Goal: Task Accomplishment & Management: Manage account settings

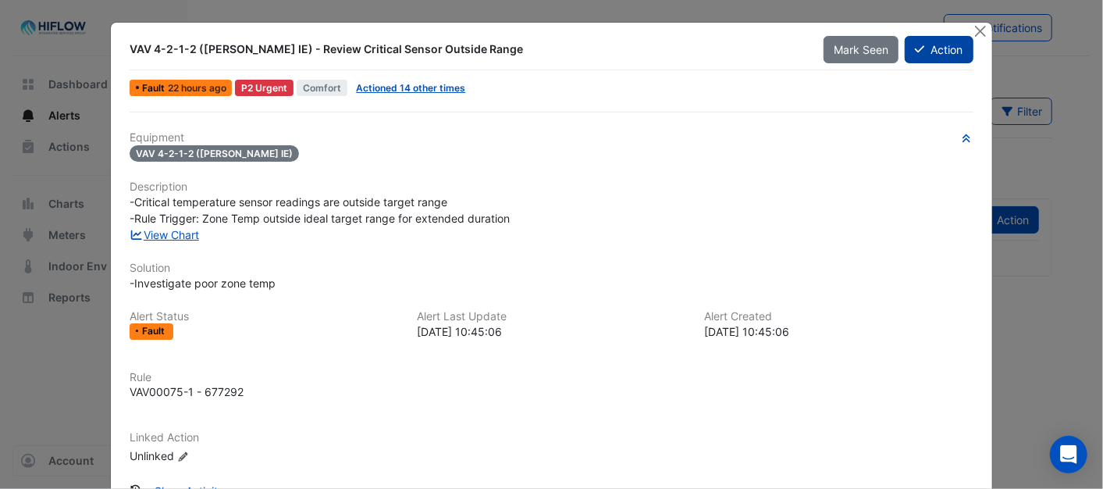
click at [920, 45] on button "Action" at bounding box center [939, 49] width 68 height 27
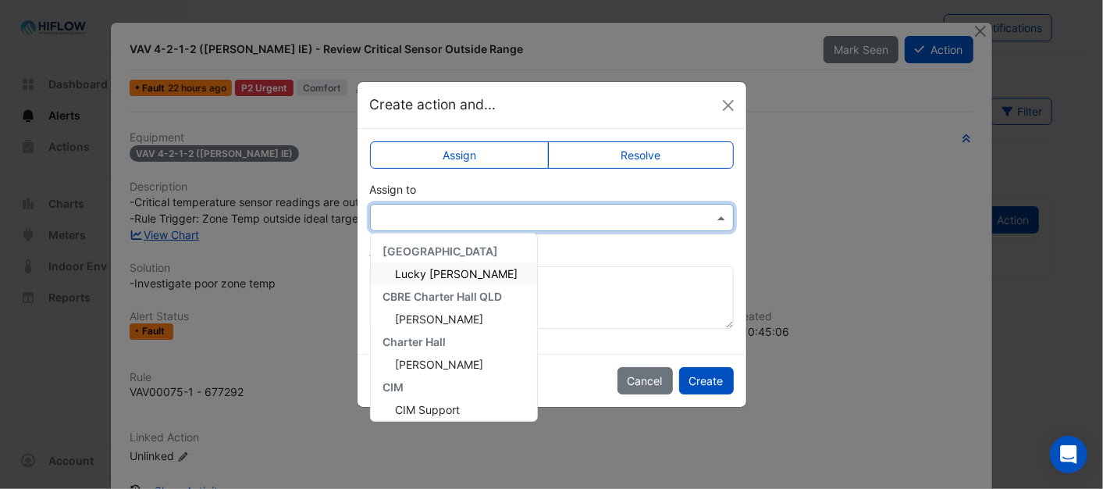
drag, startPoint x: 717, startPoint y: 217, endPoint x: 708, endPoint y: 224, distance: 11.1
click at [717, 219] on span at bounding box center [723, 217] width 20 height 16
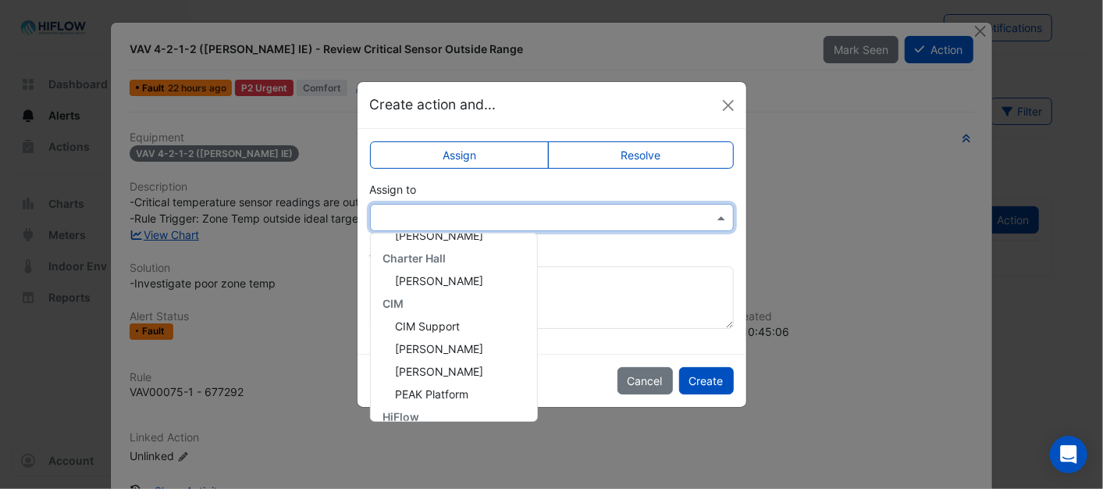
scroll to position [209, 0]
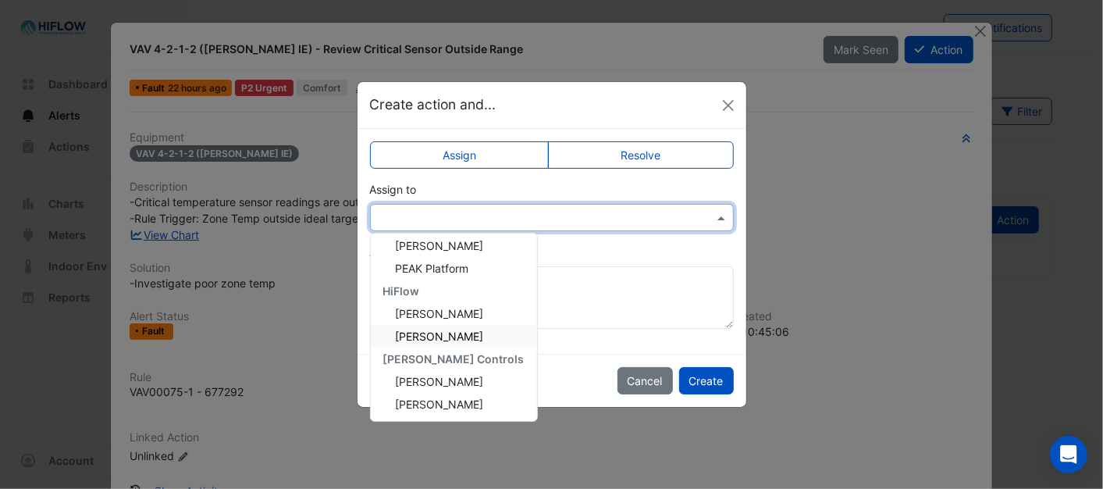
click at [428, 330] on span "[PERSON_NAME]" at bounding box center [440, 335] width 88 height 13
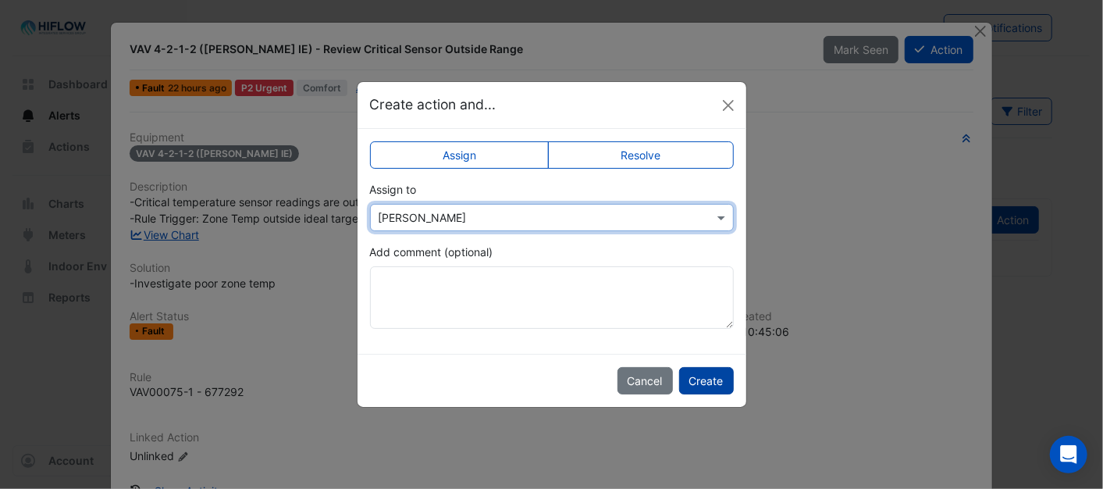
click at [706, 378] on button "Create" at bounding box center [706, 380] width 55 height 27
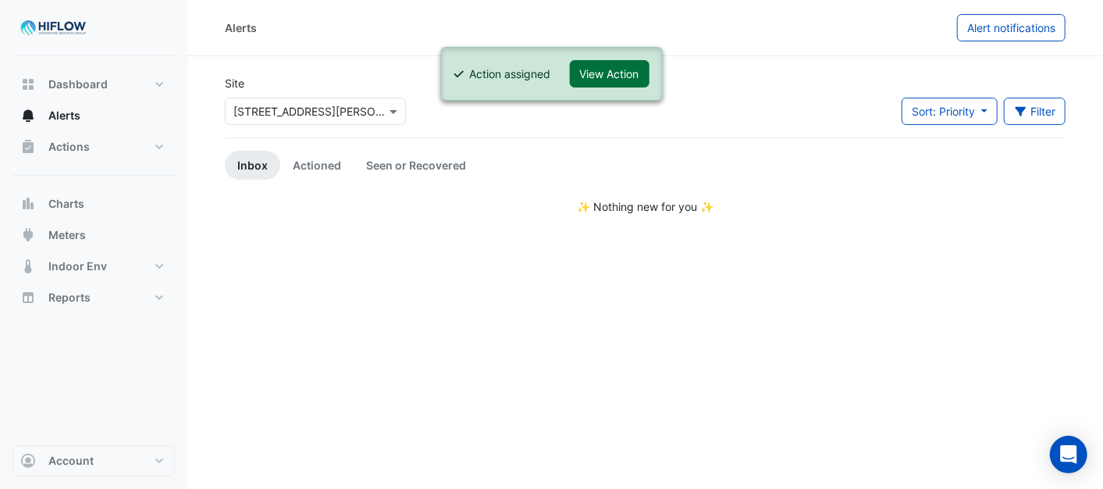
click at [614, 71] on button "View Action" at bounding box center [610, 73] width 80 height 27
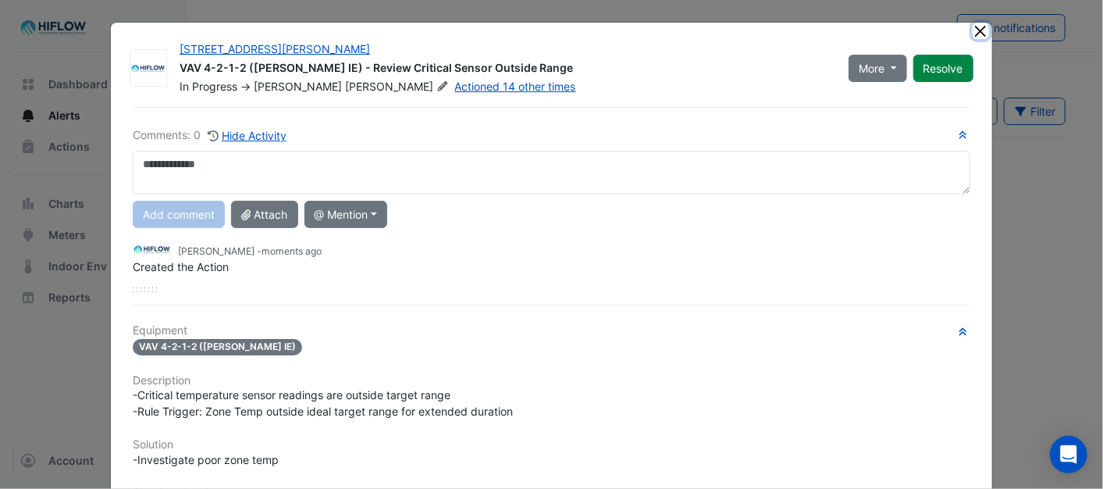
click at [977, 32] on button "Close" at bounding box center [981, 31] width 16 height 16
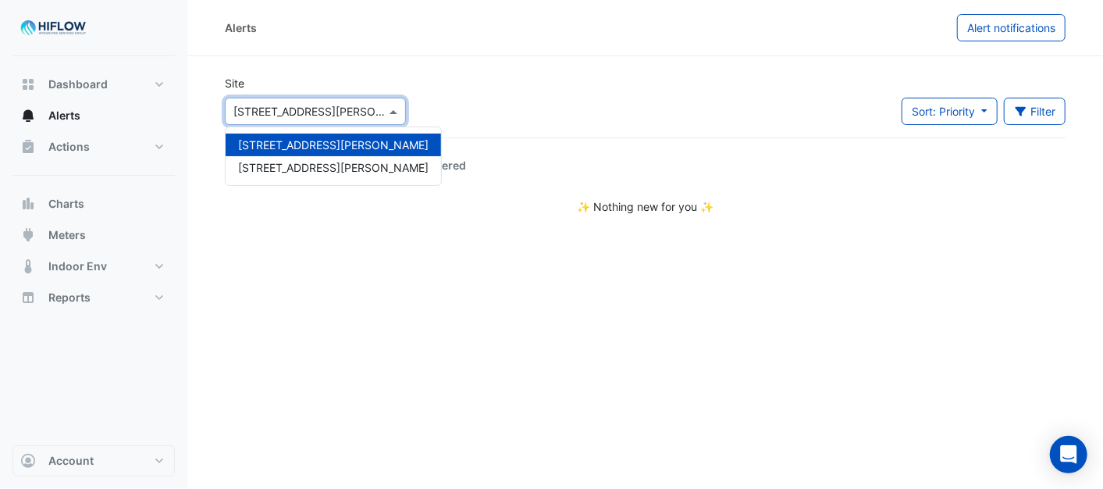
click at [391, 111] on span at bounding box center [396, 111] width 20 height 16
click at [290, 167] on span "[STREET_ADDRESS][PERSON_NAME]" at bounding box center [333, 167] width 190 height 13
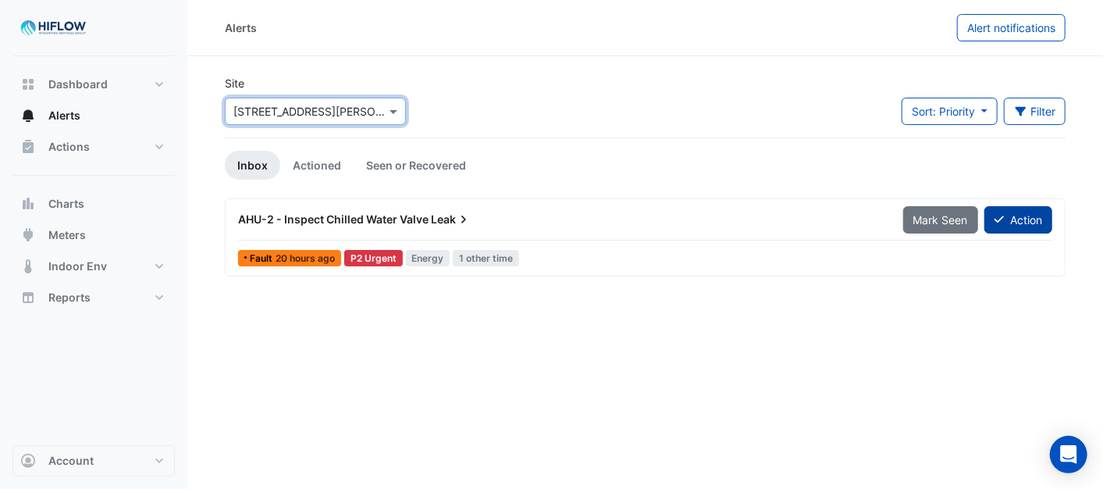
click at [1025, 227] on button "Action" at bounding box center [1018, 219] width 68 height 27
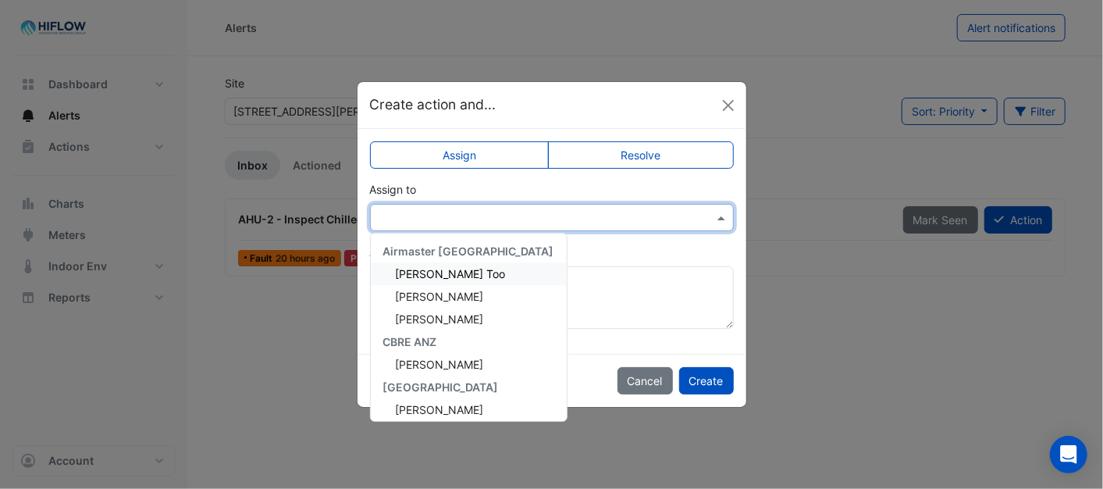
click at [713, 217] on span at bounding box center [723, 217] width 20 height 16
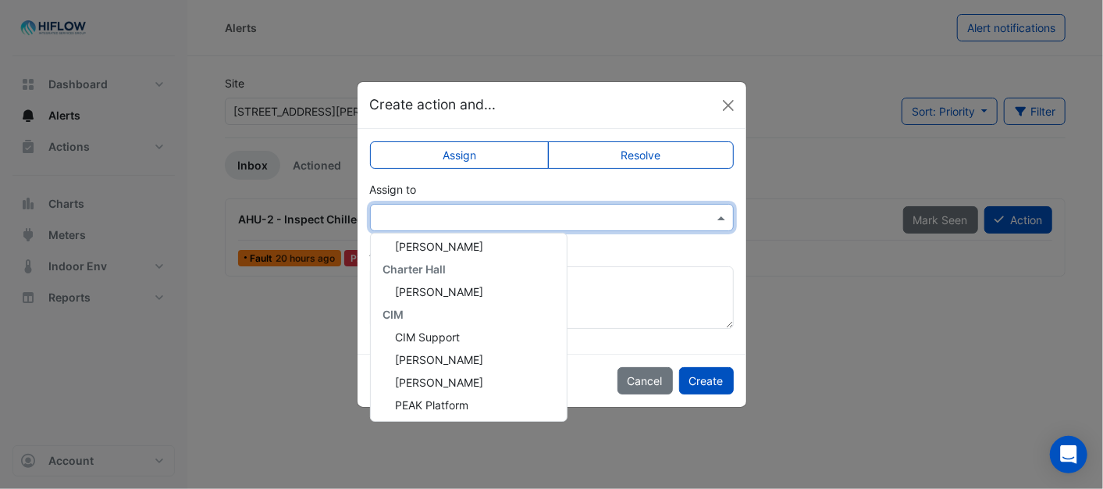
scroll to position [277, 0]
click at [407, 402] on span "[PERSON_NAME]" at bounding box center [440, 403] width 88 height 13
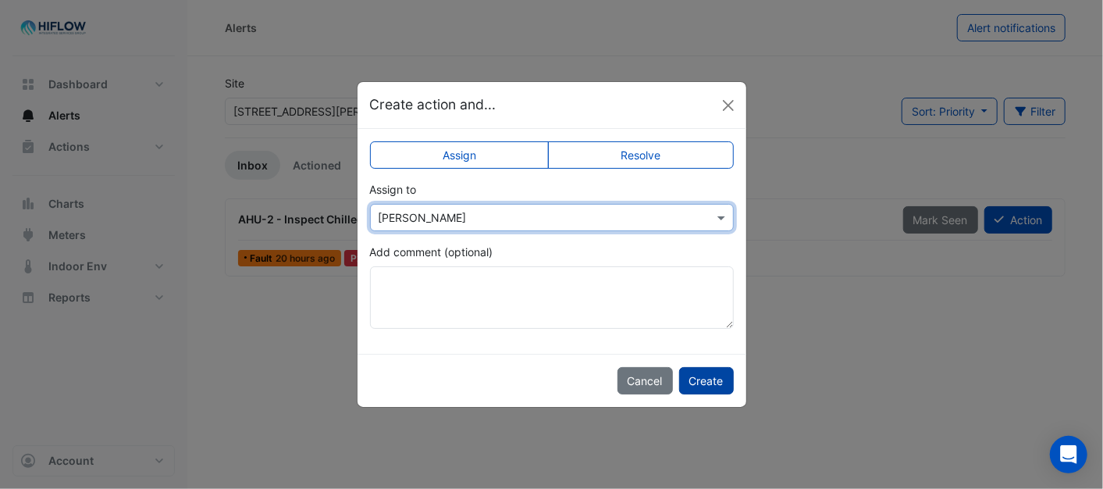
click at [697, 380] on button "Create" at bounding box center [706, 380] width 55 height 27
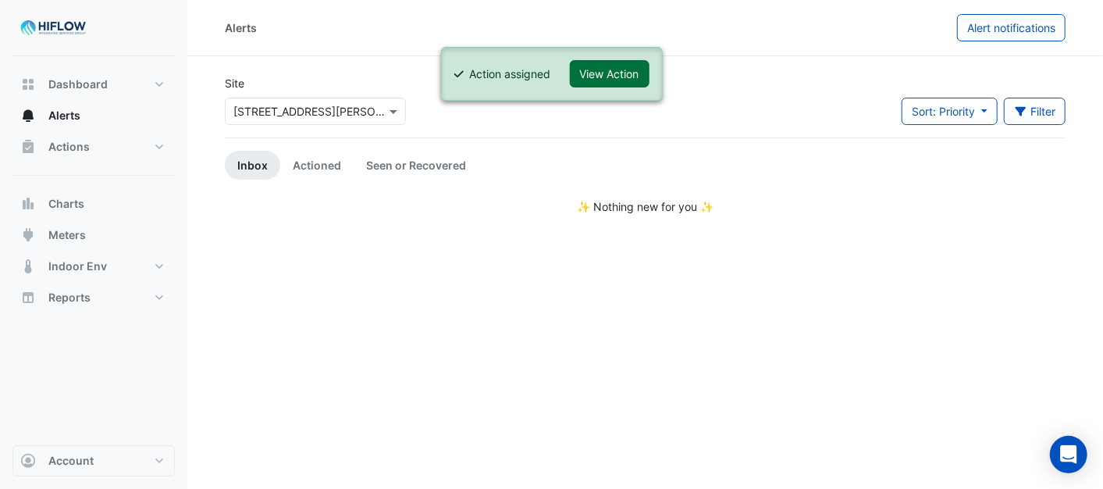
click at [610, 71] on button "View Action" at bounding box center [610, 73] width 80 height 27
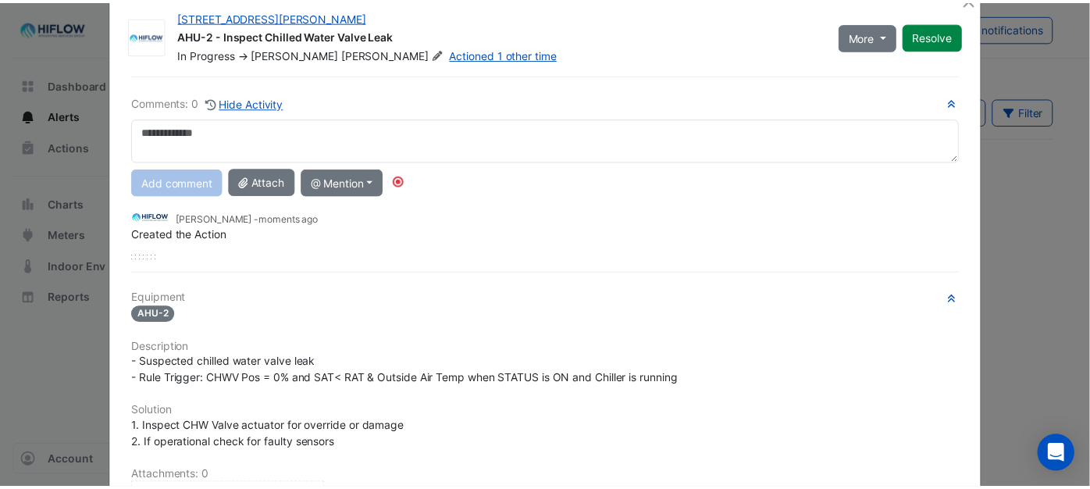
scroll to position [0, 0]
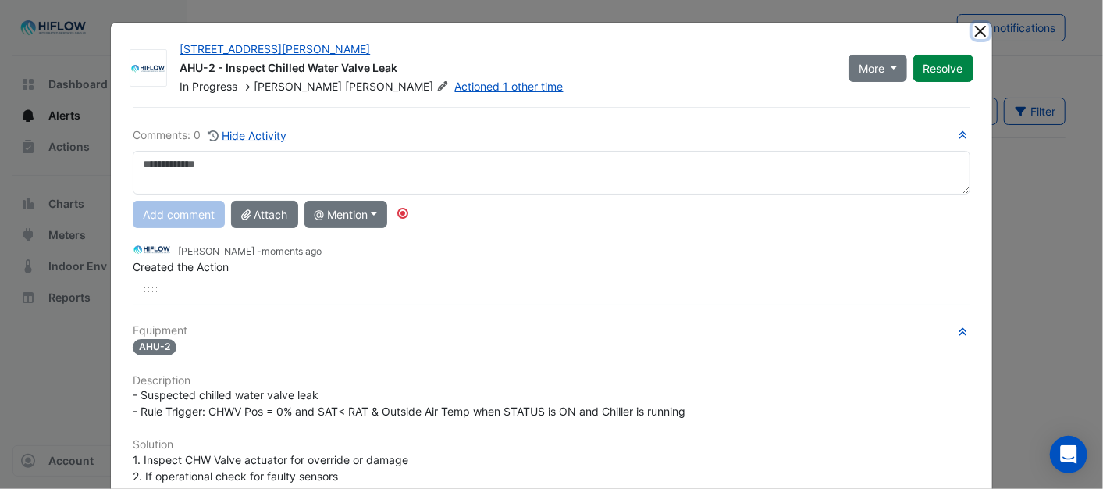
click at [974, 28] on button "Close" at bounding box center [981, 31] width 16 height 16
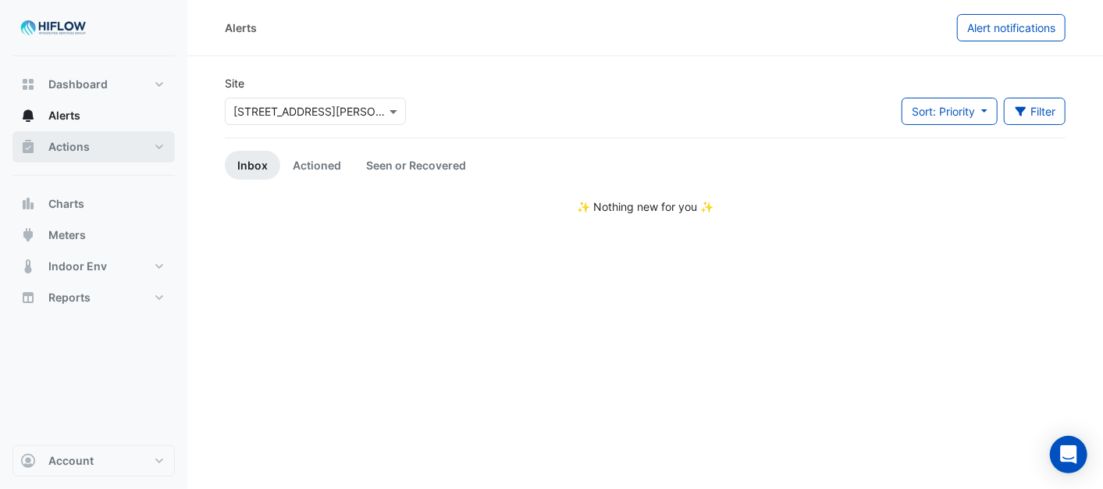
click at [92, 151] on button "Actions" at bounding box center [93, 146] width 162 height 31
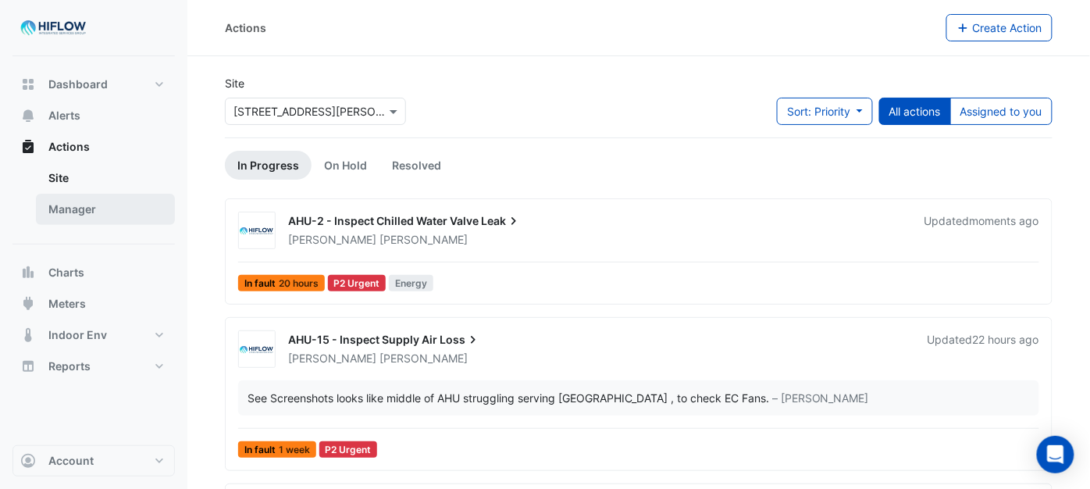
click at [90, 204] on link "Manager" at bounding box center [105, 209] width 139 height 31
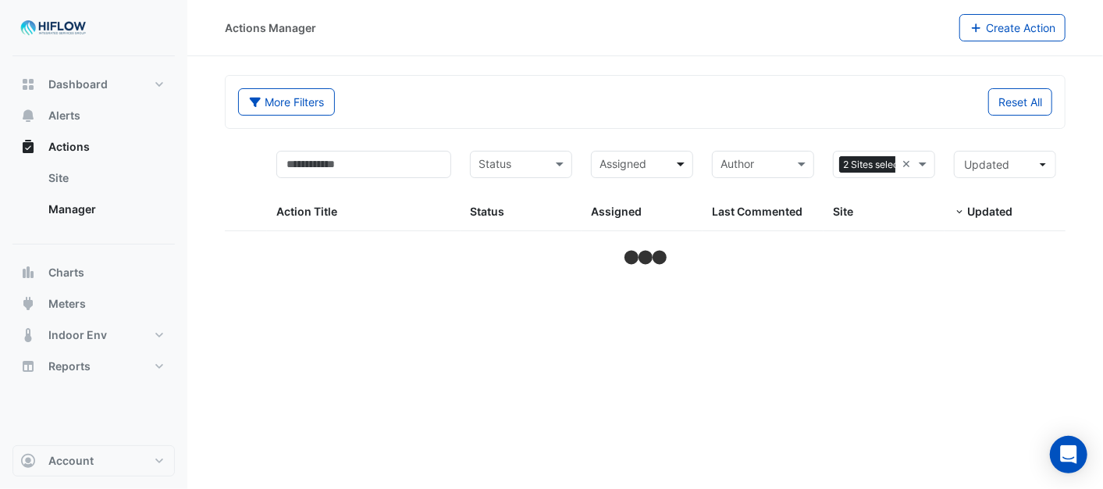
select select "***"
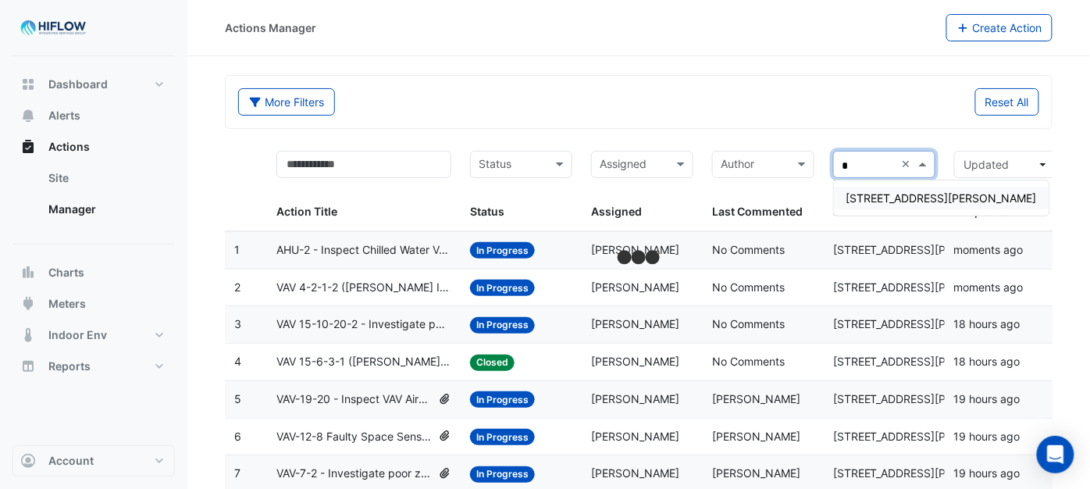
type input "**"
click at [864, 191] on span "[STREET_ADDRESS][PERSON_NAME]" at bounding box center [941, 197] width 190 height 13
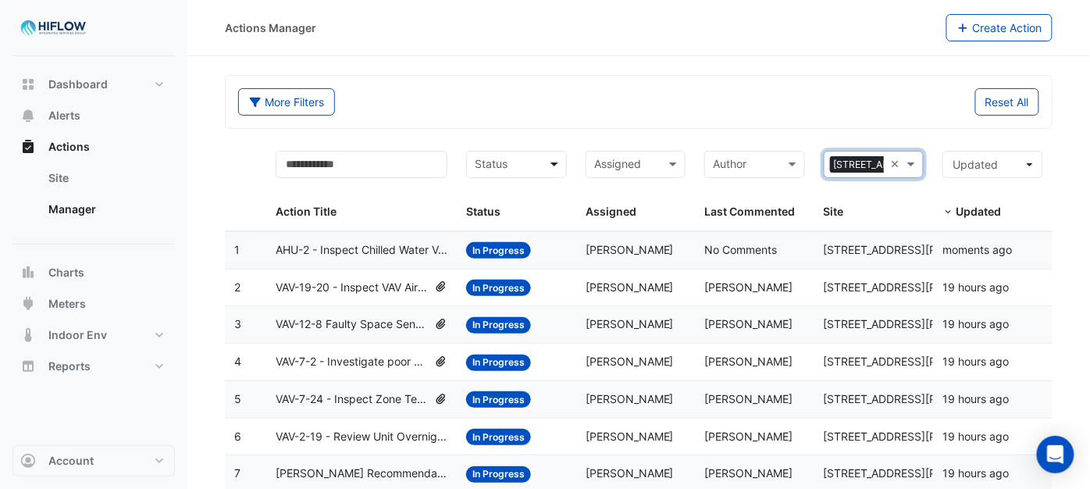
click at [555, 164] on span at bounding box center [556, 164] width 20 height 18
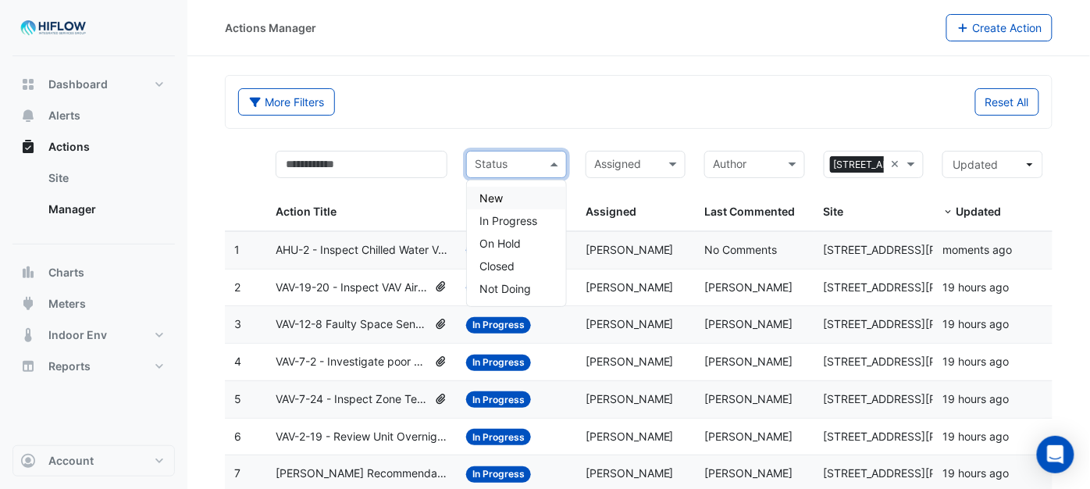
click at [515, 192] on div "New" at bounding box center [516, 198] width 99 height 23
click at [554, 162] on span at bounding box center [556, 164] width 20 height 18
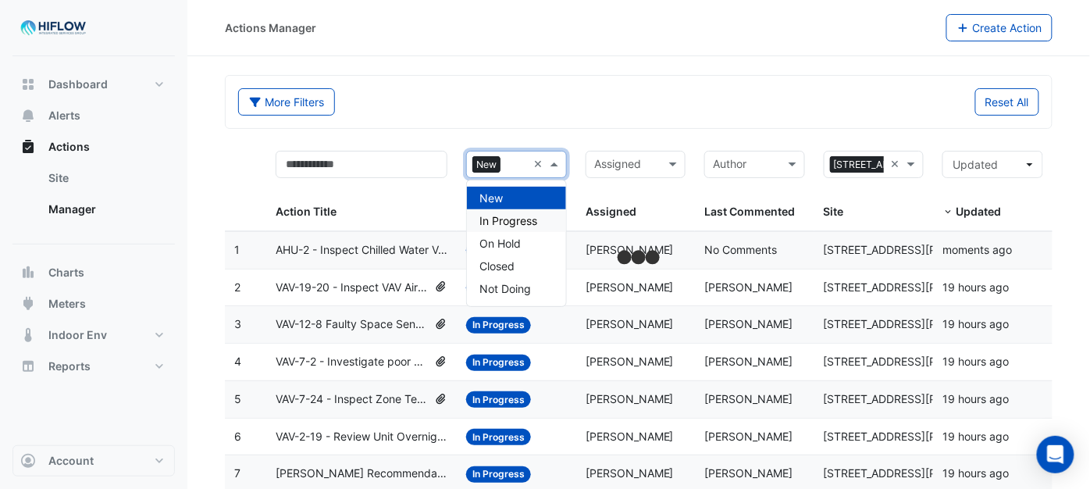
click at [506, 215] on span "In Progress" at bounding box center [508, 220] width 58 height 13
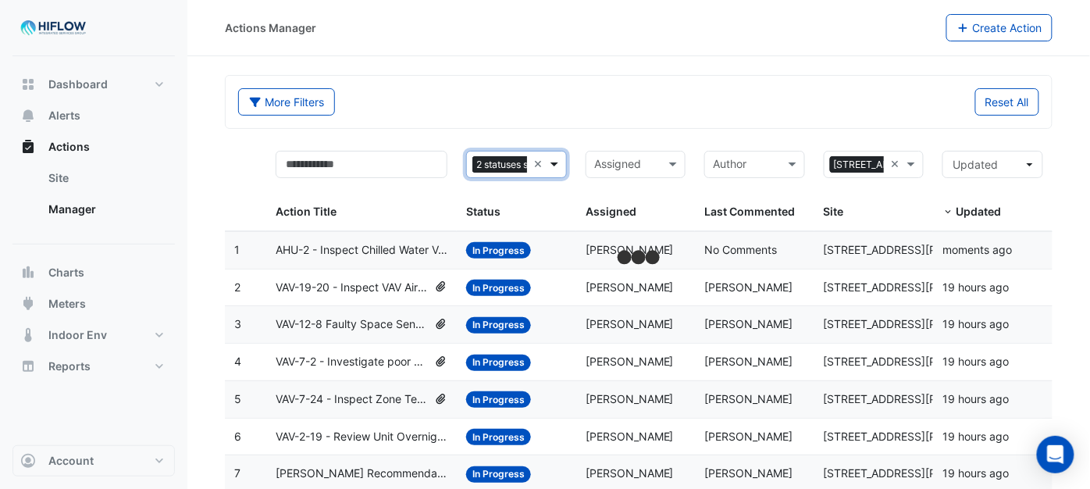
click at [559, 162] on span at bounding box center [556, 164] width 20 height 18
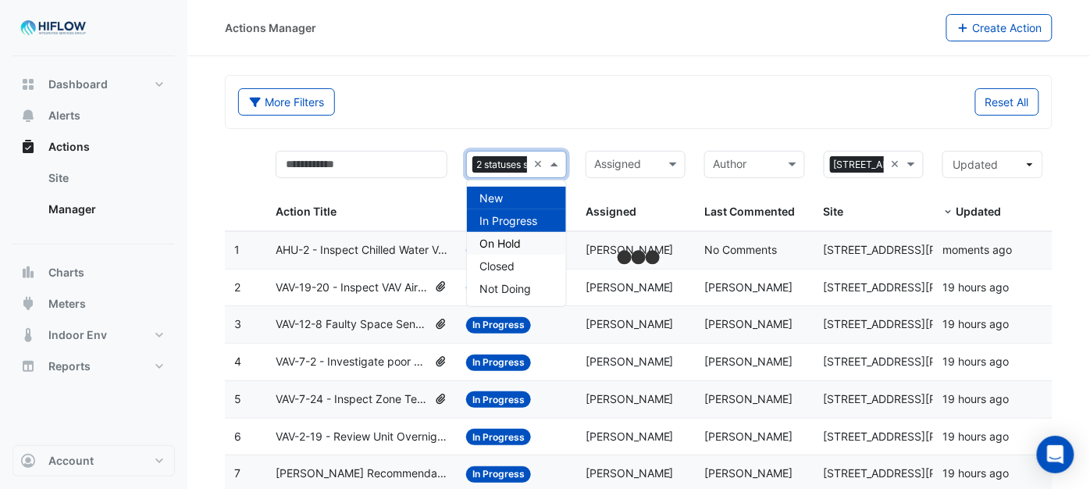
click at [524, 243] on div "On Hold" at bounding box center [516, 243] width 99 height 23
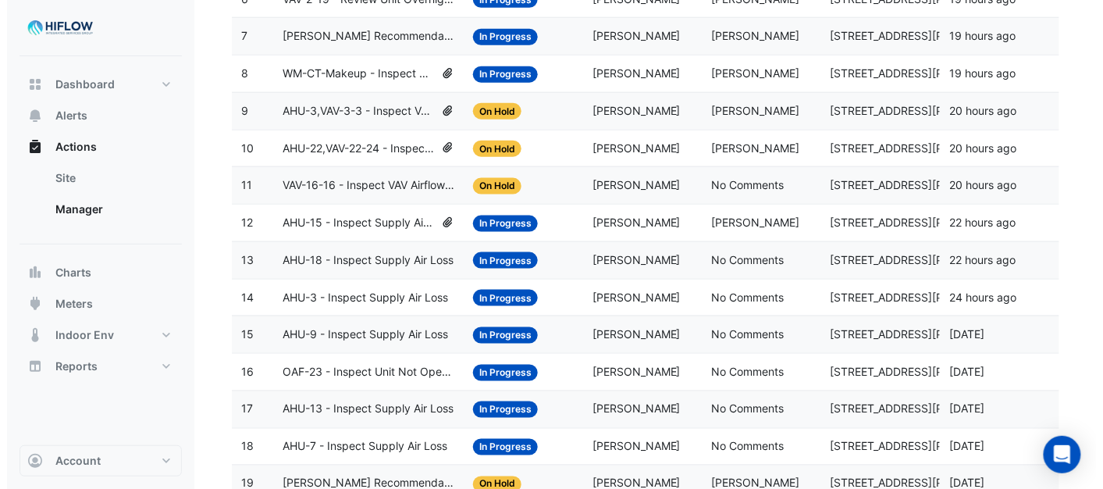
scroll to position [354, 0]
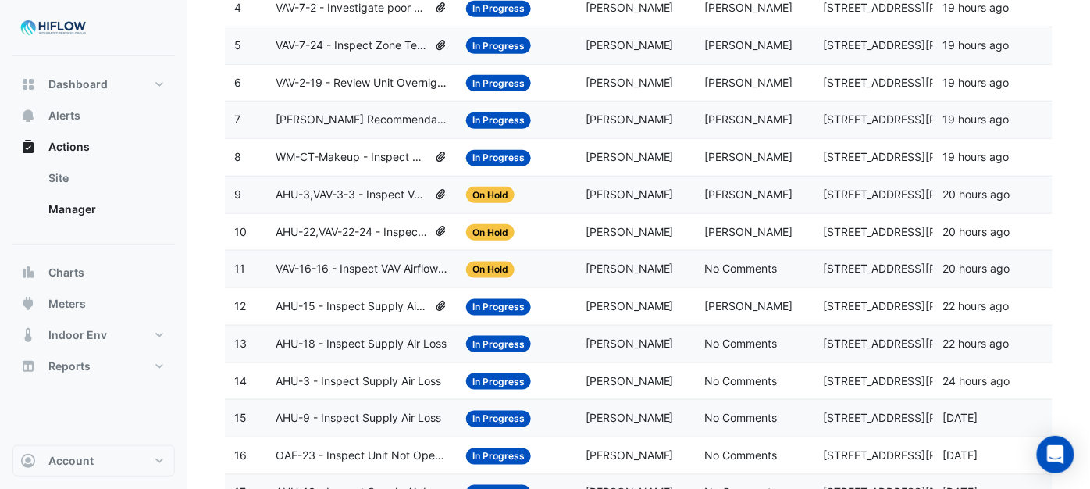
click at [383, 274] on span "VAV-16-16 - Inspect VAV Airflow Leak" at bounding box center [362, 269] width 172 height 18
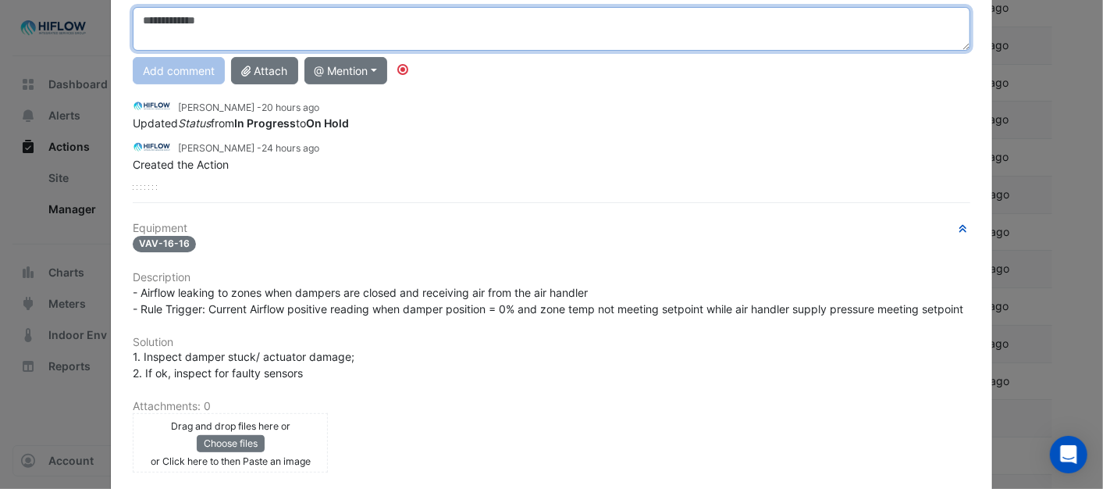
scroll to position [173, 0]
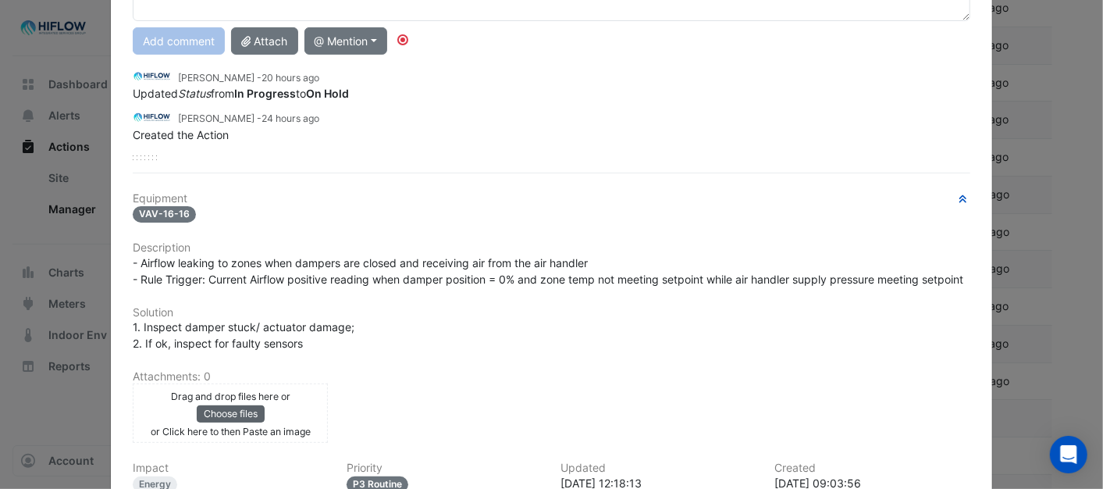
click at [225, 422] on button "Choose files" at bounding box center [231, 413] width 68 height 17
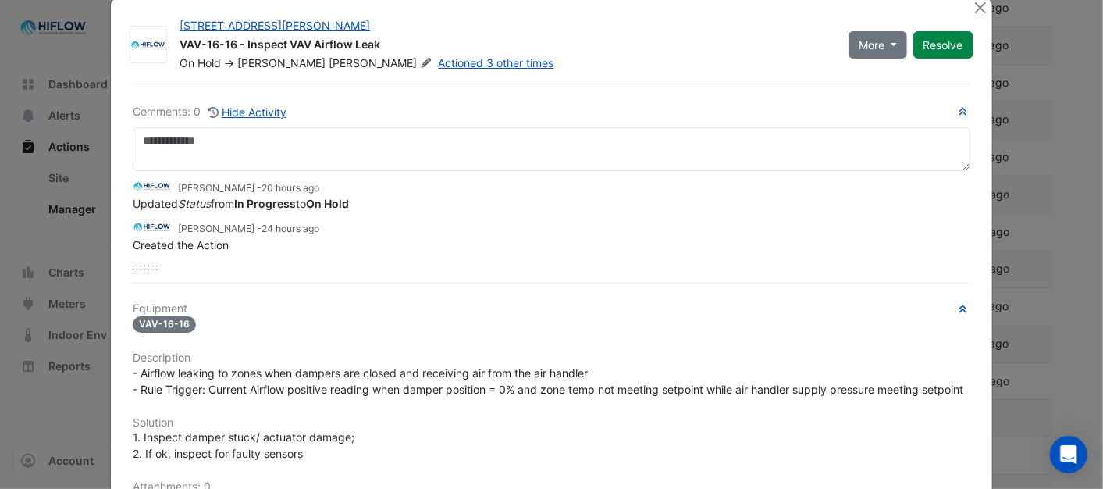
scroll to position [0, 0]
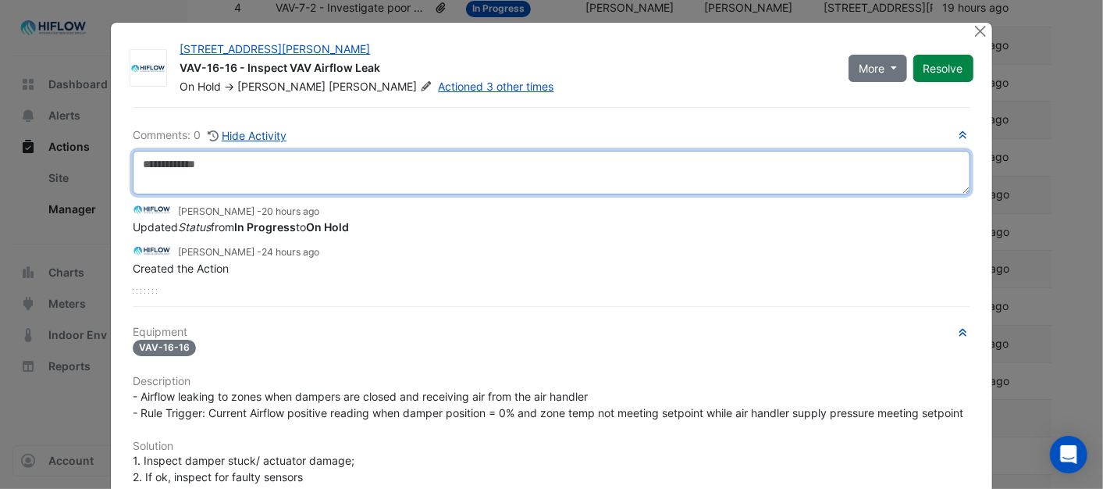
click at [187, 169] on textarea at bounding box center [551, 173] width 837 height 44
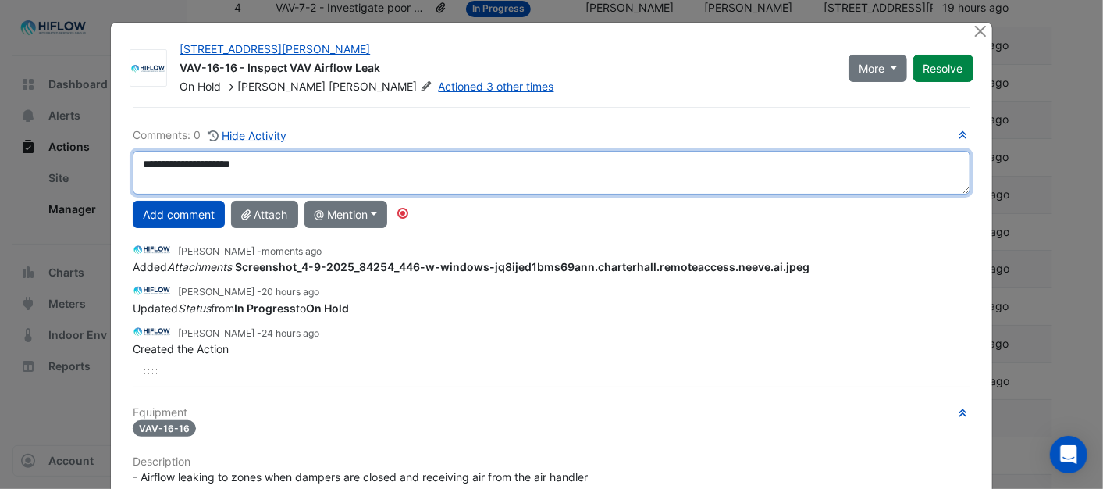
click at [248, 165] on textarea "**********" at bounding box center [551, 173] width 837 height 44
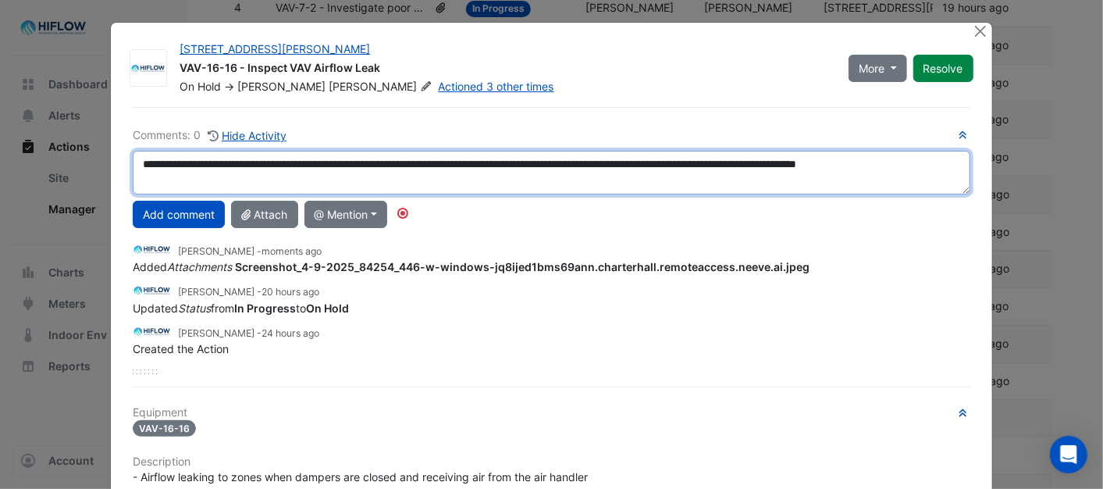
click at [300, 162] on textarea "**********" at bounding box center [551, 173] width 837 height 44
click at [262, 180] on textarea "**********" at bounding box center [551, 173] width 837 height 44
click at [190, 180] on textarea "**********" at bounding box center [551, 173] width 837 height 44
click at [401, 176] on textarea "**********" at bounding box center [551, 173] width 837 height 44
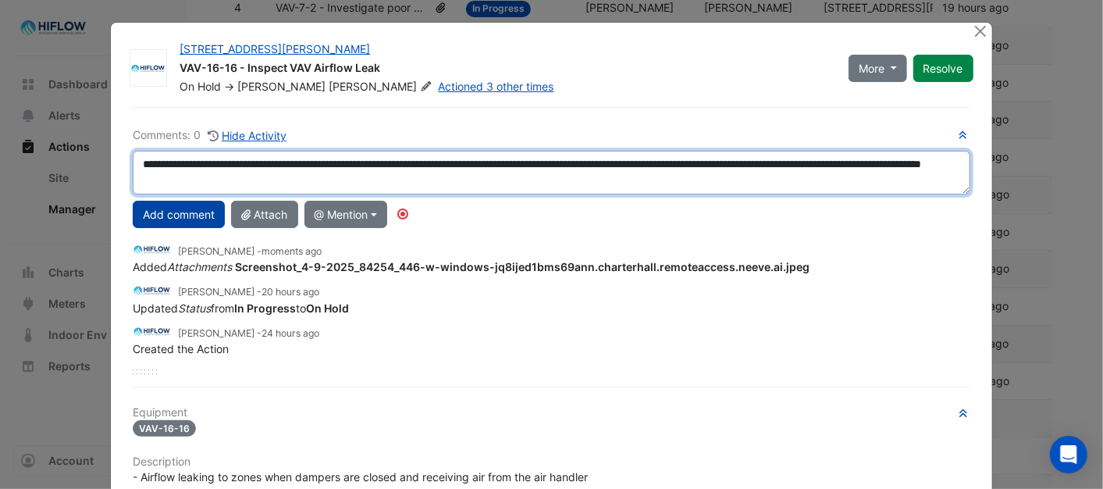
type textarea "**********"
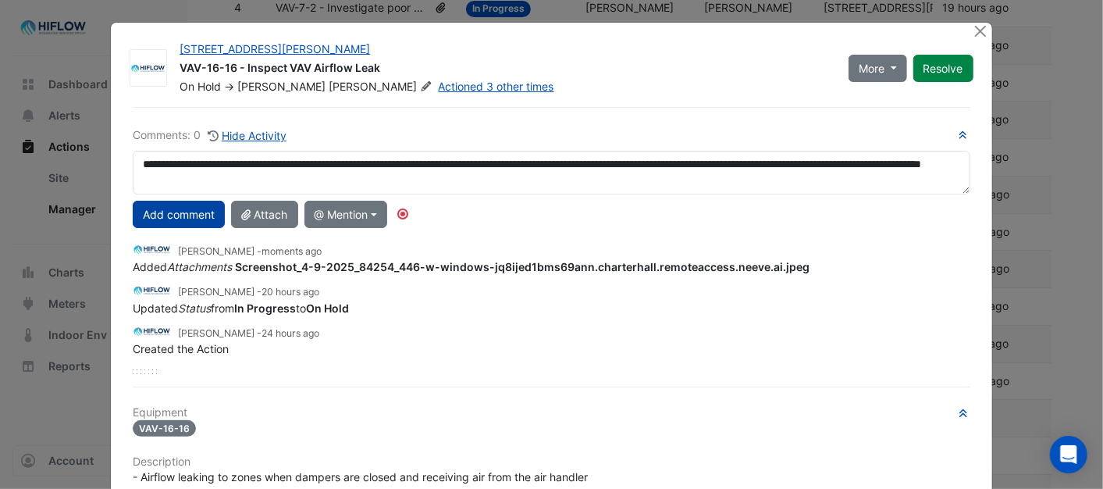
click at [169, 212] on button "Add comment" at bounding box center [179, 214] width 92 height 27
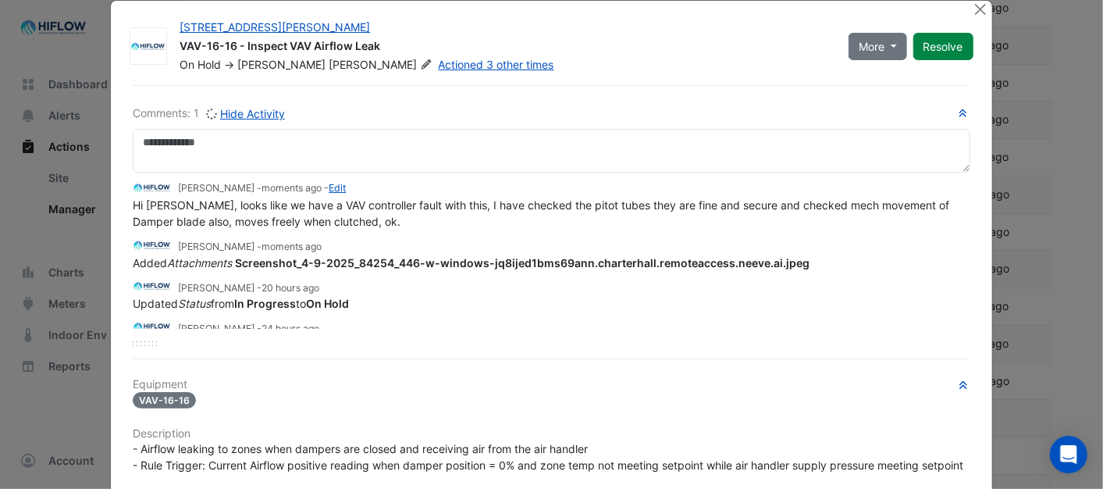
scroll to position [0, 0]
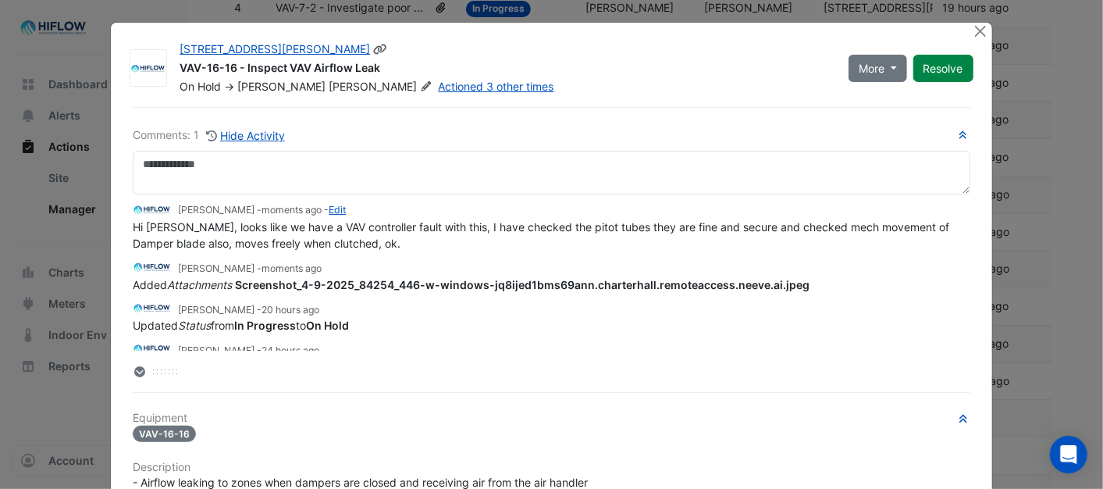
click at [422, 86] on icon at bounding box center [426, 85] width 9 height 9
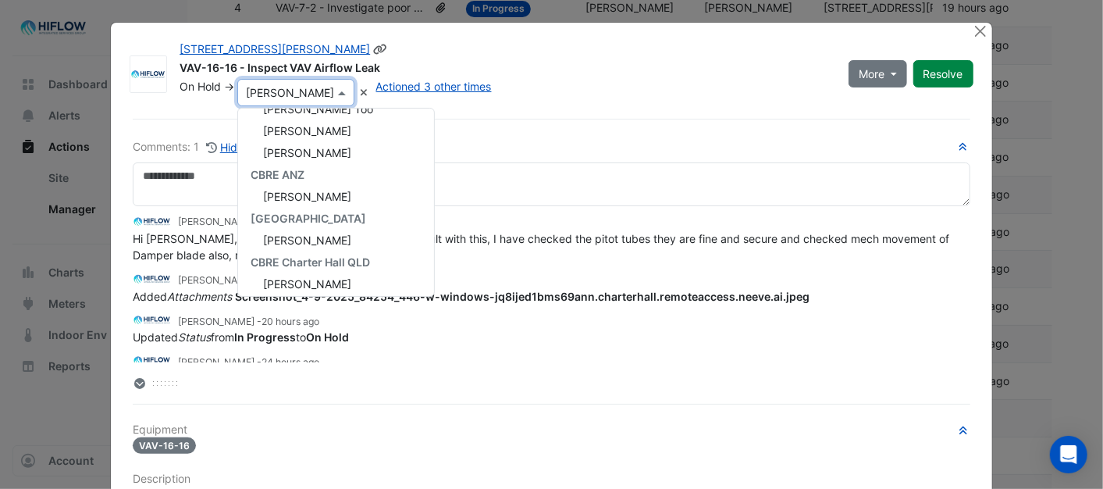
scroll to position [58, 0]
click at [339, 155] on span "[PERSON_NAME]" at bounding box center [307, 154] width 88 height 13
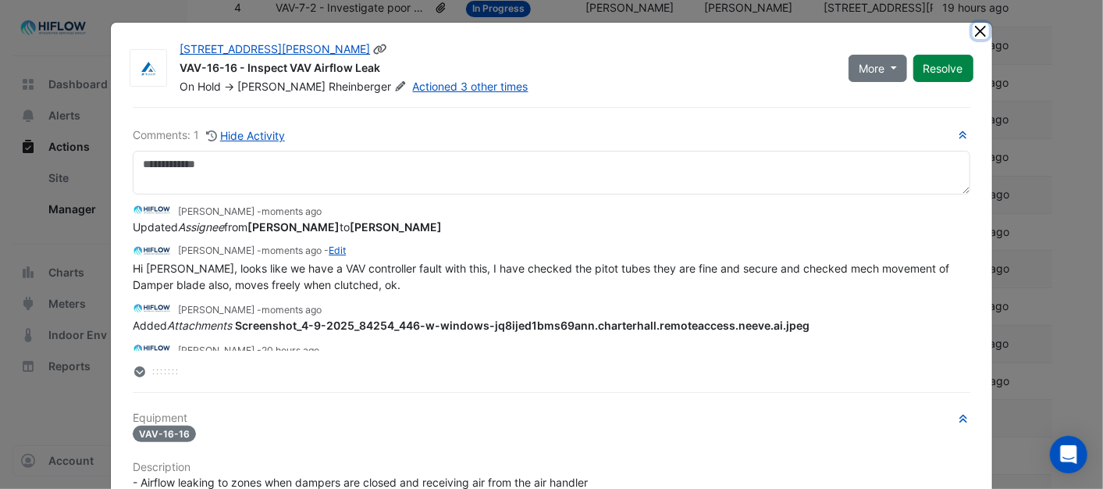
click at [978, 29] on button "Close" at bounding box center [981, 31] width 16 height 16
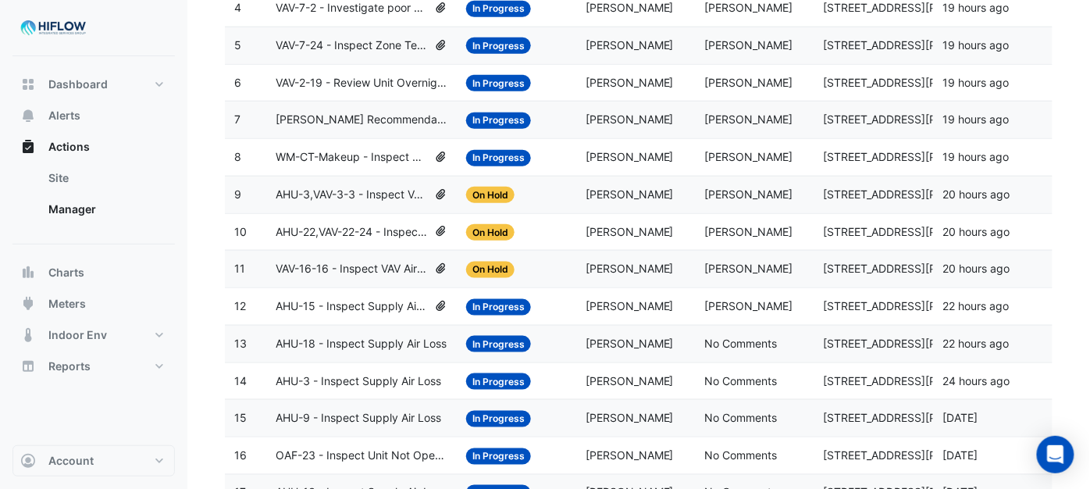
click at [333, 198] on span "AHU-3,VAV-3-3 - Inspect VAV Airflow Block" at bounding box center [352, 195] width 152 height 18
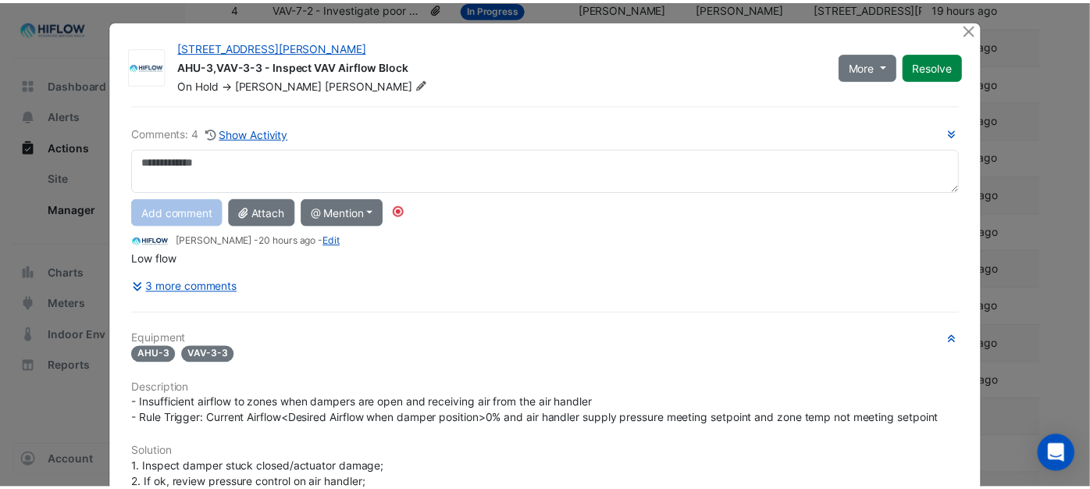
scroll to position [0, 0]
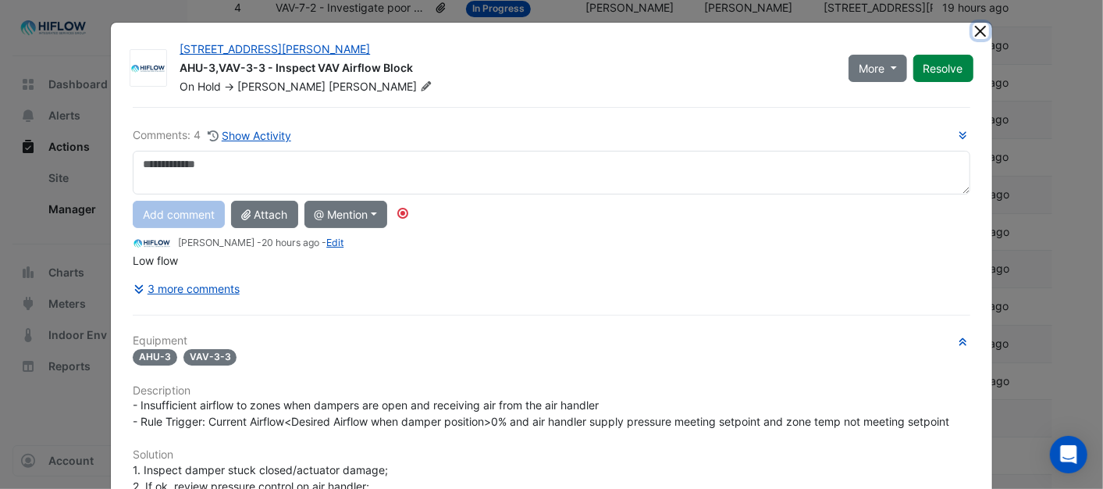
click at [973, 30] on button "Close" at bounding box center [981, 31] width 16 height 16
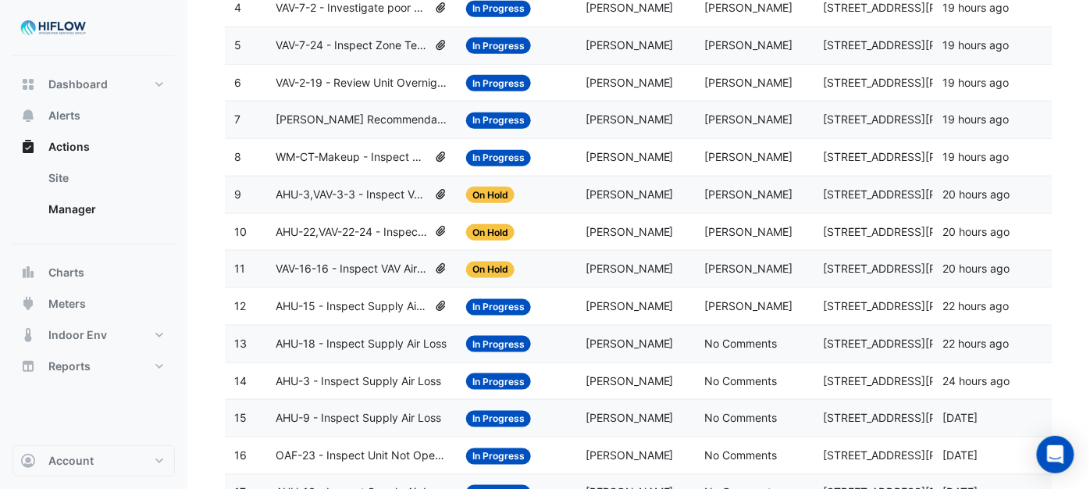
click at [362, 155] on span "WM-CT-Makeup - Inspect Flatlined Water Sub-Meter" at bounding box center [352, 157] width 152 height 18
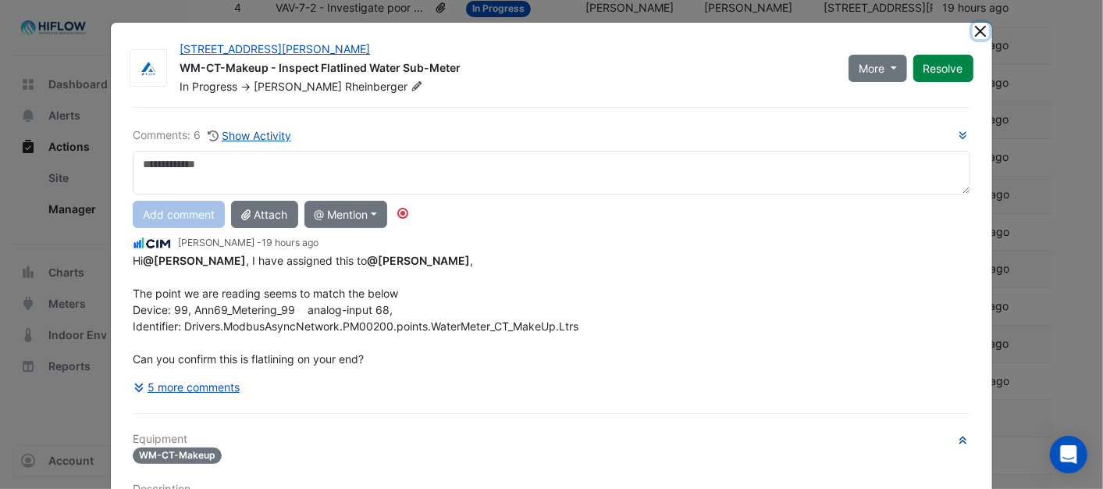
click at [973, 30] on button "Close" at bounding box center [981, 31] width 16 height 16
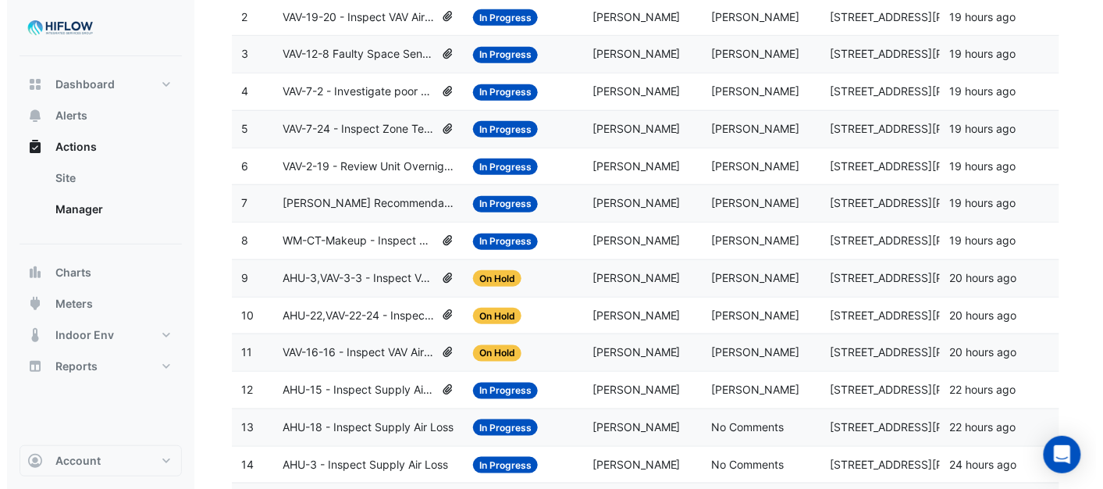
scroll to position [267, 0]
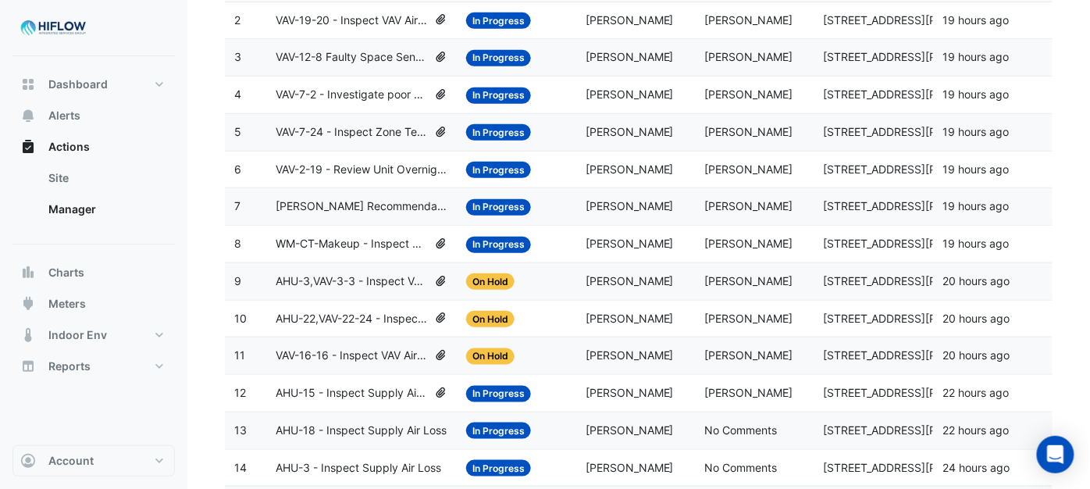
click at [500, 248] on span "In Progress" at bounding box center [498, 245] width 65 height 16
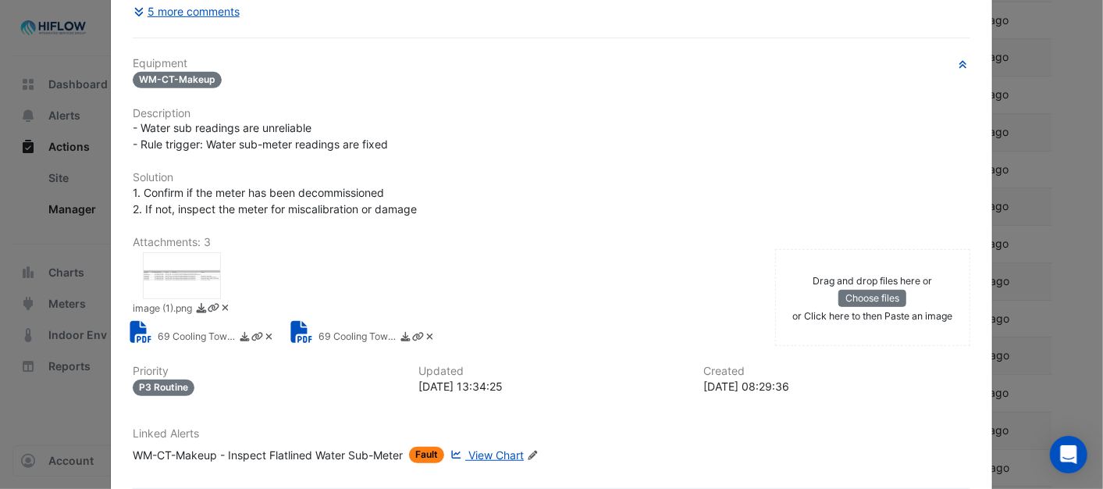
scroll to position [454, 0]
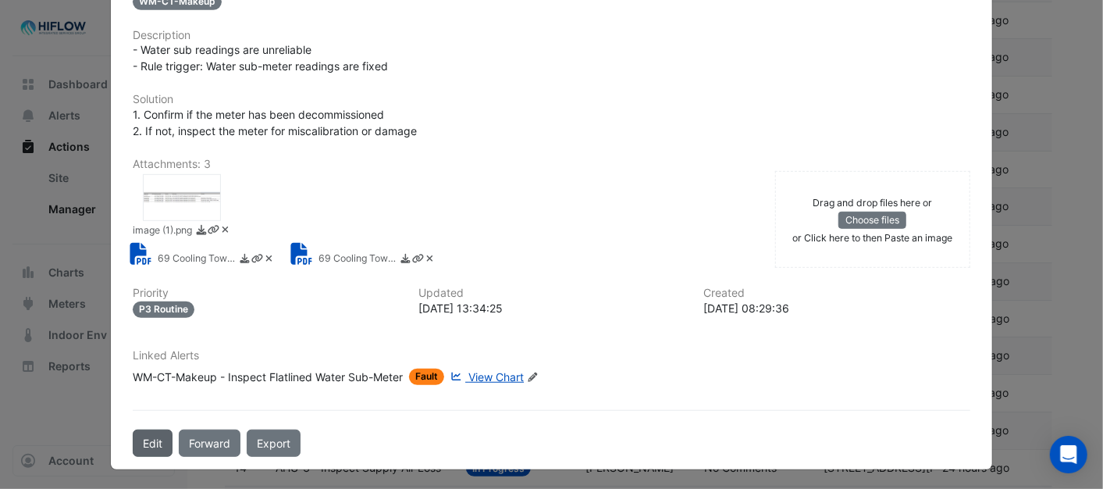
click at [133, 440] on button "Edit" at bounding box center [153, 442] width 40 height 27
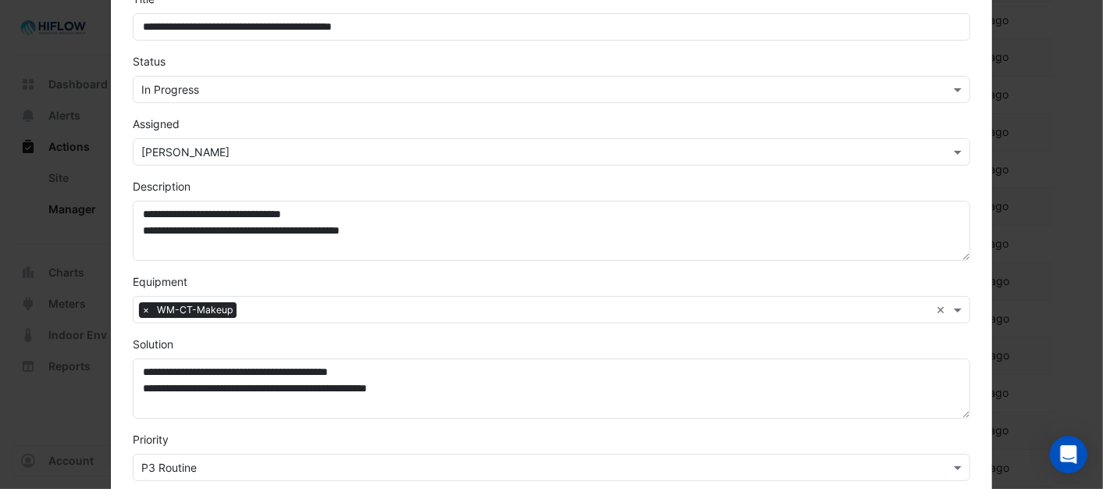
scroll to position [87, 0]
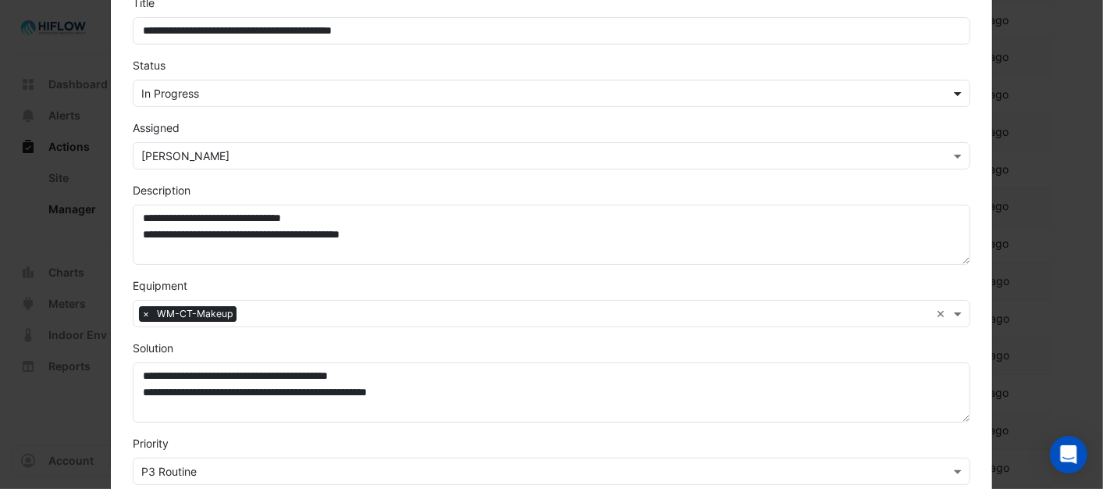
click at [950, 92] on span at bounding box center [960, 93] width 20 height 16
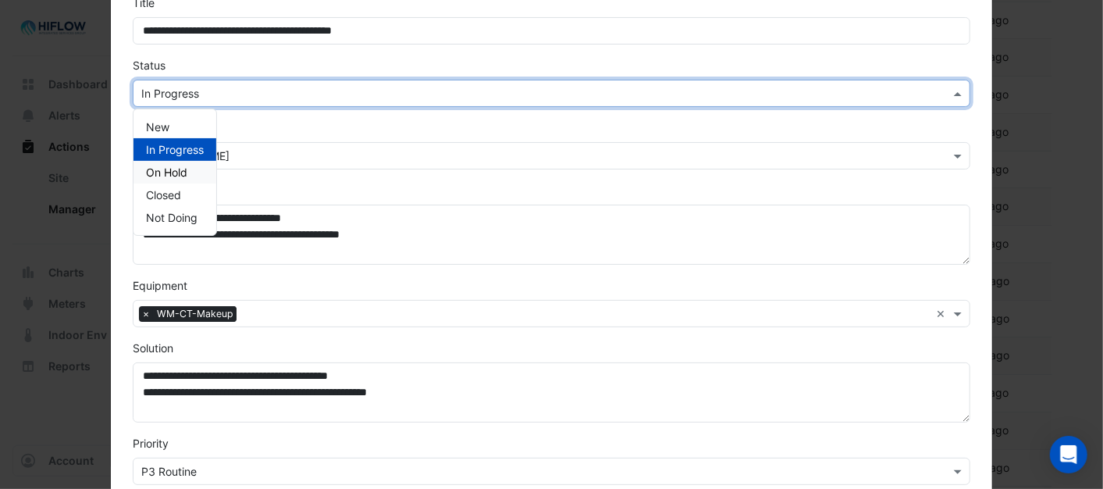
click at [181, 167] on span "On Hold" at bounding box center [166, 171] width 41 height 13
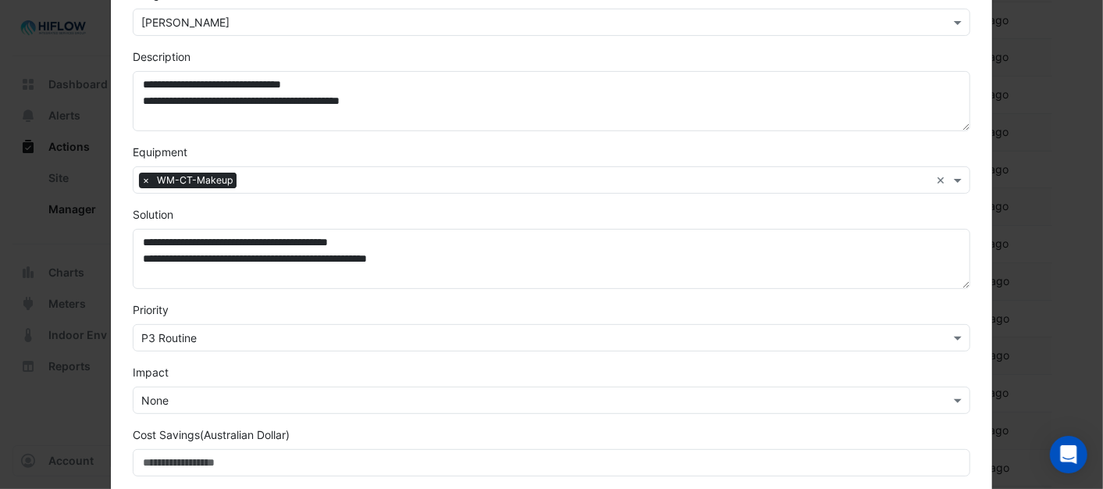
scroll to position [433, 0]
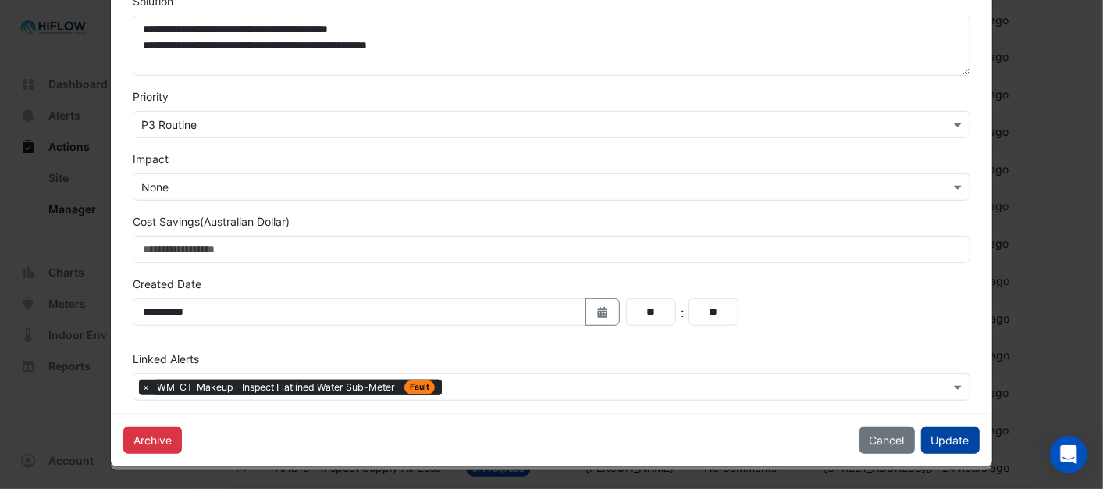
click at [937, 443] on button "Update" at bounding box center [950, 439] width 59 height 27
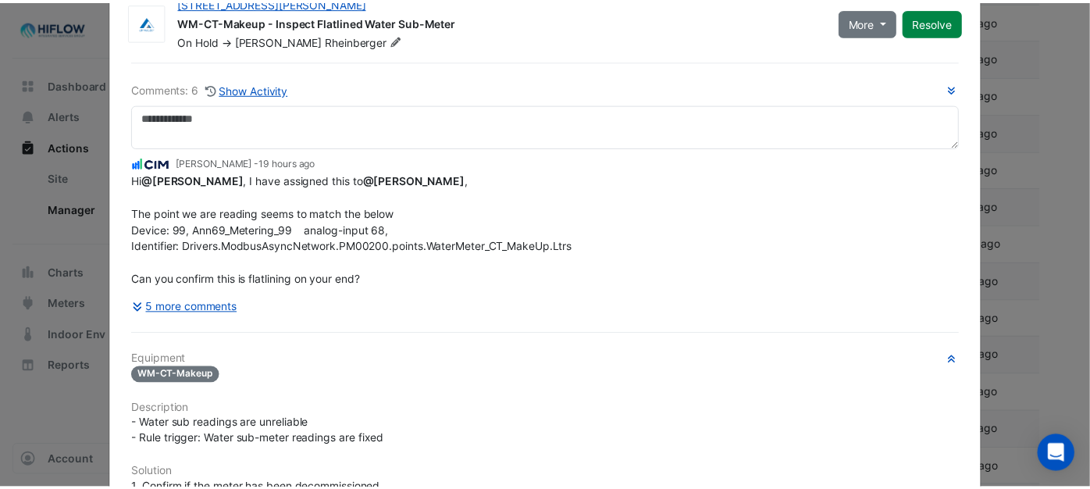
scroll to position [0, 0]
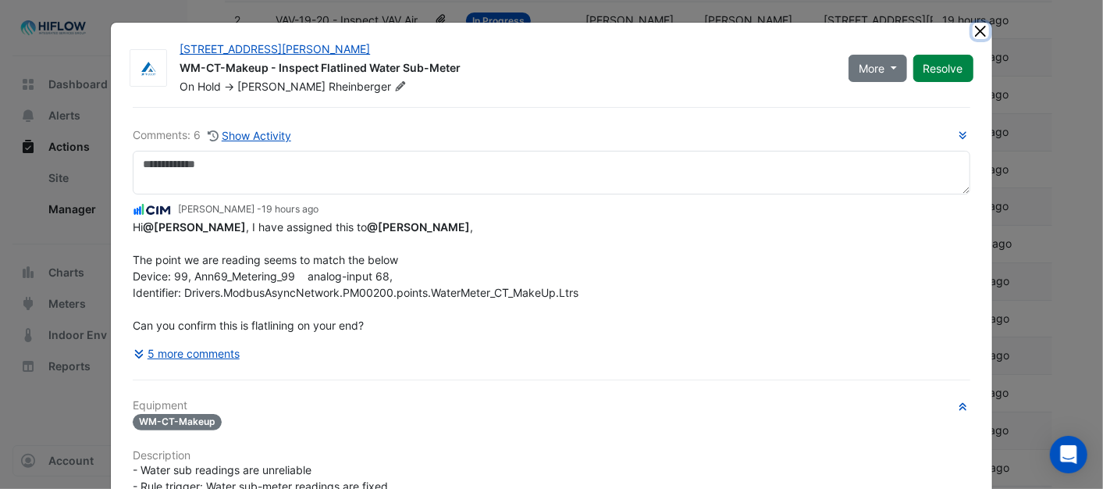
click at [973, 27] on button "Close" at bounding box center [981, 31] width 16 height 16
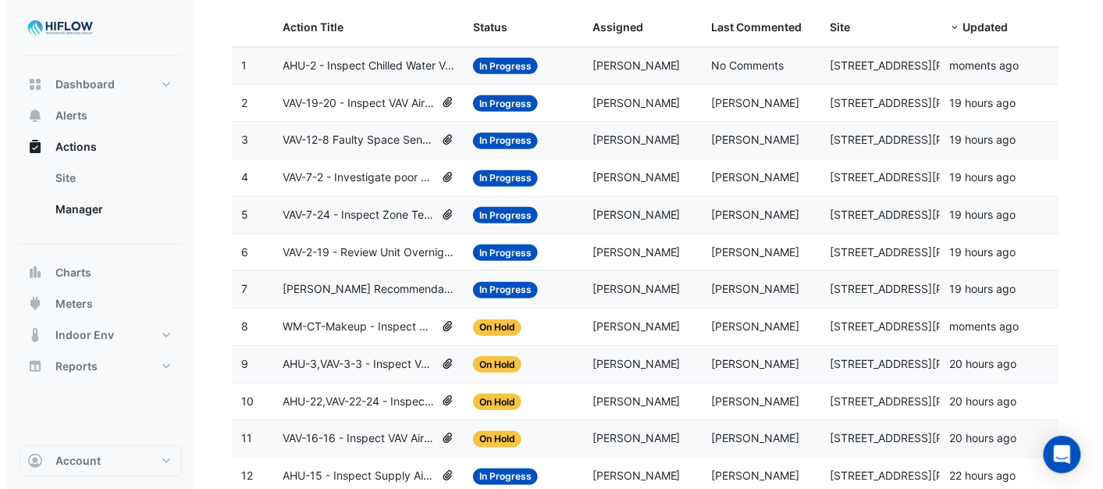
scroll to position [180, 0]
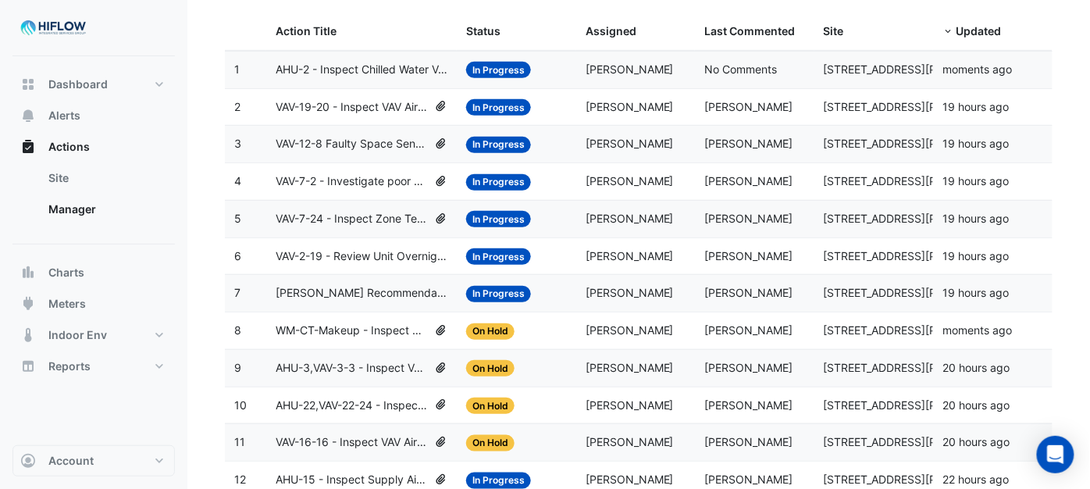
click at [336, 298] on span "[PERSON_NAME] Recommendation- AHAC formatting" at bounding box center [362, 293] width 172 height 18
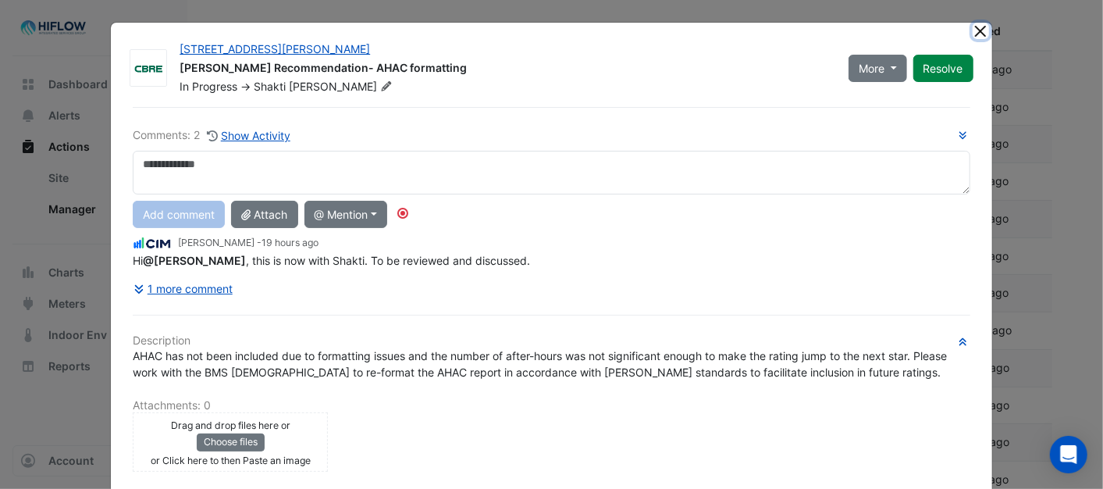
click at [973, 26] on button "Close" at bounding box center [981, 31] width 16 height 16
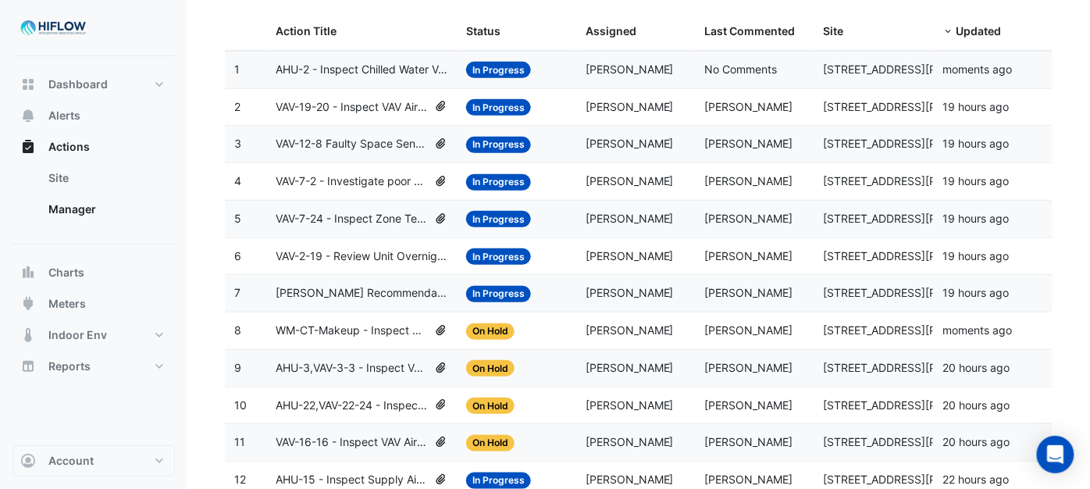
click at [372, 261] on span "VAV-2-19 - Review Unit Overnight Heating (Energy Waste)" at bounding box center [362, 256] width 172 height 18
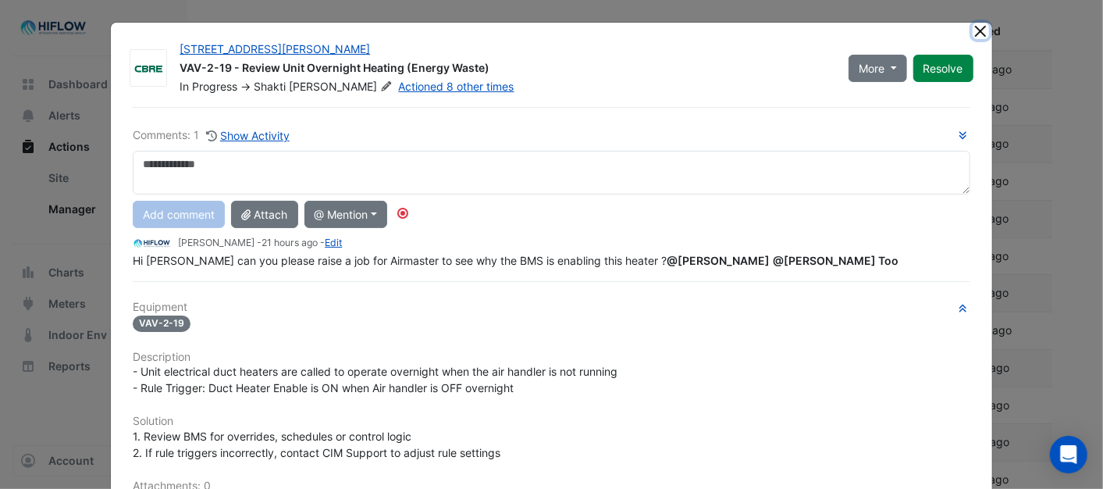
click at [973, 33] on button "Close" at bounding box center [981, 31] width 16 height 16
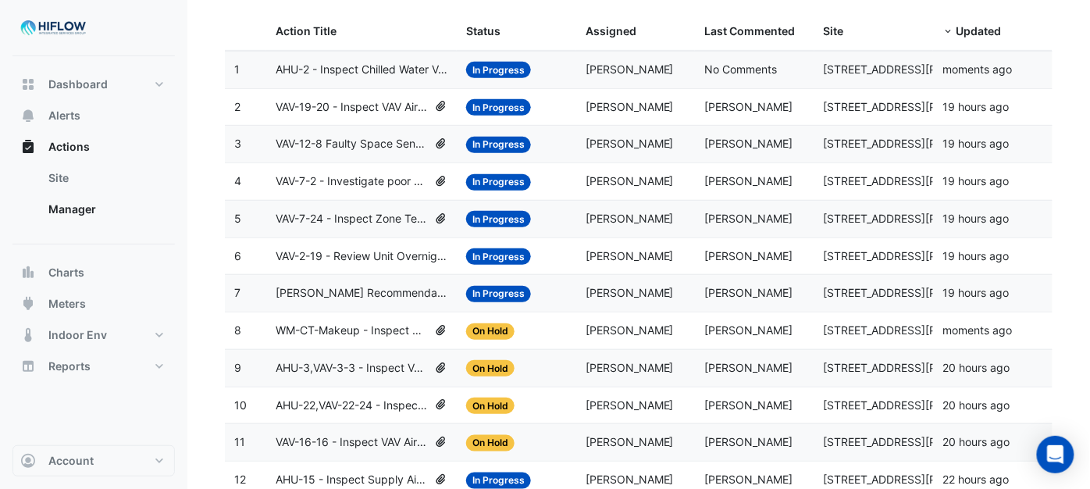
click at [414, 254] on span "VAV-2-19 - Review Unit Overnight Heating (Energy Waste)" at bounding box center [362, 256] width 172 height 18
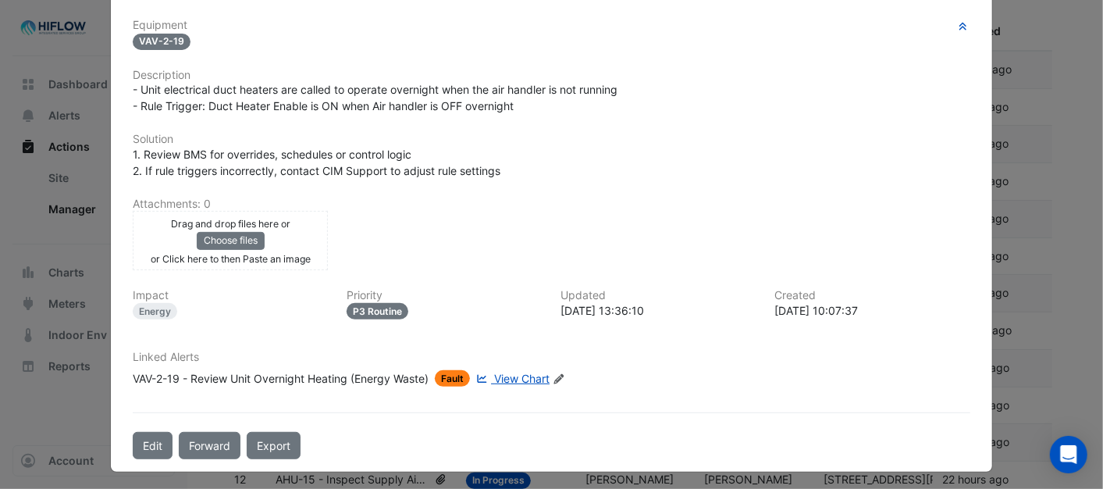
scroll to position [284, 0]
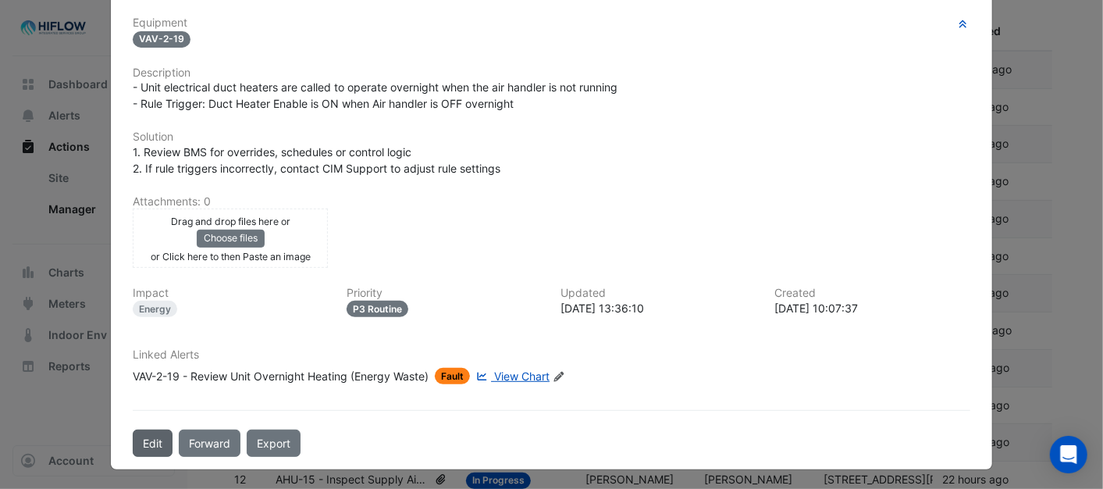
click at [147, 439] on button "Edit" at bounding box center [153, 442] width 40 height 27
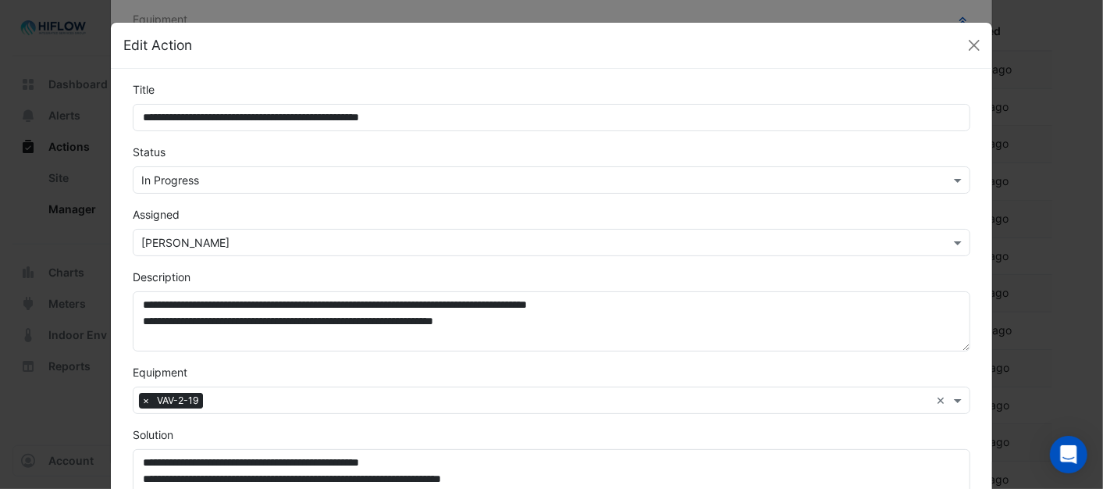
scroll to position [251, 0]
click at [956, 177] on span at bounding box center [960, 180] width 20 height 16
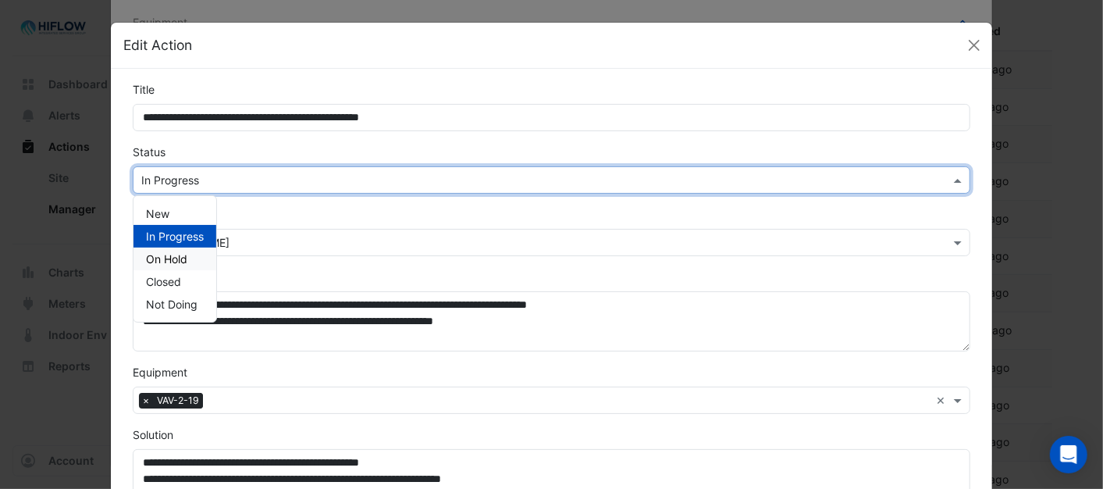
click at [169, 251] on div "On Hold" at bounding box center [174, 258] width 83 height 23
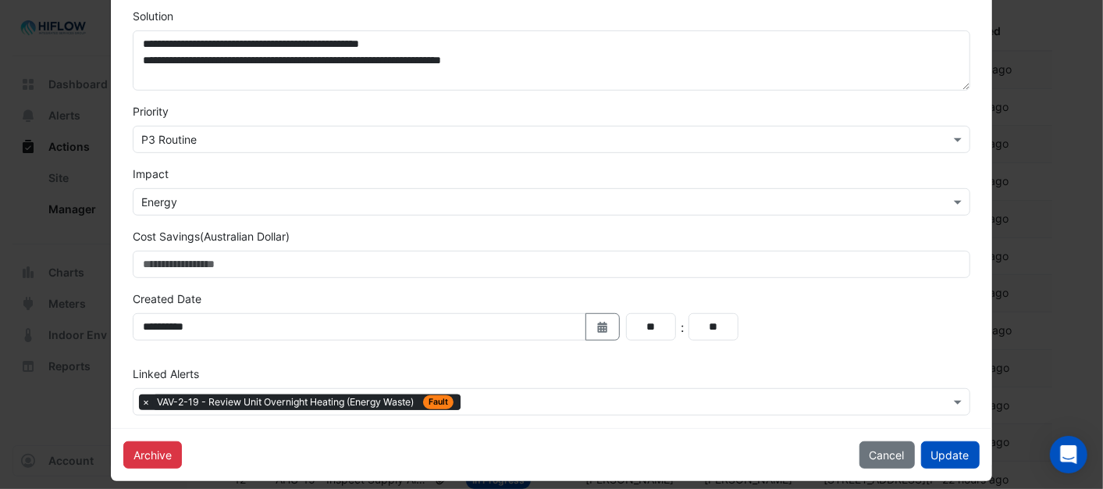
scroll to position [433, 0]
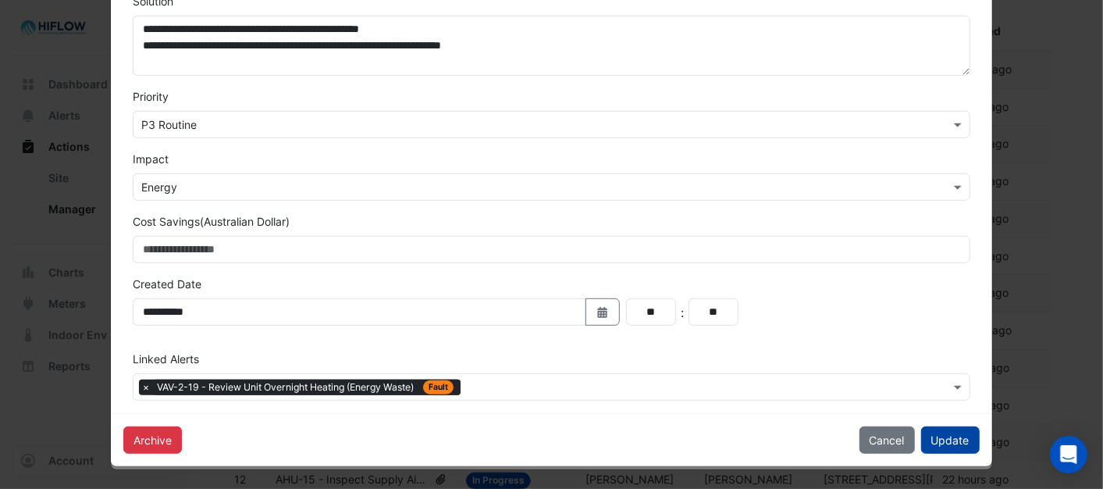
click at [937, 439] on button "Update" at bounding box center [950, 439] width 59 height 27
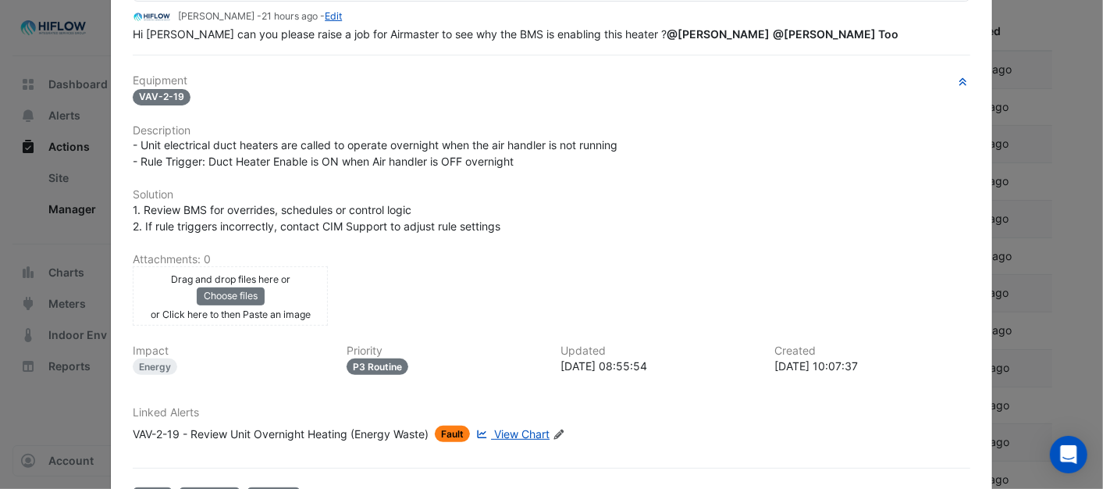
scroll to position [0, 0]
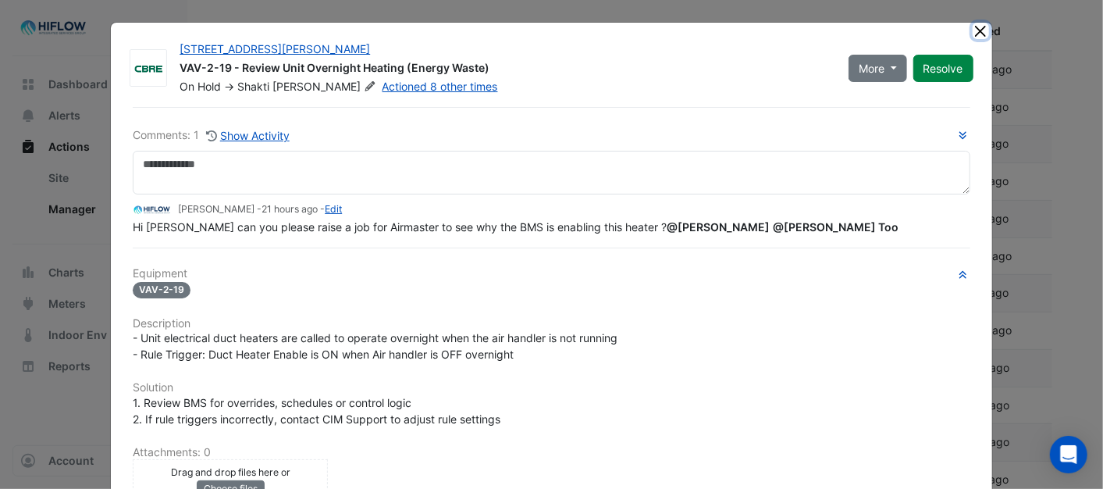
click at [980, 28] on button "Close" at bounding box center [981, 31] width 16 height 16
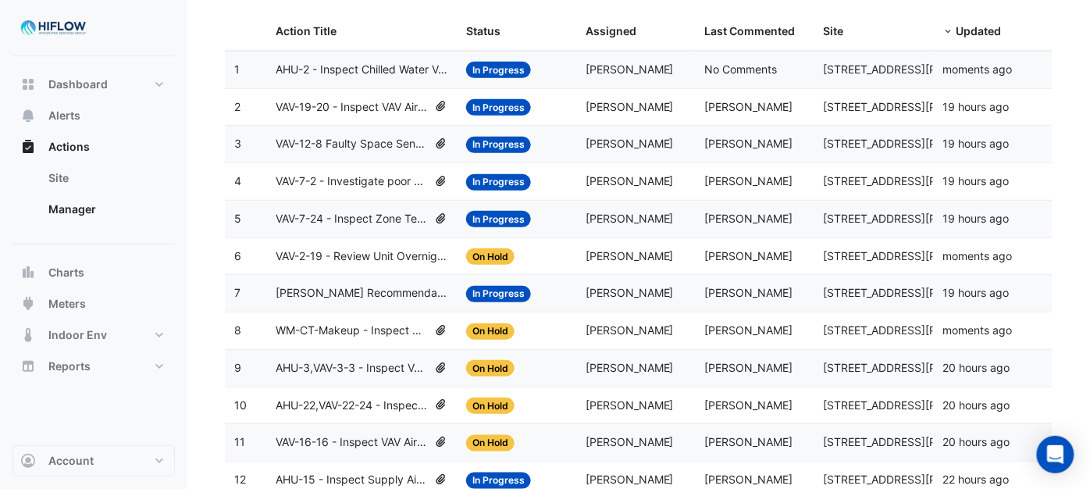
click at [340, 222] on span "VAV-7-24 - Inspect Zone Temp Broken Sensor" at bounding box center [352, 219] width 152 height 18
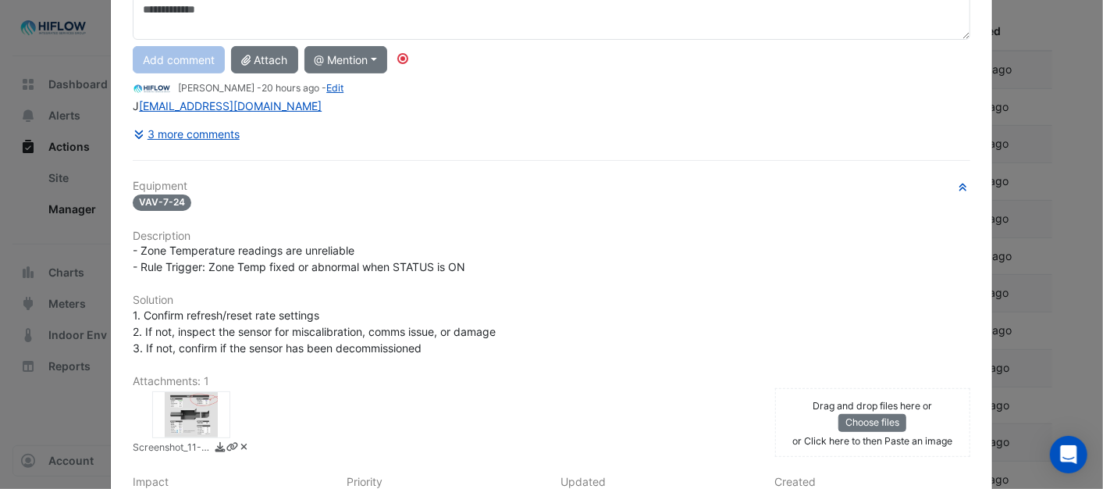
scroll to position [87, 0]
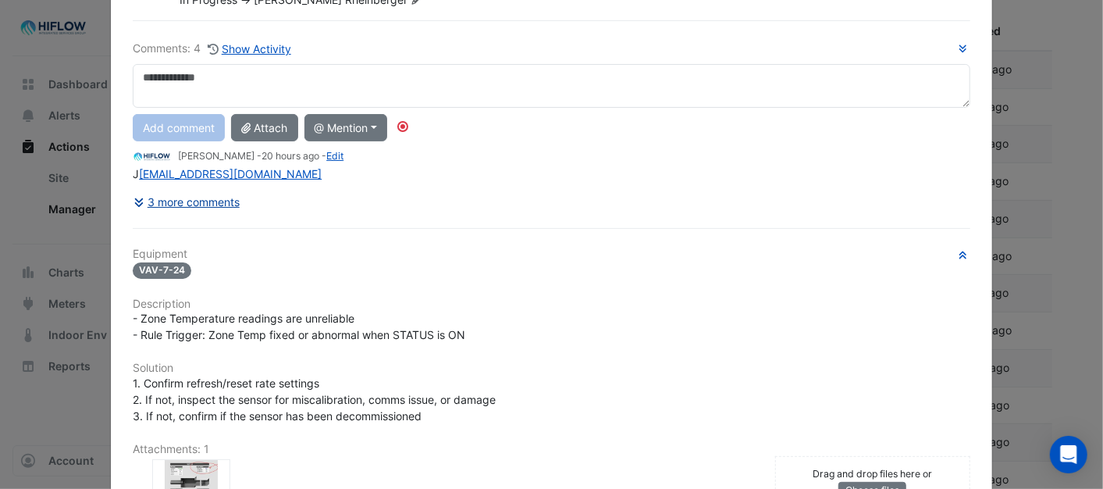
click at [177, 204] on button "3 more comments" at bounding box center [187, 201] width 108 height 27
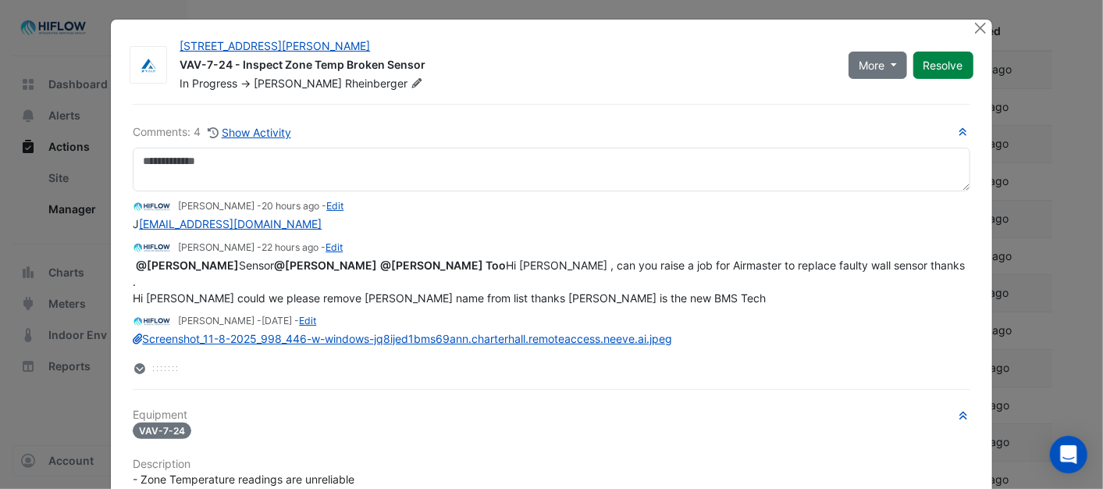
scroll to position [0, 0]
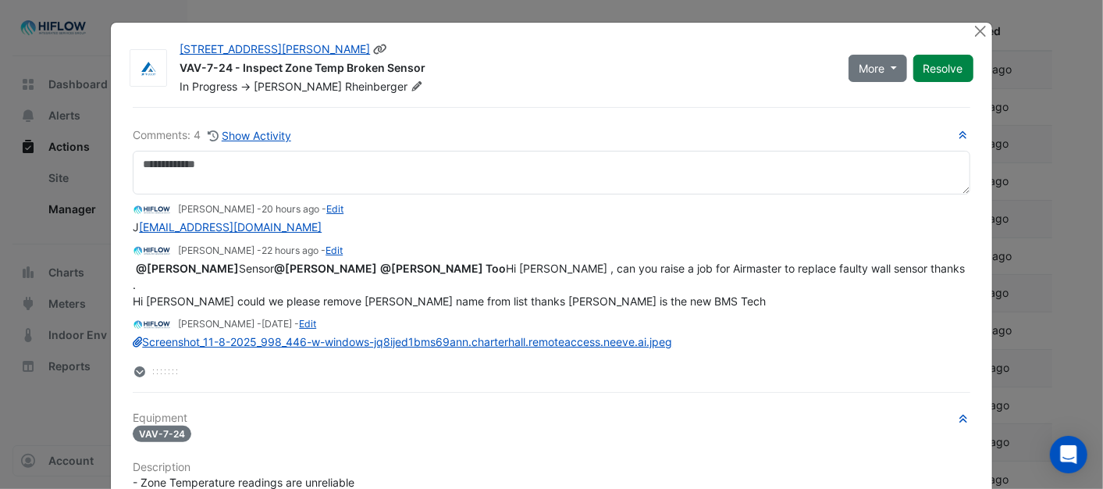
click at [411, 84] on icon at bounding box center [417, 85] width 12 height 9
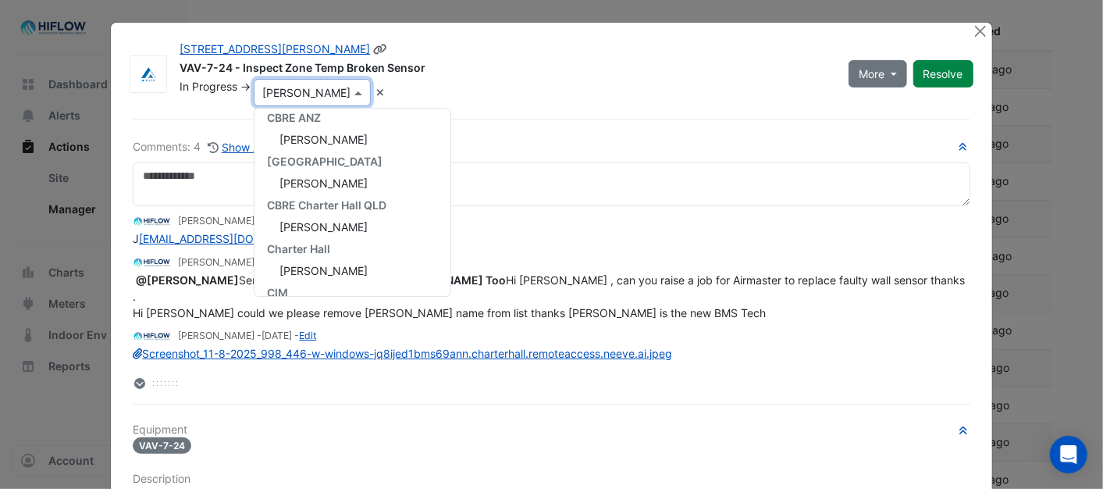
scroll to position [112, 0]
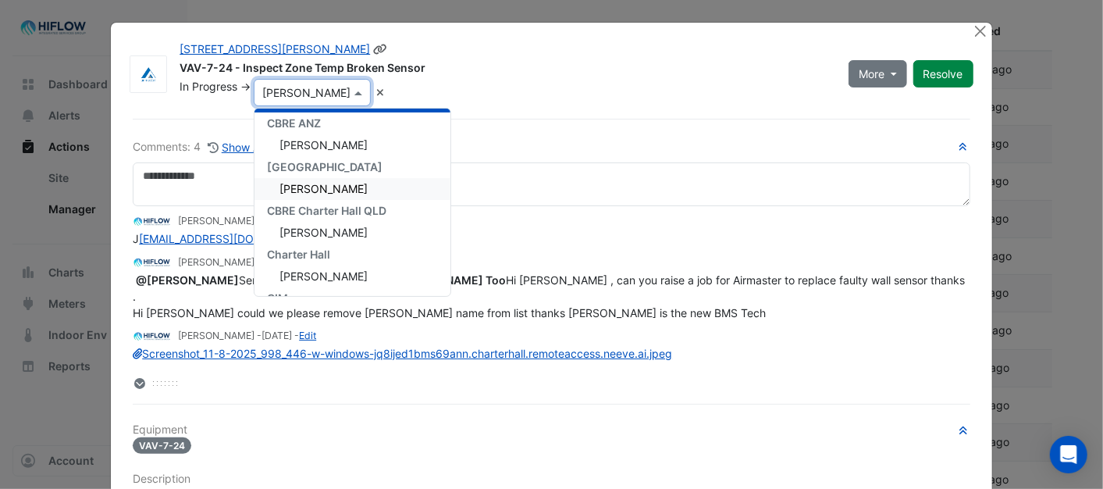
click at [333, 185] on span "[PERSON_NAME]" at bounding box center [323, 188] width 88 height 13
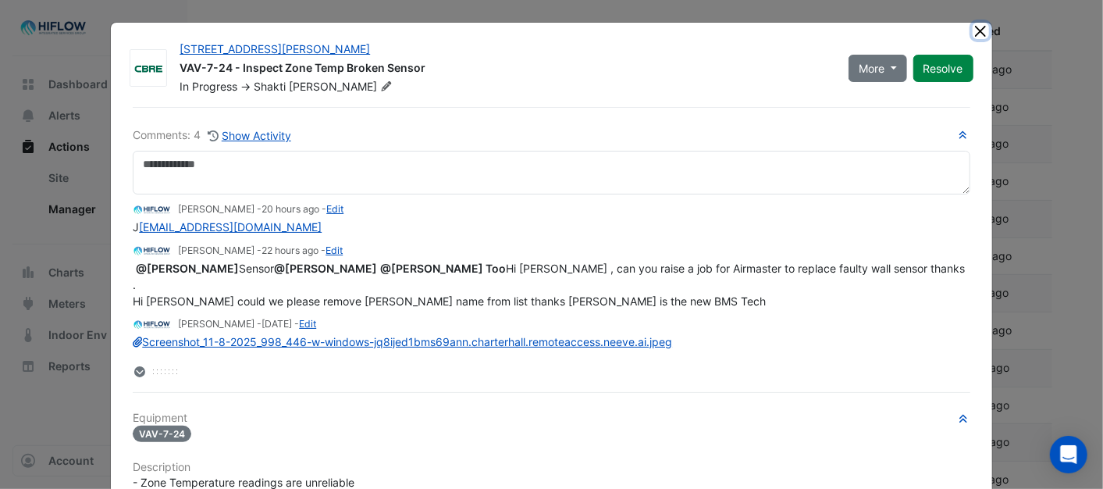
click at [973, 27] on button "Close" at bounding box center [981, 31] width 16 height 16
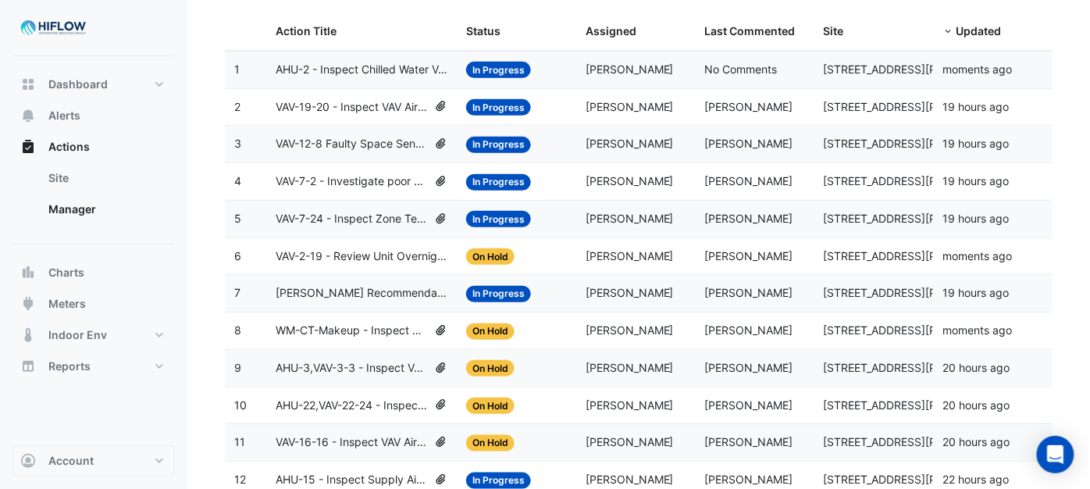
click at [511, 220] on span "In Progress" at bounding box center [498, 219] width 65 height 16
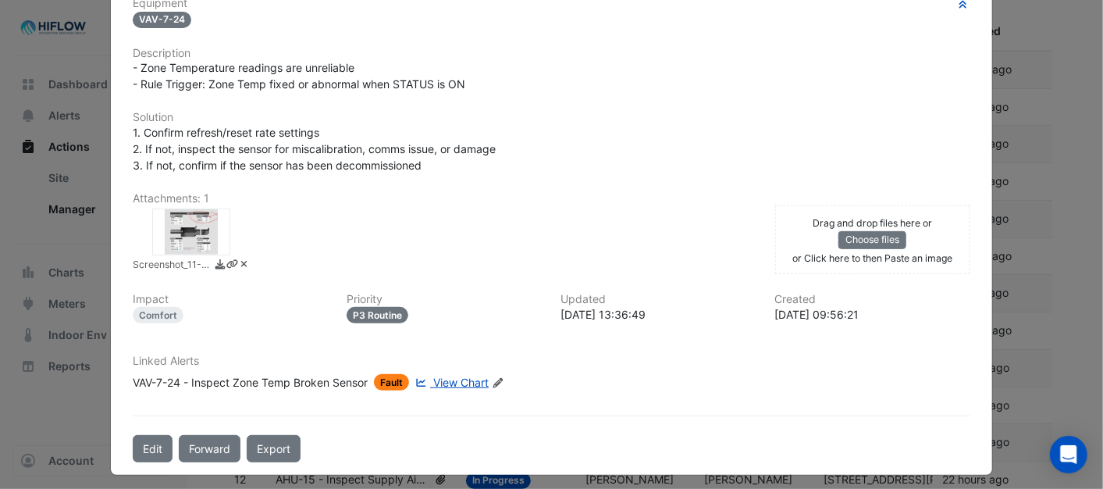
scroll to position [343, 0]
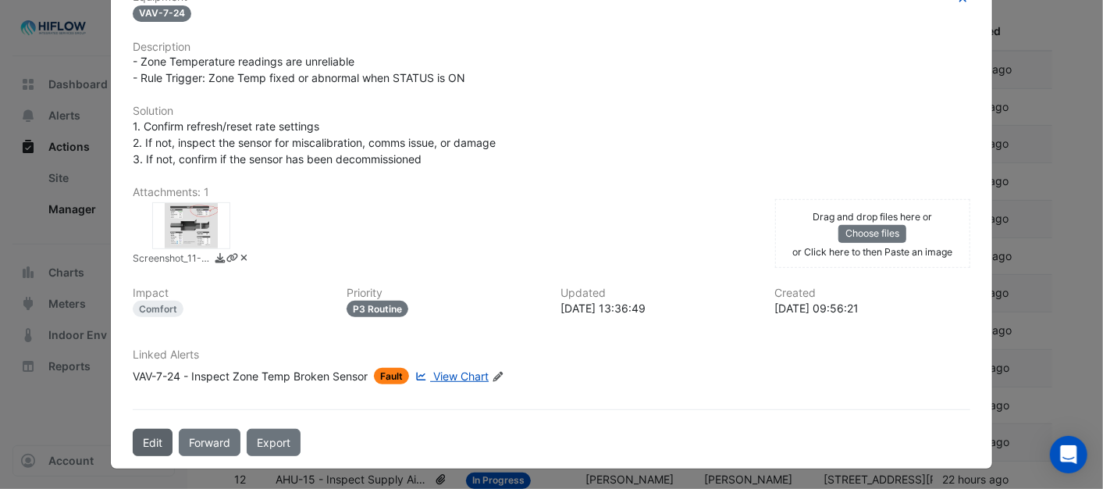
click at [138, 441] on button "Edit" at bounding box center [153, 442] width 40 height 27
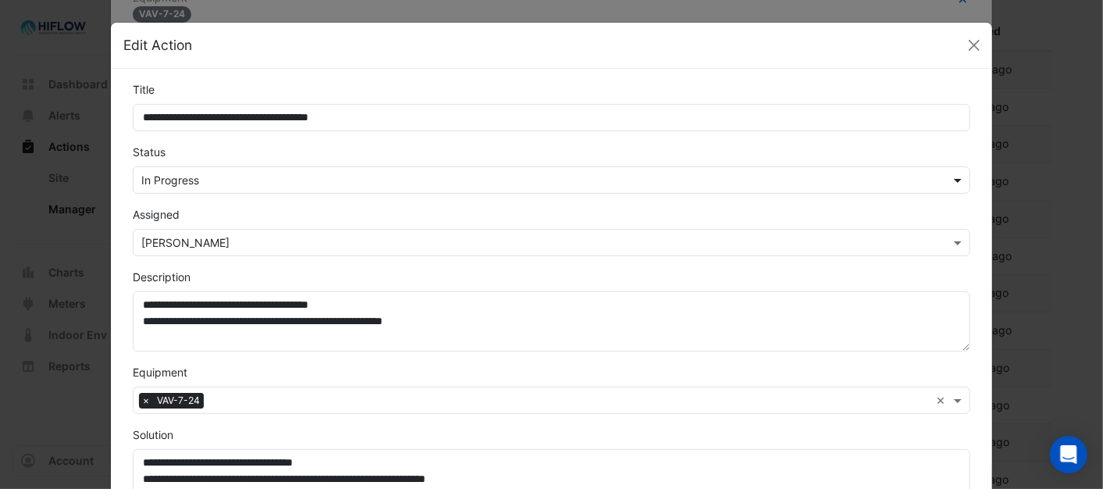
click at [956, 182] on span at bounding box center [960, 180] width 20 height 16
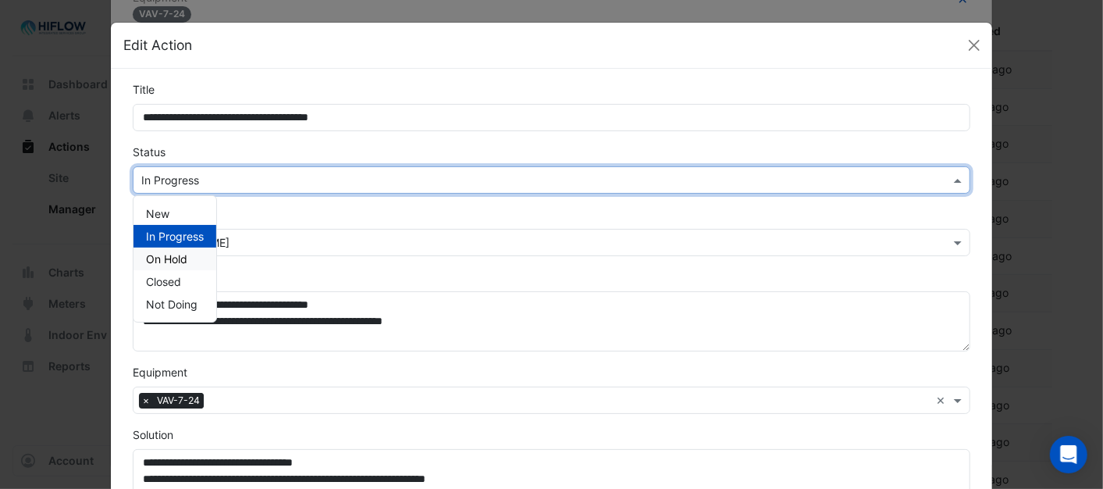
click at [167, 258] on span "On Hold" at bounding box center [166, 258] width 41 height 13
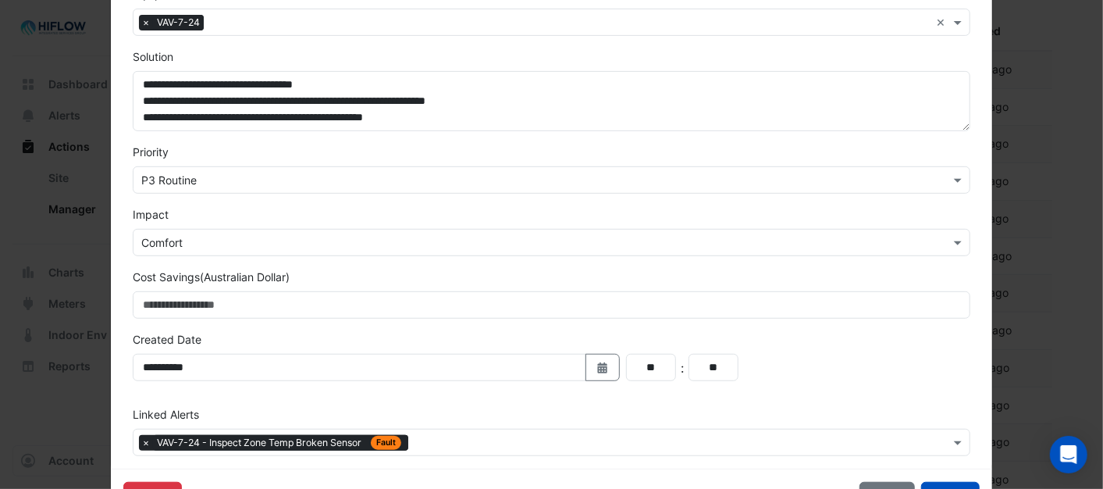
scroll to position [433, 0]
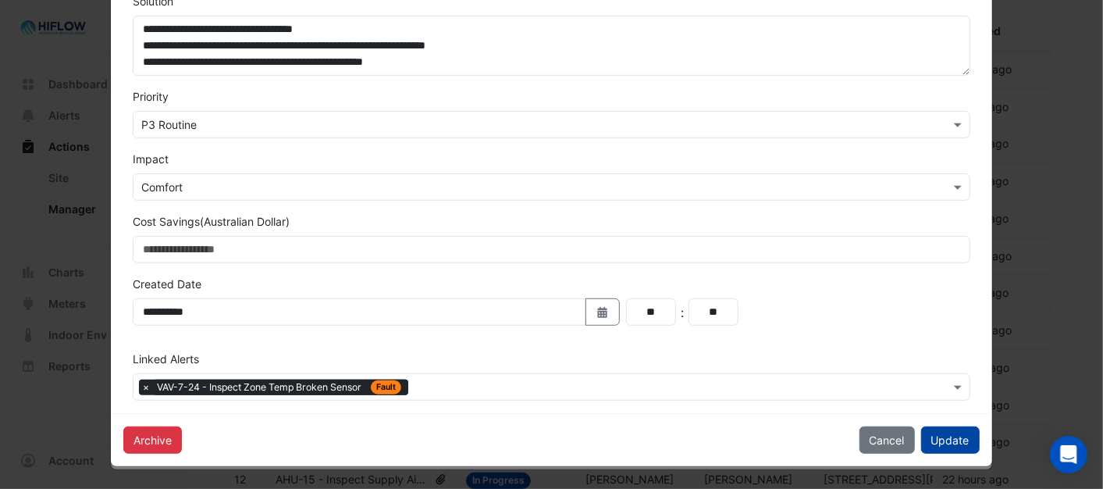
click at [941, 439] on button "Update" at bounding box center [950, 439] width 59 height 27
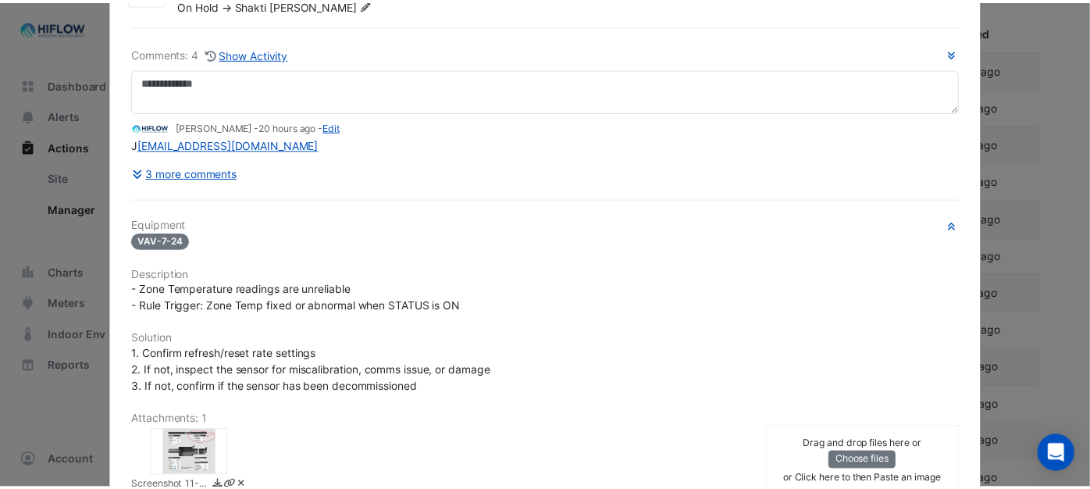
scroll to position [0, 0]
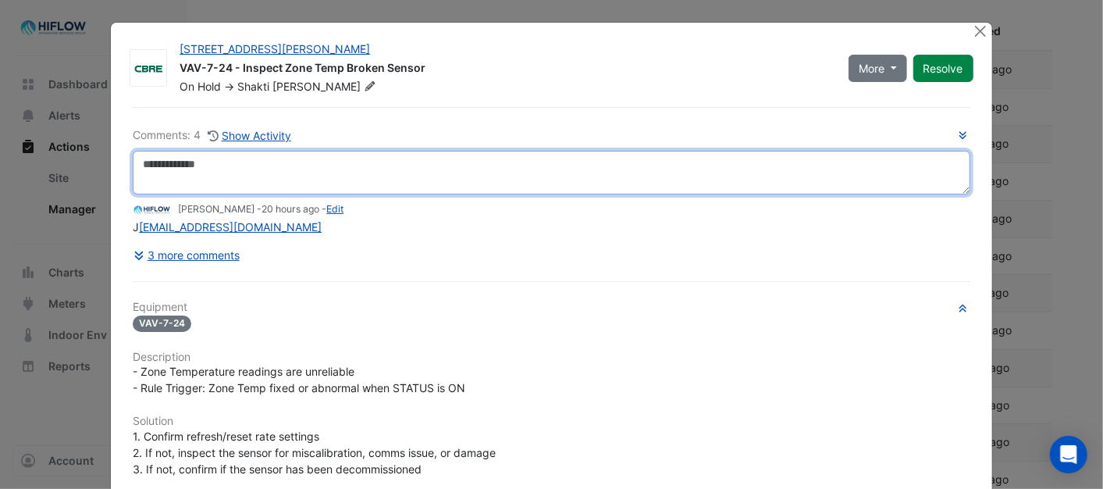
click at [182, 167] on textarea at bounding box center [551, 173] width 837 height 44
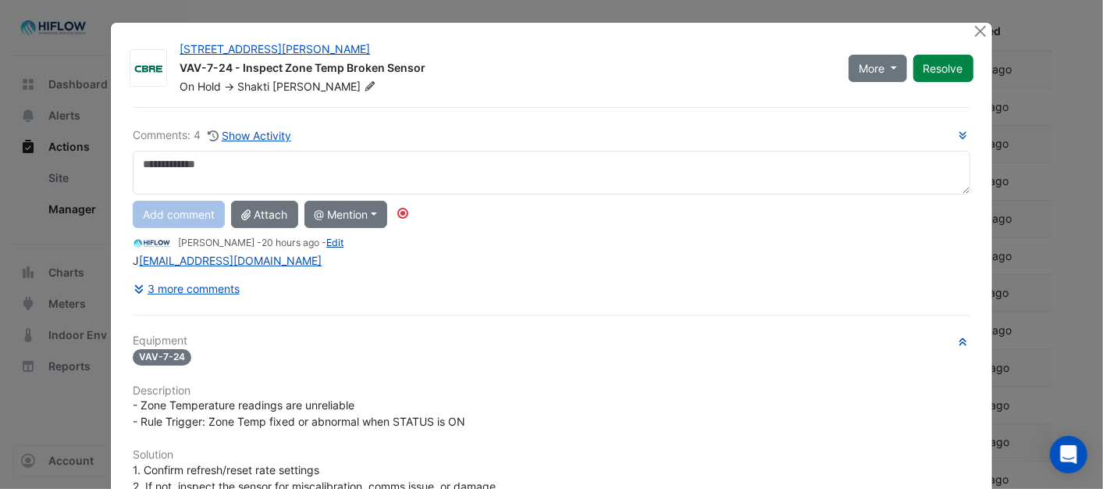
click at [326, 245] on link "Edit" at bounding box center [334, 243] width 17 height 12
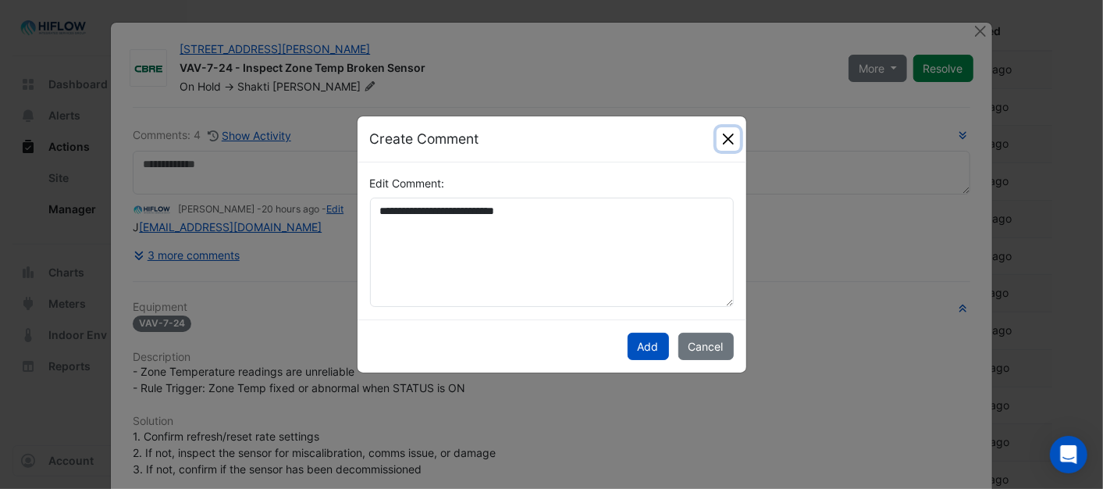
click at [726, 135] on button "Close" at bounding box center [728, 138] width 23 height 23
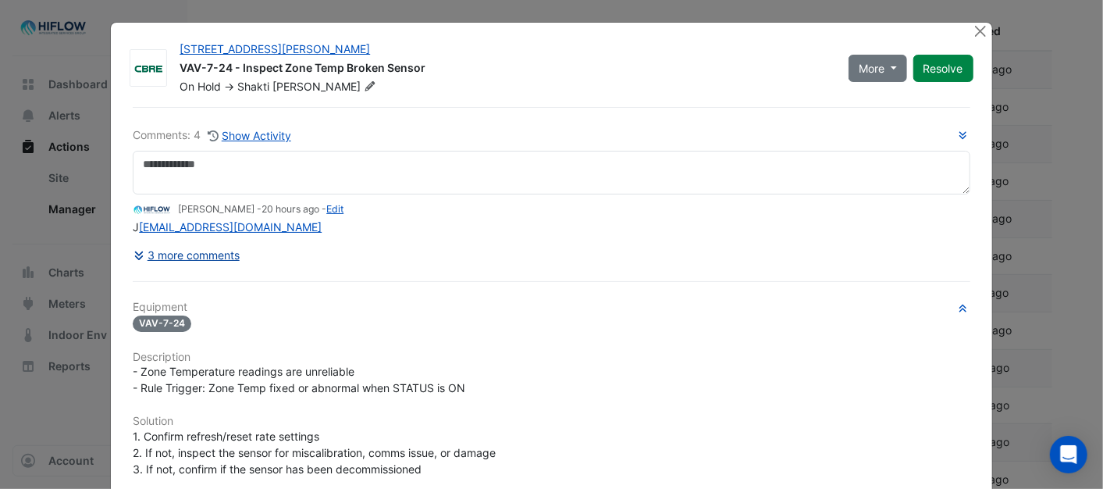
click at [191, 251] on button "3 more comments" at bounding box center [187, 254] width 108 height 27
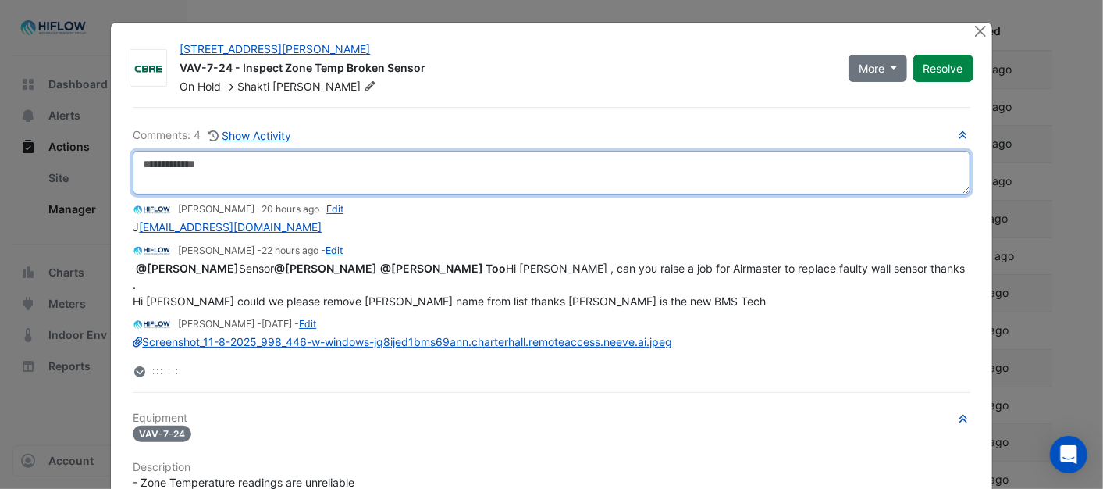
click at [138, 173] on textarea at bounding box center [551, 173] width 837 height 44
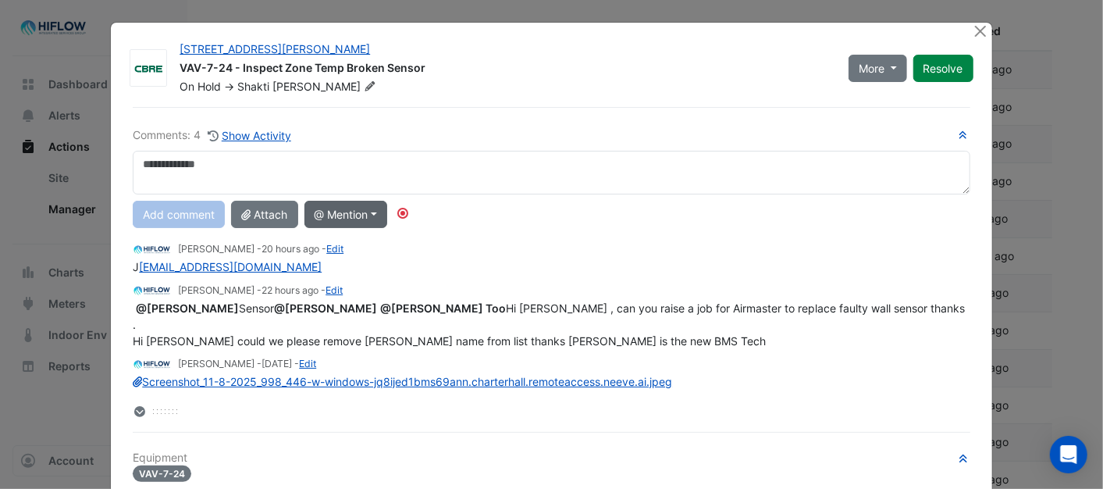
click at [380, 214] on button "@ Mention" at bounding box center [346, 214] width 84 height 27
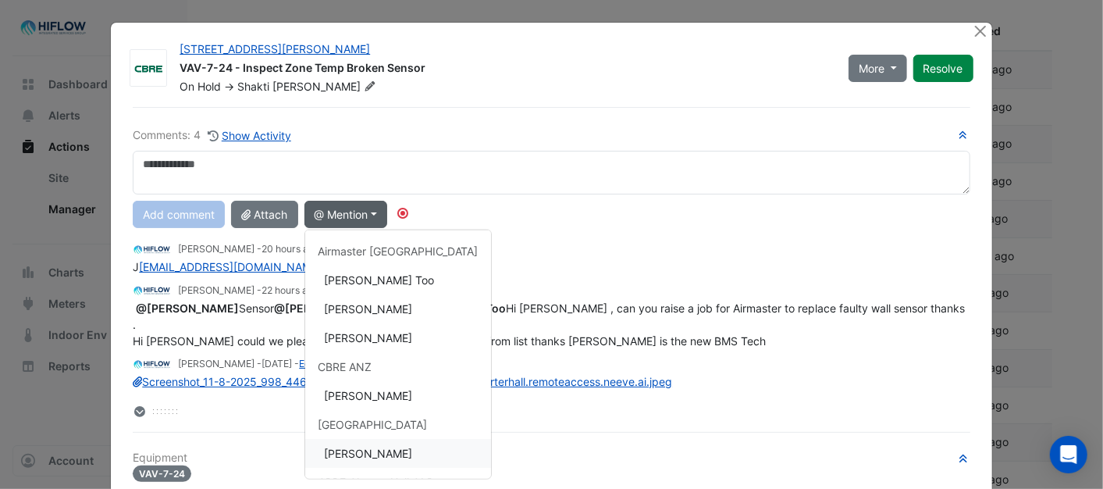
click at [364, 450] on button "[PERSON_NAME]" at bounding box center [398, 453] width 186 height 29
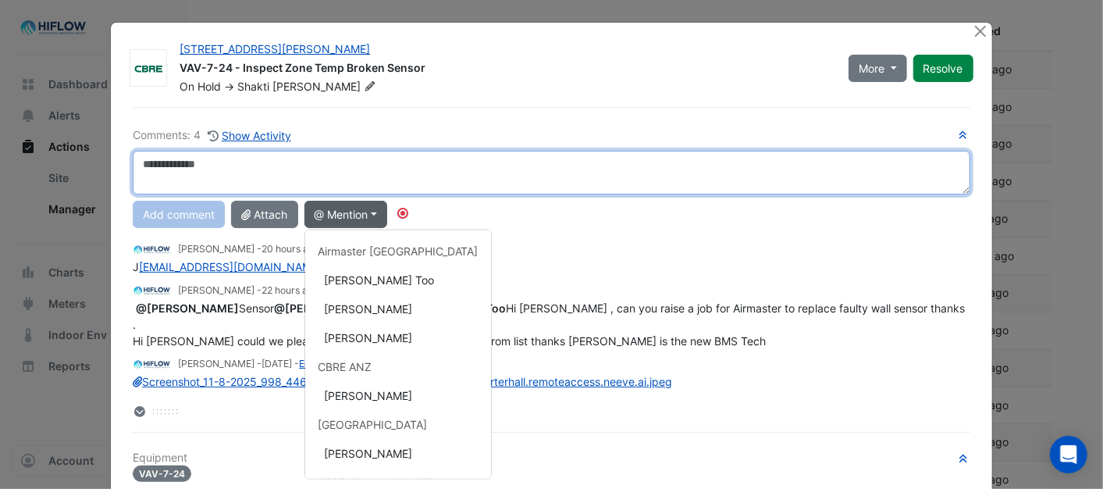
type textarea "**********"
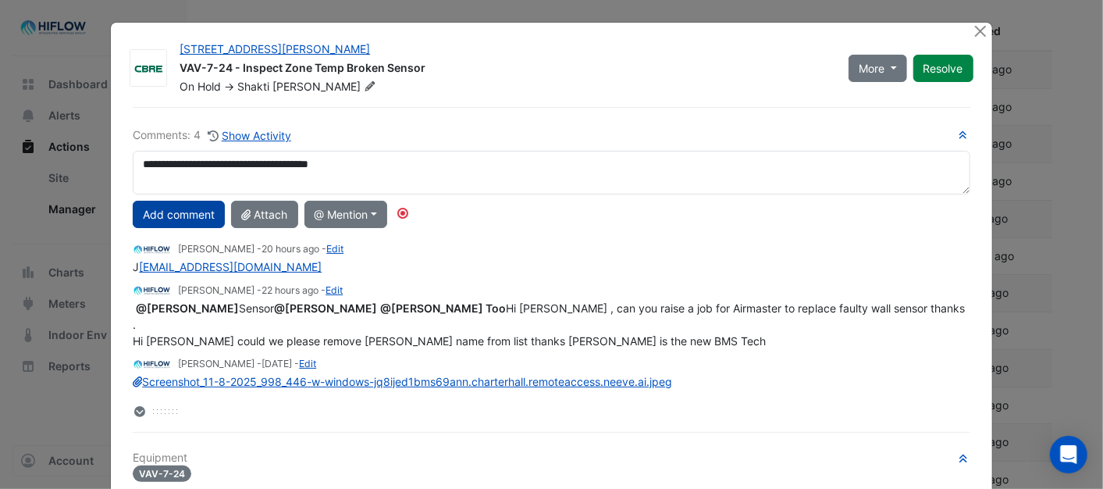
click at [198, 215] on button "Add comment" at bounding box center [179, 214] width 92 height 27
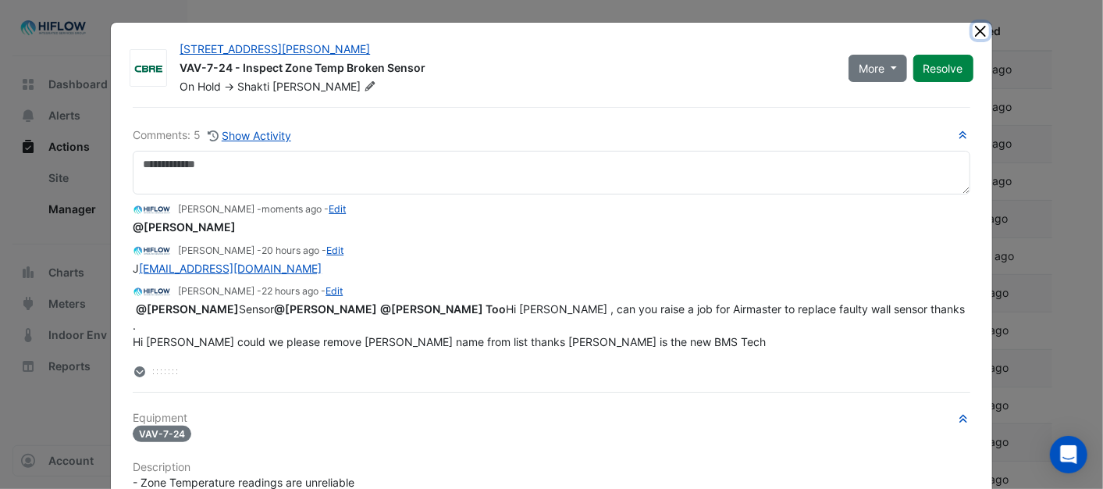
click at [973, 33] on button "Close" at bounding box center [981, 31] width 16 height 16
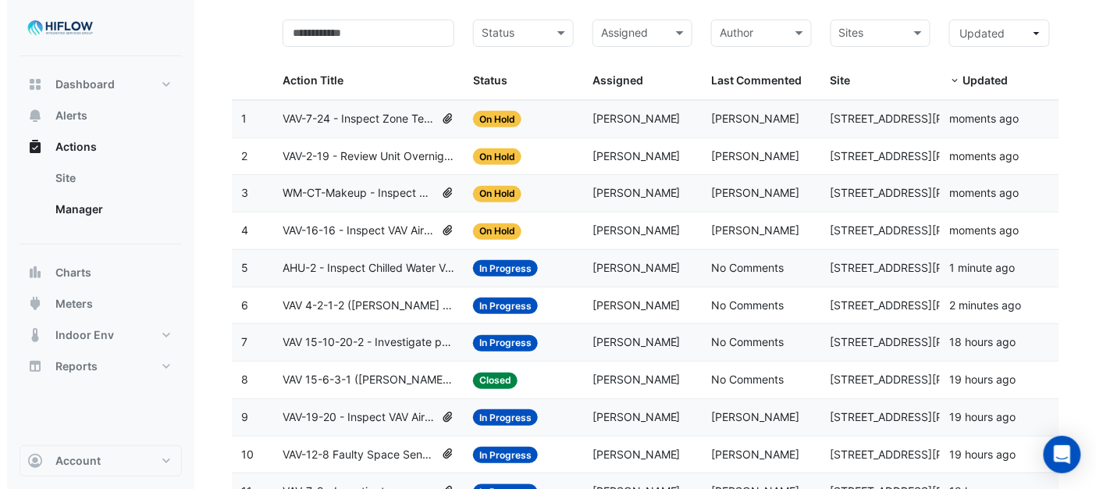
scroll to position [180, 0]
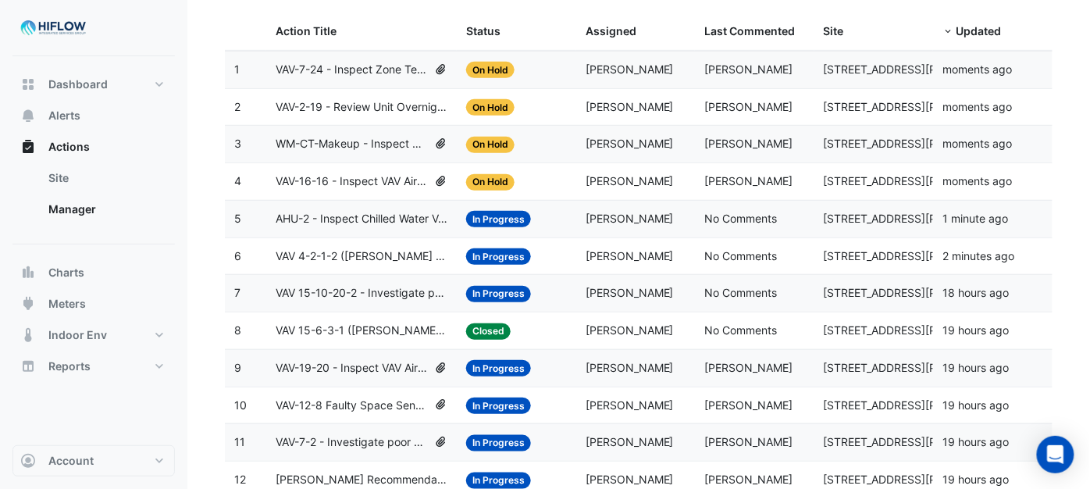
click at [506, 256] on span "In Progress" at bounding box center [498, 256] width 65 height 16
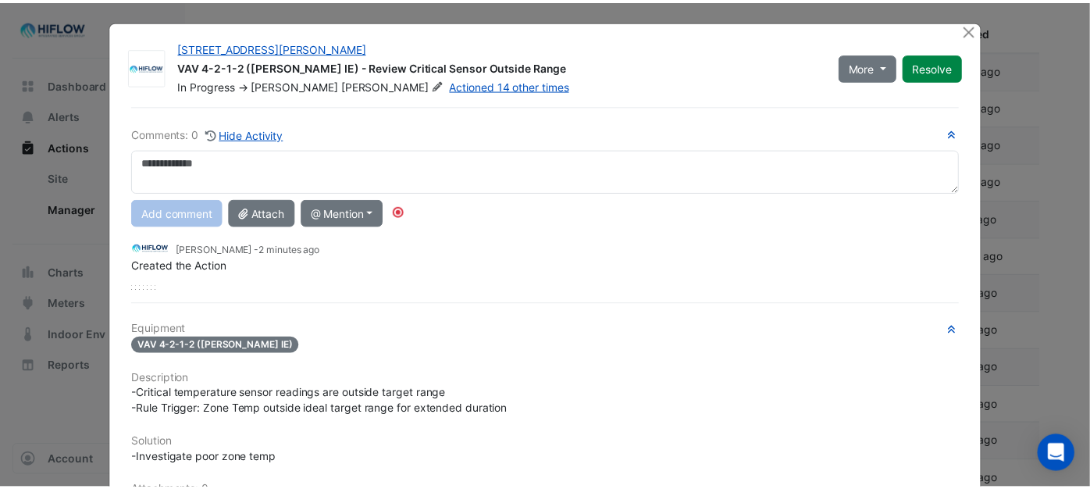
scroll to position [0, 0]
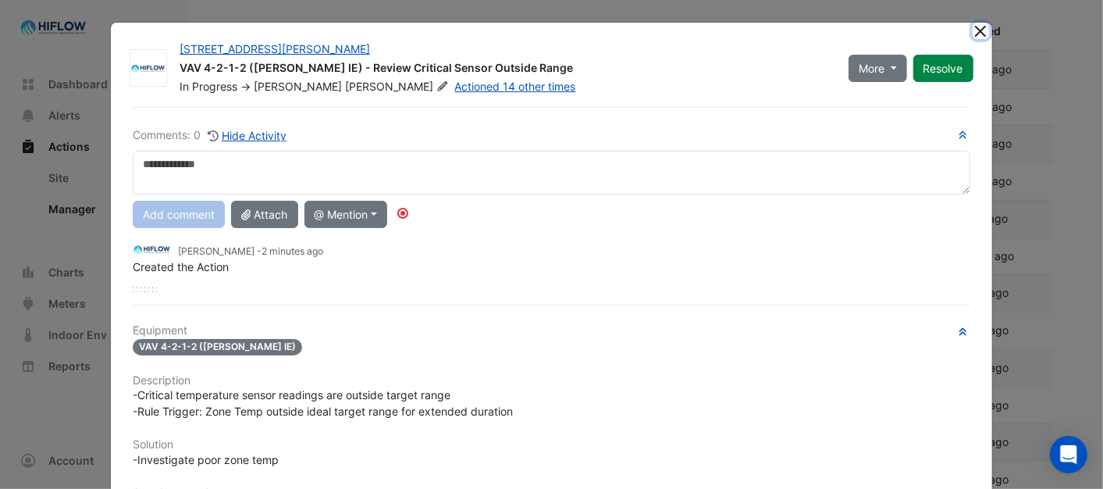
click at [974, 30] on button "Close" at bounding box center [981, 31] width 16 height 16
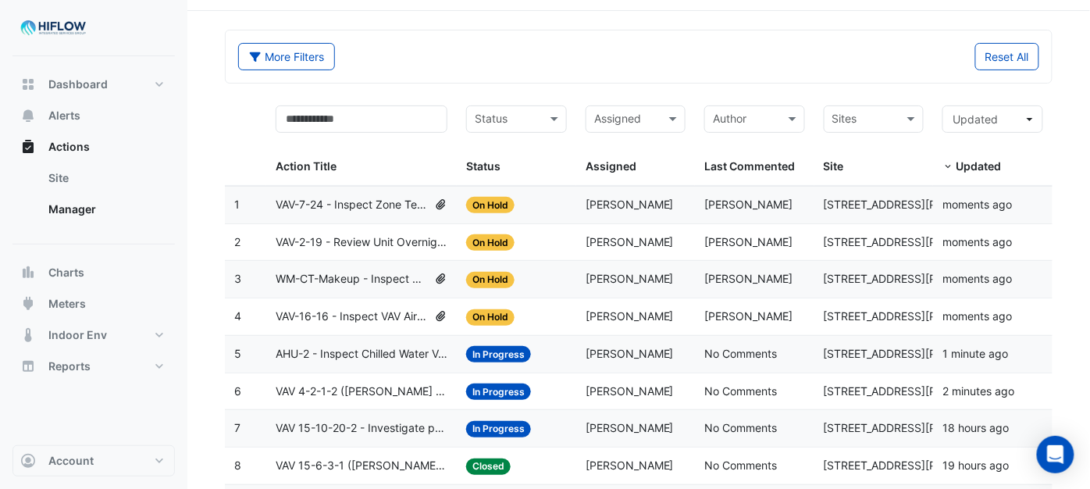
scroll to position [6, 0]
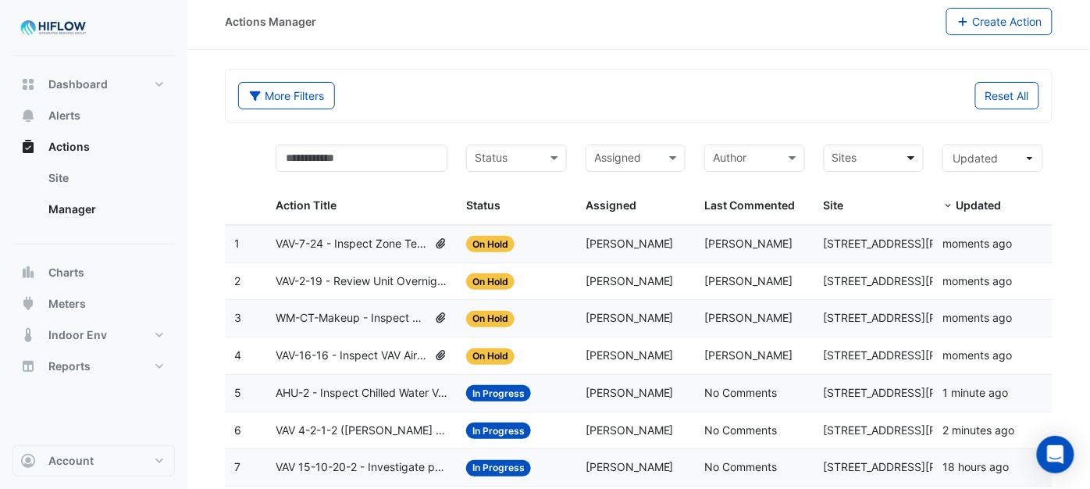
click at [907, 154] on span at bounding box center [913, 158] width 20 height 18
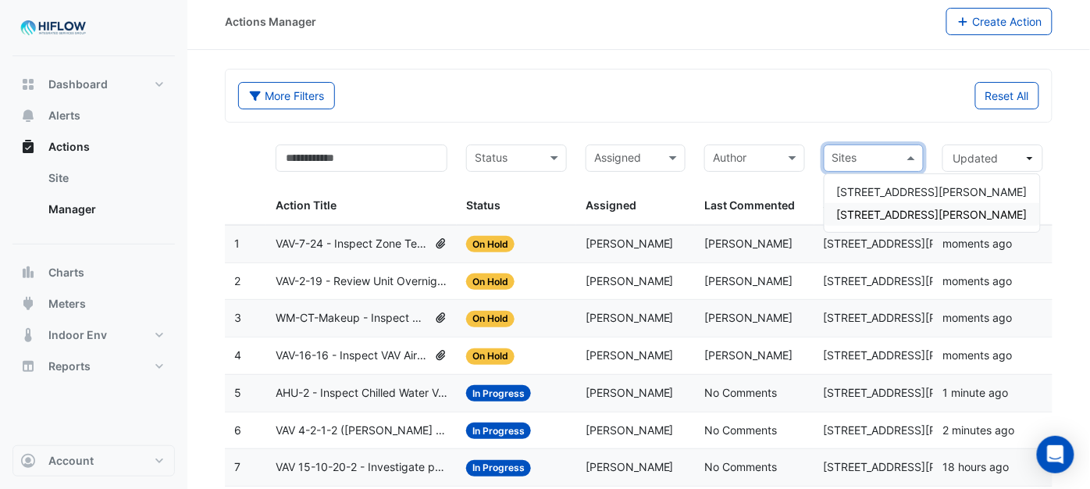
click at [880, 208] on span "[STREET_ADDRESS][PERSON_NAME]" at bounding box center [932, 214] width 190 height 13
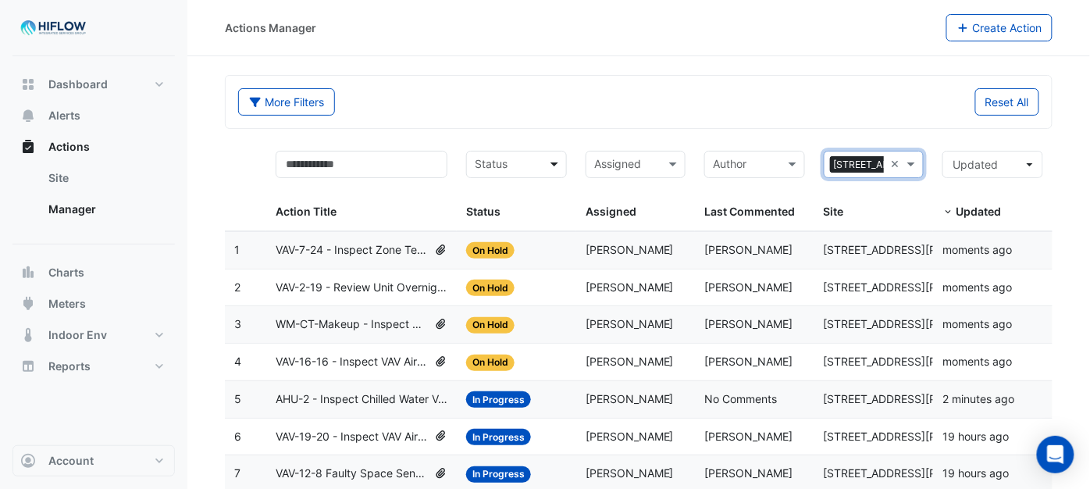
click at [551, 168] on span at bounding box center [556, 164] width 20 height 18
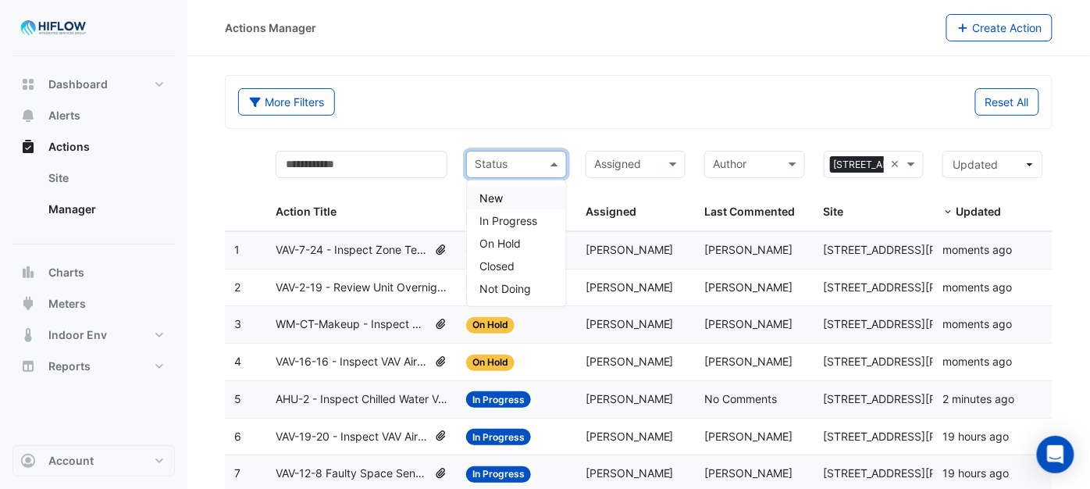
click at [525, 193] on div "New" at bounding box center [516, 198] width 99 height 23
click at [553, 161] on span at bounding box center [556, 164] width 20 height 18
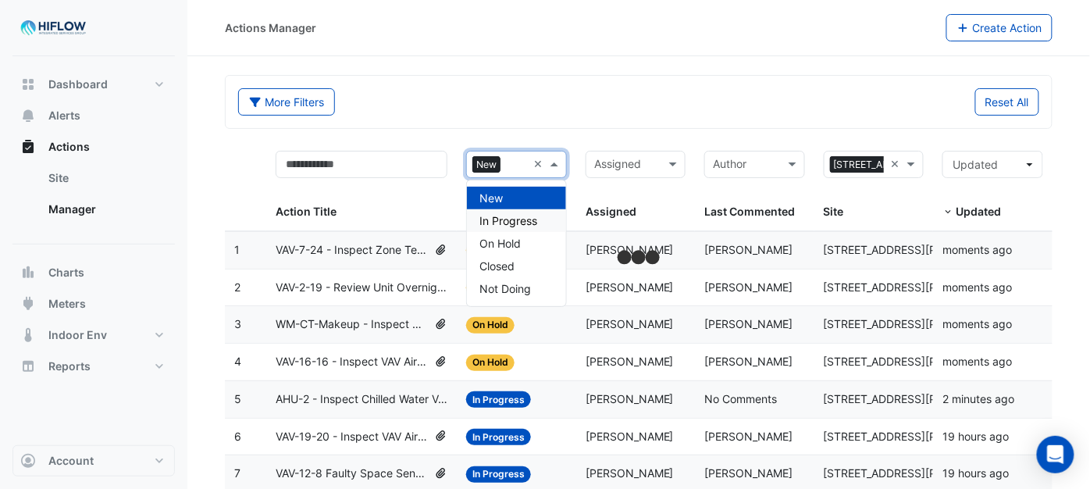
click at [527, 217] on span "In Progress" at bounding box center [508, 220] width 58 height 13
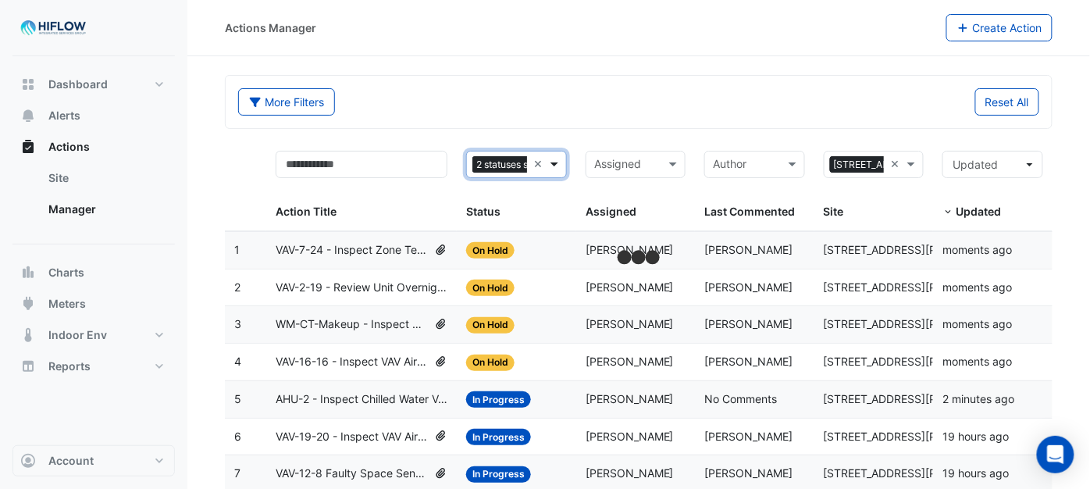
click at [556, 162] on span at bounding box center [556, 164] width 20 height 18
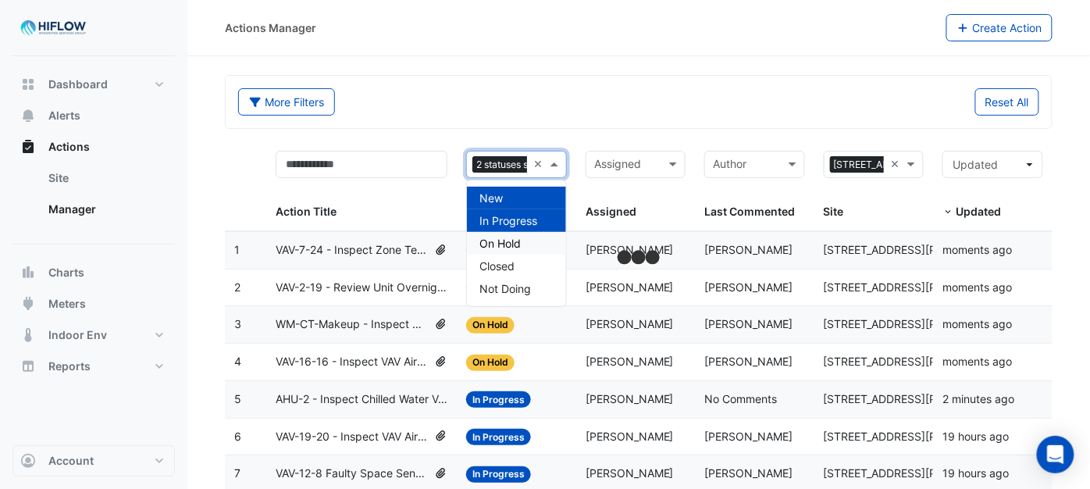
click at [523, 240] on div "On Hold" at bounding box center [516, 243] width 99 height 23
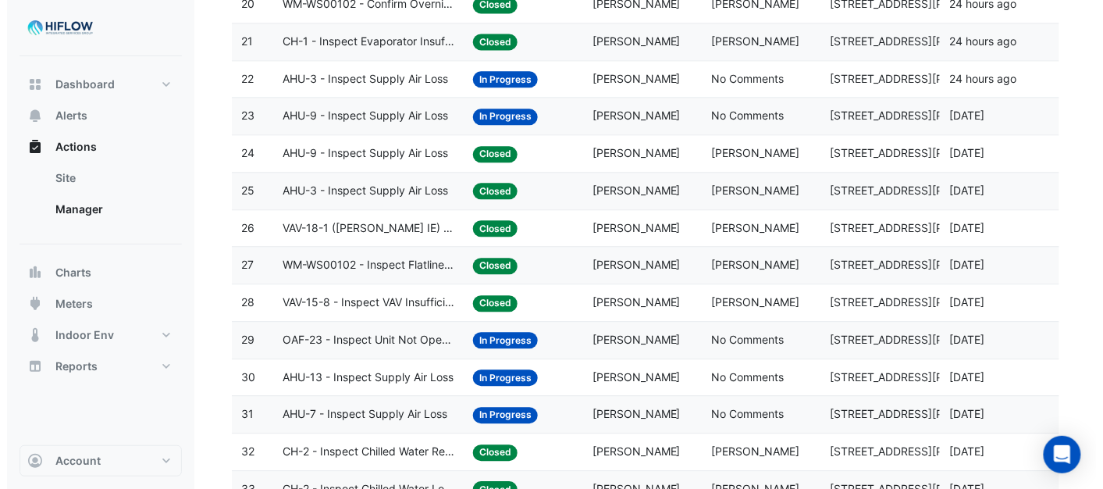
scroll to position [614, 0]
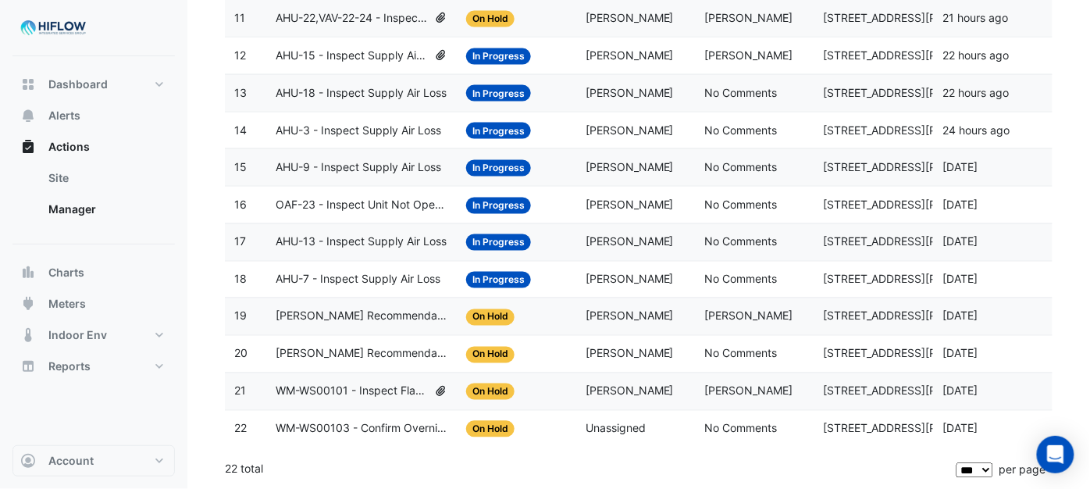
click at [407, 430] on span "WM-WS00103 - Confirm Overnight Water Consumption" at bounding box center [362, 429] width 172 height 18
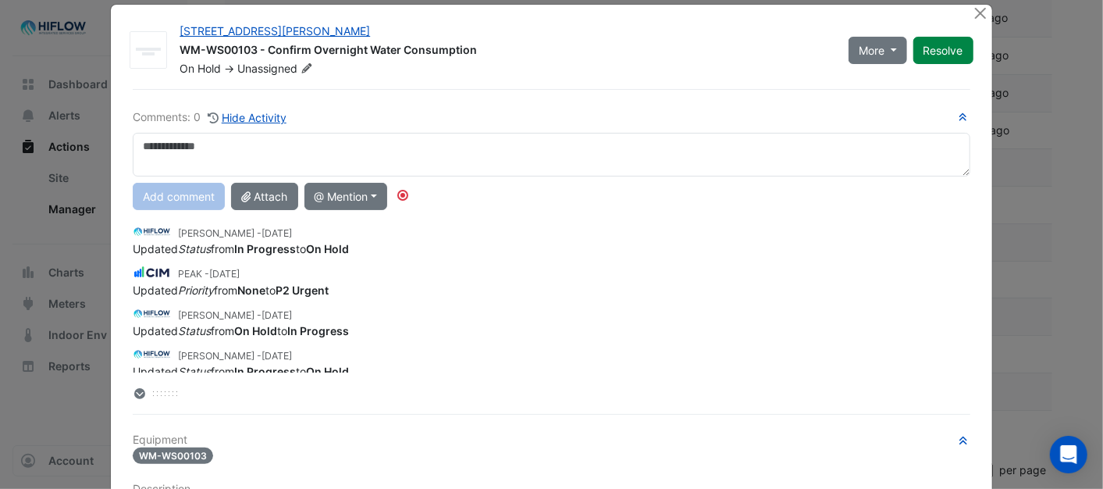
scroll to position [0, 0]
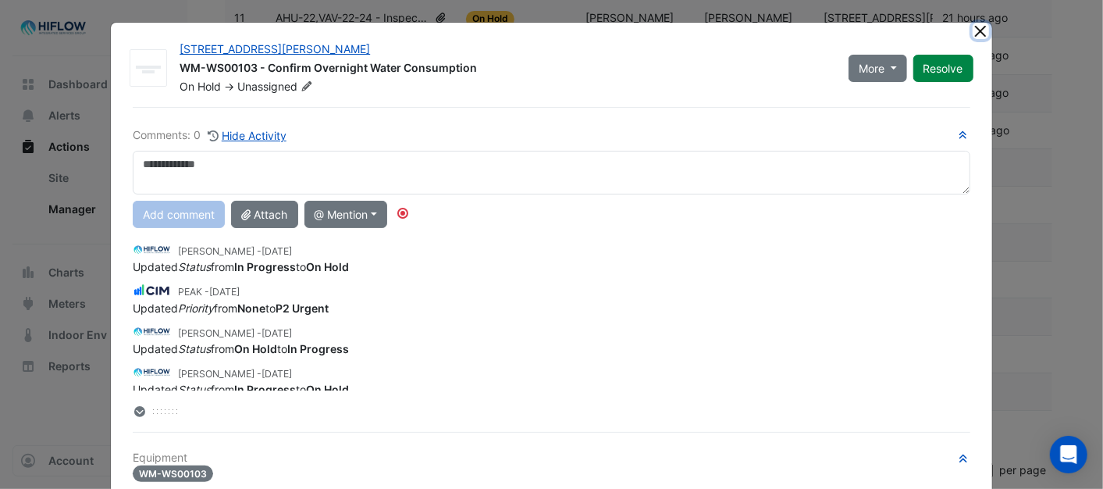
click at [973, 26] on button "Close" at bounding box center [981, 31] width 16 height 16
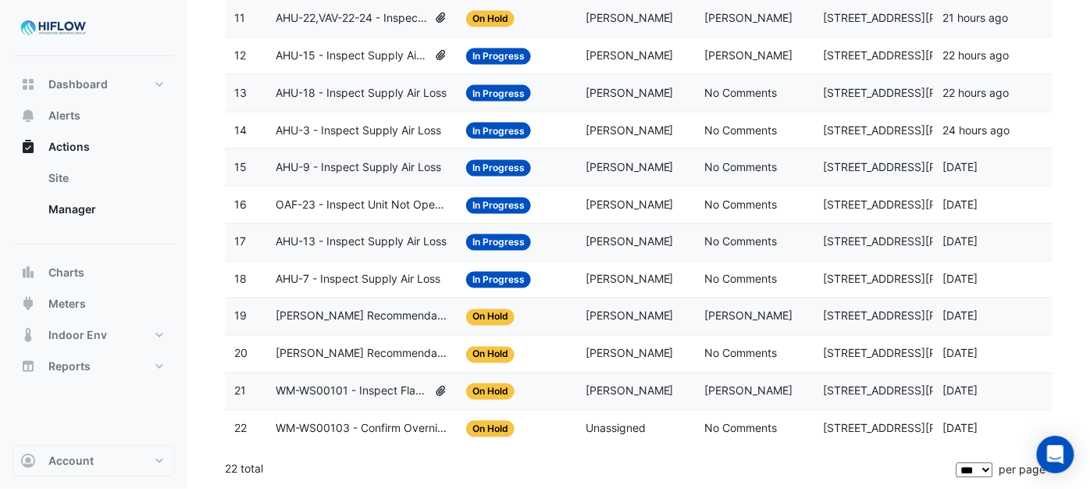
click at [351, 316] on span "[PERSON_NAME] Recommendation- EV chargers" at bounding box center [362, 317] width 172 height 18
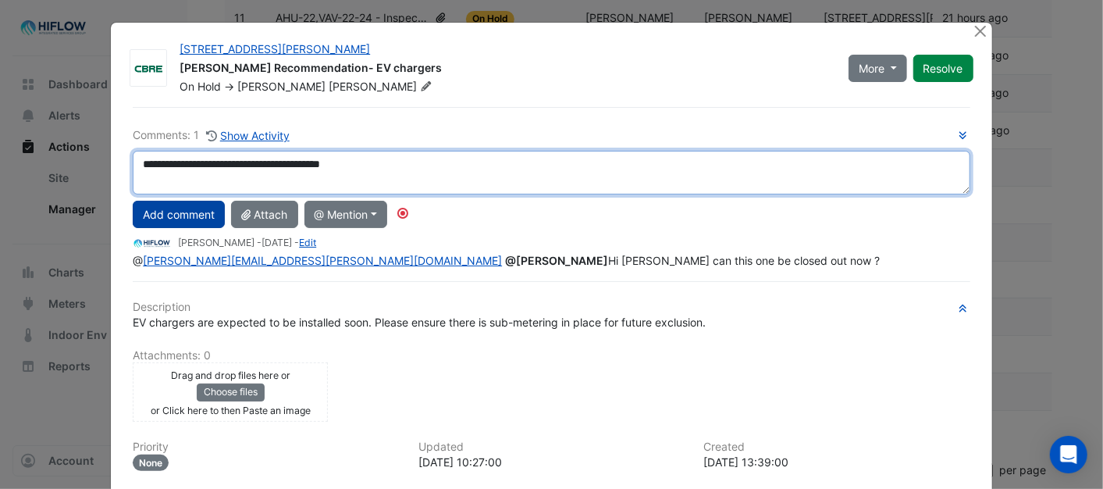
type textarea "**********"
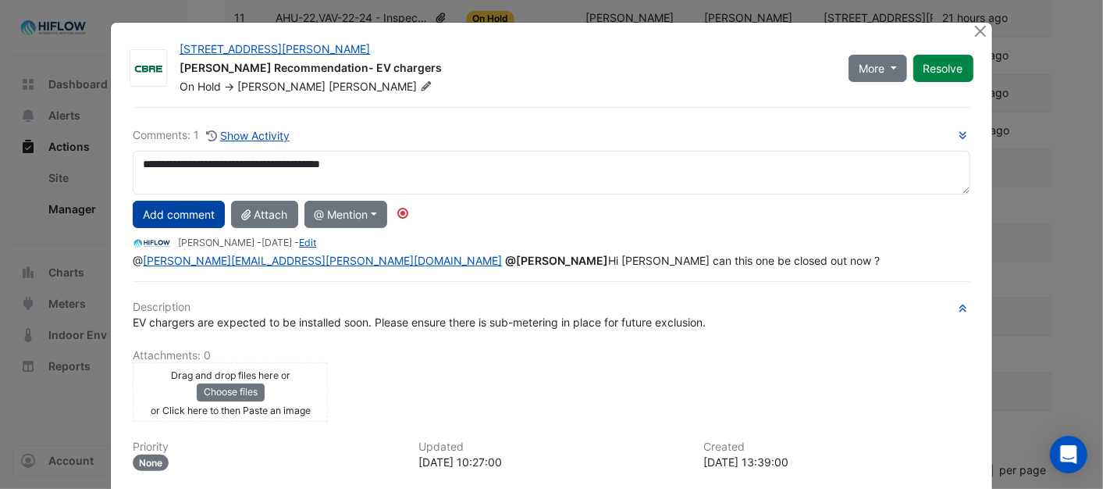
click at [161, 215] on button "Add comment" at bounding box center [179, 214] width 92 height 27
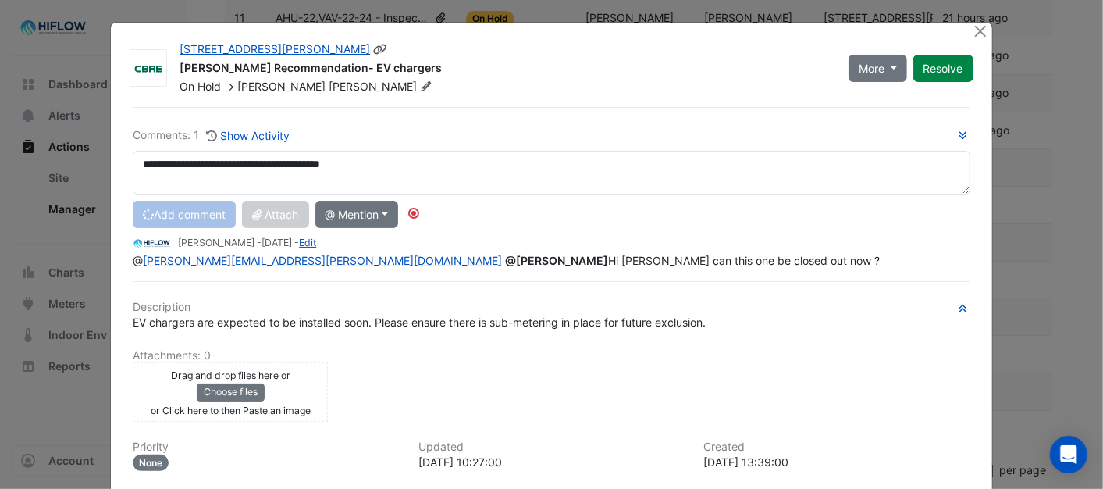
click at [422, 90] on icon at bounding box center [426, 85] width 9 height 9
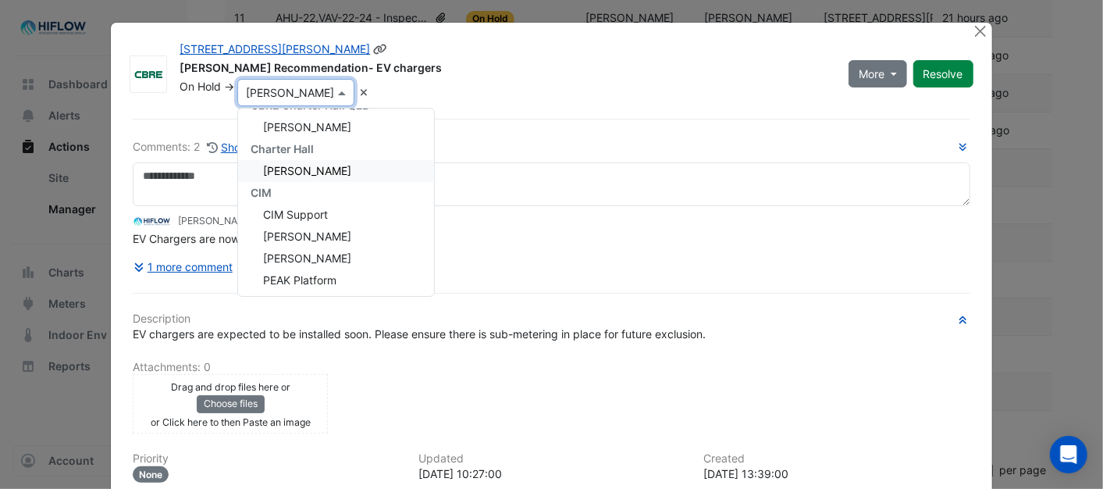
scroll to position [306, 0]
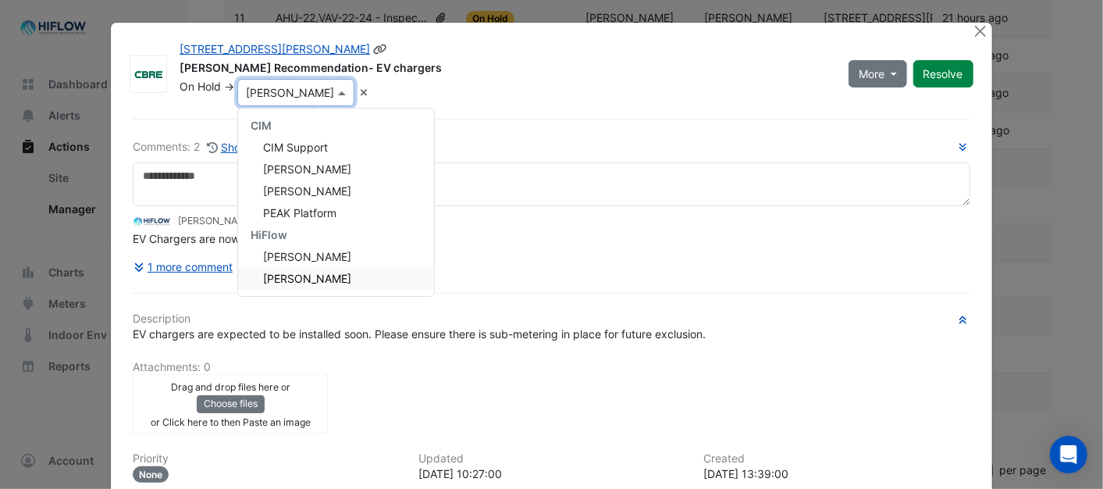
click at [305, 272] on span "[PERSON_NAME]" at bounding box center [307, 278] width 88 height 13
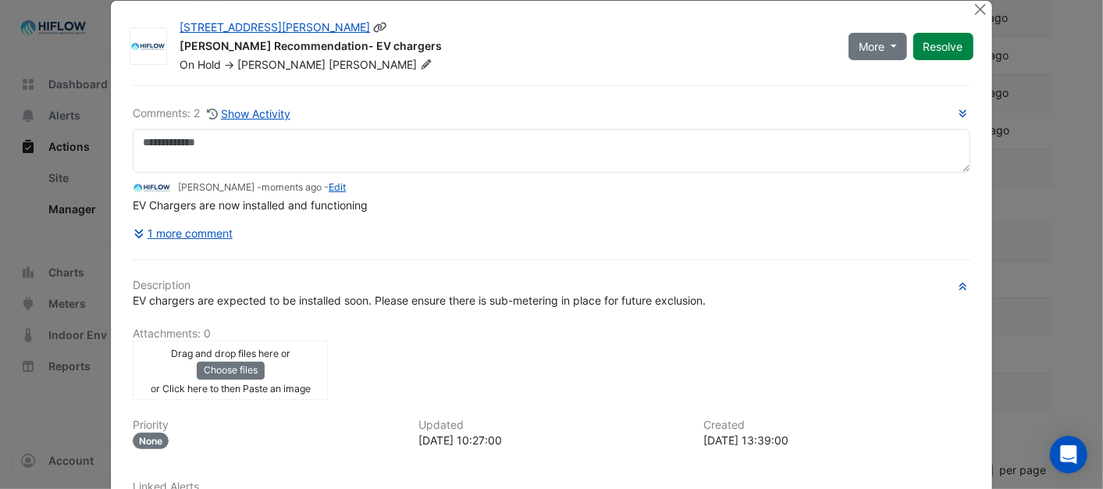
scroll to position [0, 0]
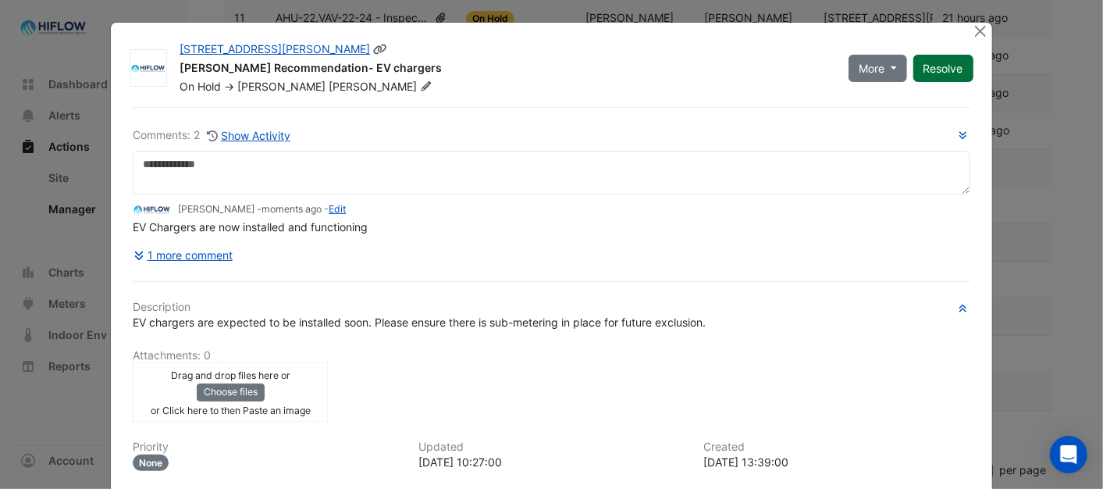
click at [929, 73] on button "Resolve" at bounding box center [943, 68] width 60 height 27
click at [976, 35] on button "Close" at bounding box center [981, 31] width 16 height 16
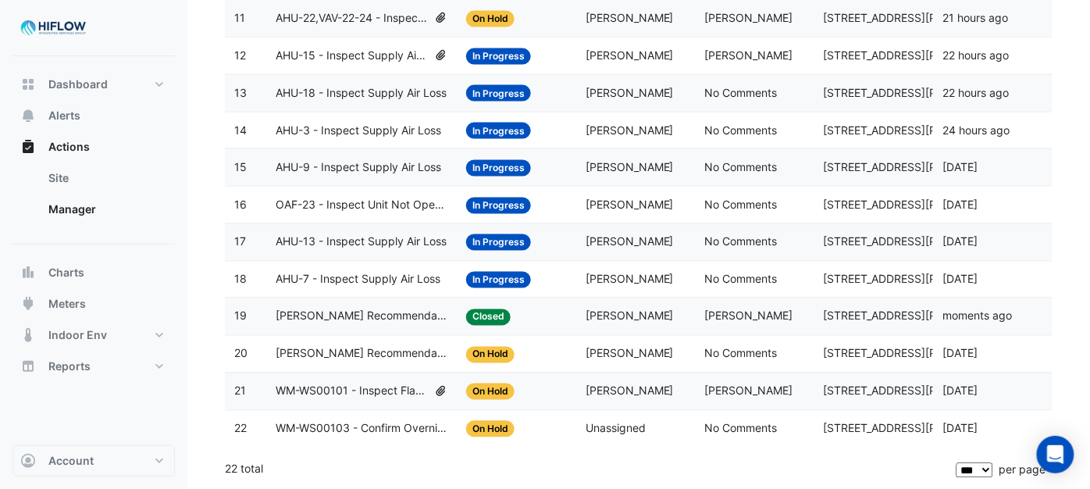
click at [355, 356] on span "[PERSON_NAME] Recommendation- Tenant condenser water" at bounding box center [362, 354] width 172 height 18
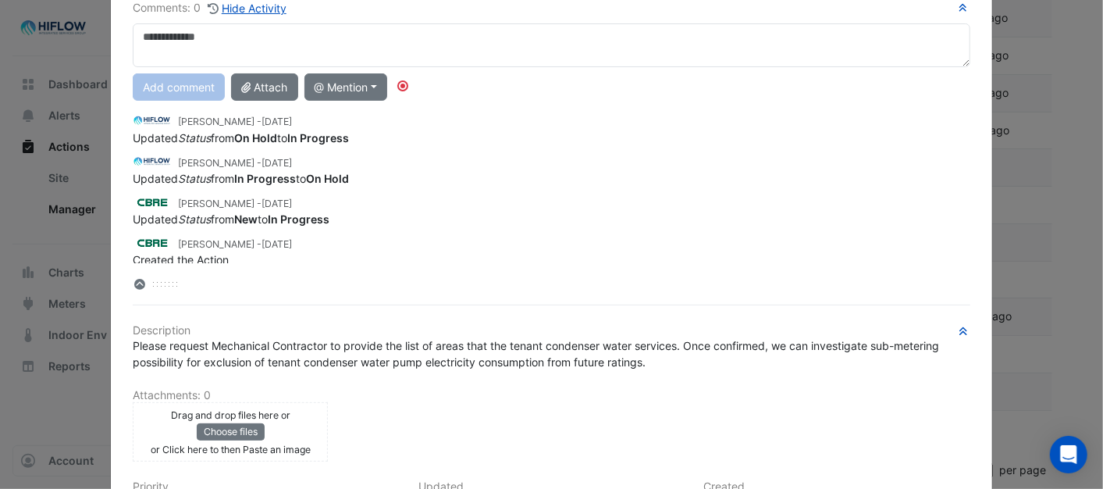
scroll to position [87, 0]
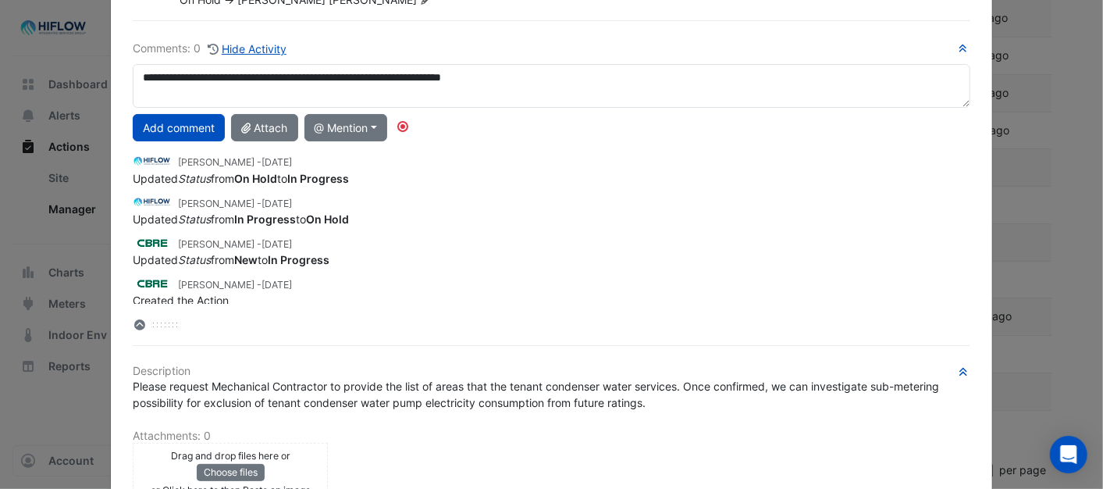
click at [208, 79] on textarea "**********" at bounding box center [551, 86] width 837 height 44
click at [584, 76] on textarea "**********" at bounding box center [551, 86] width 837 height 44
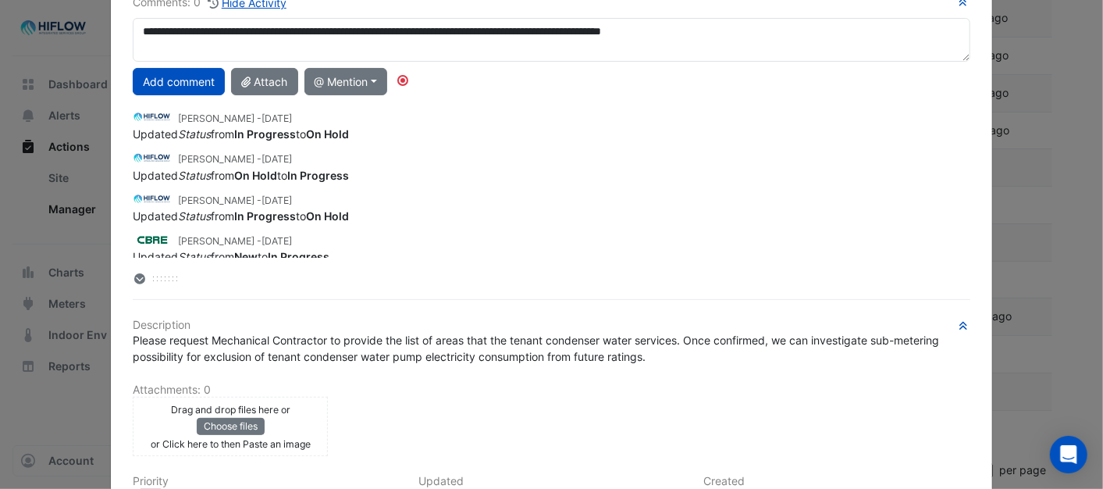
scroll to position [0, 0]
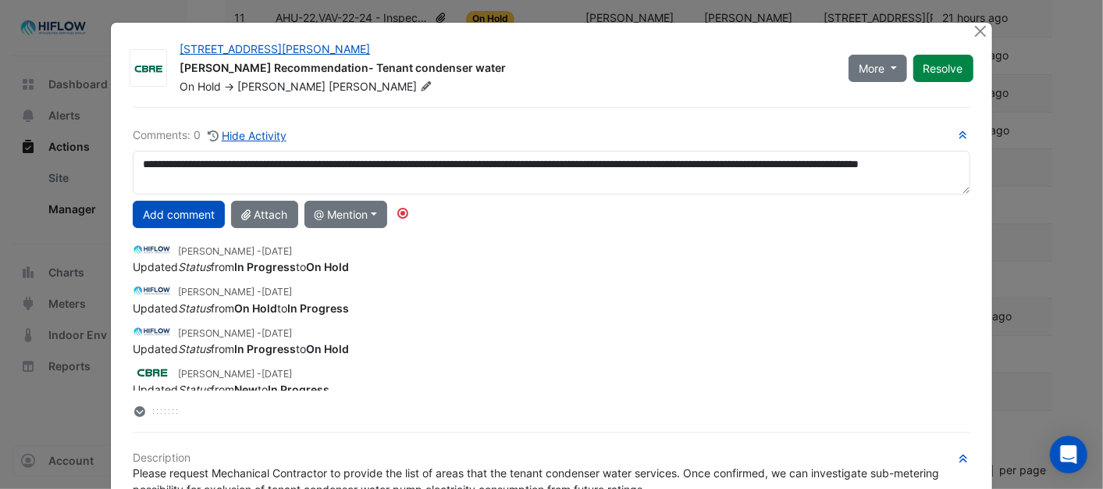
click at [275, 181] on textarea "**********" at bounding box center [551, 173] width 837 height 44
type textarea "**********"
click at [176, 212] on button "Add comment" at bounding box center [179, 214] width 92 height 27
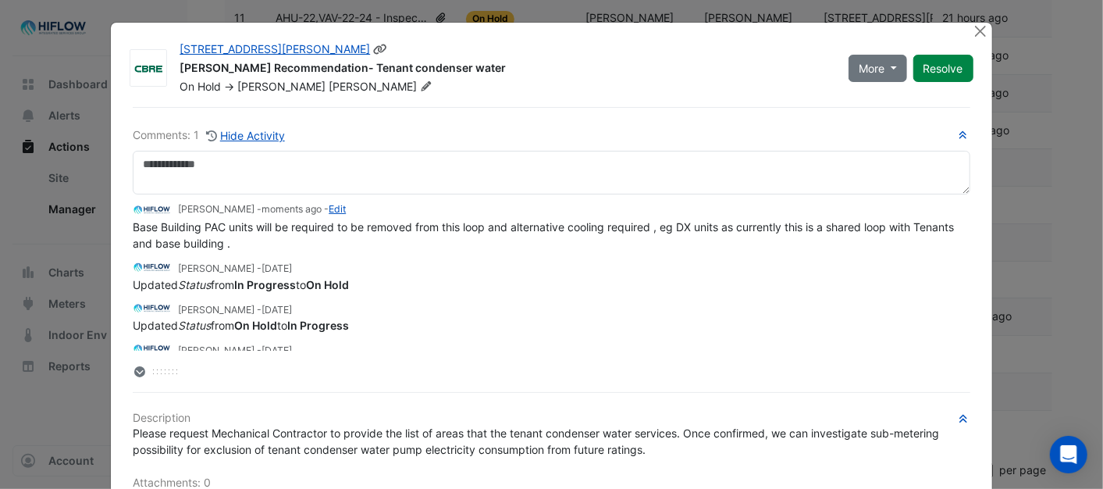
click at [422, 84] on icon at bounding box center [426, 85] width 9 height 9
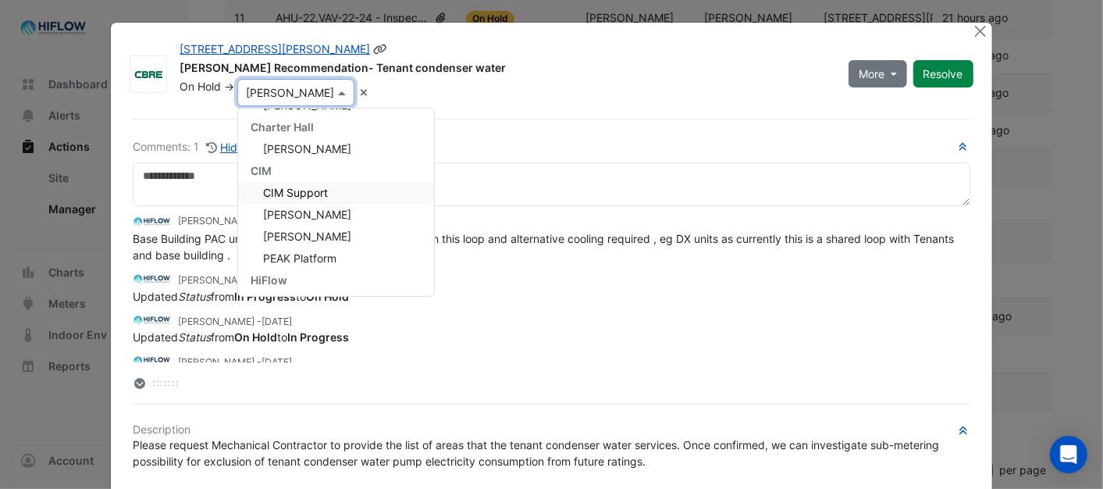
scroll to position [306, 0]
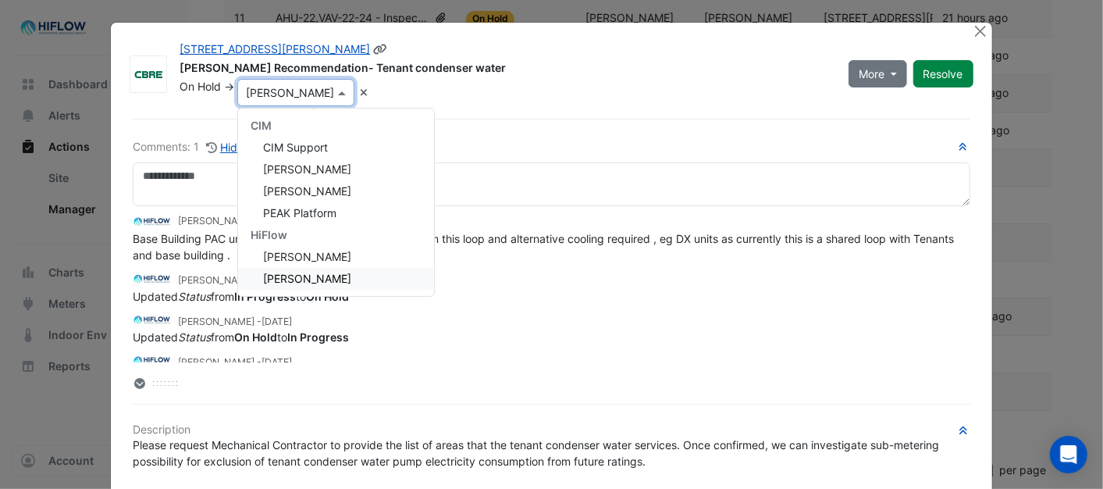
click at [299, 275] on span "[PERSON_NAME]" at bounding box center [307, 278] width 88 height 13
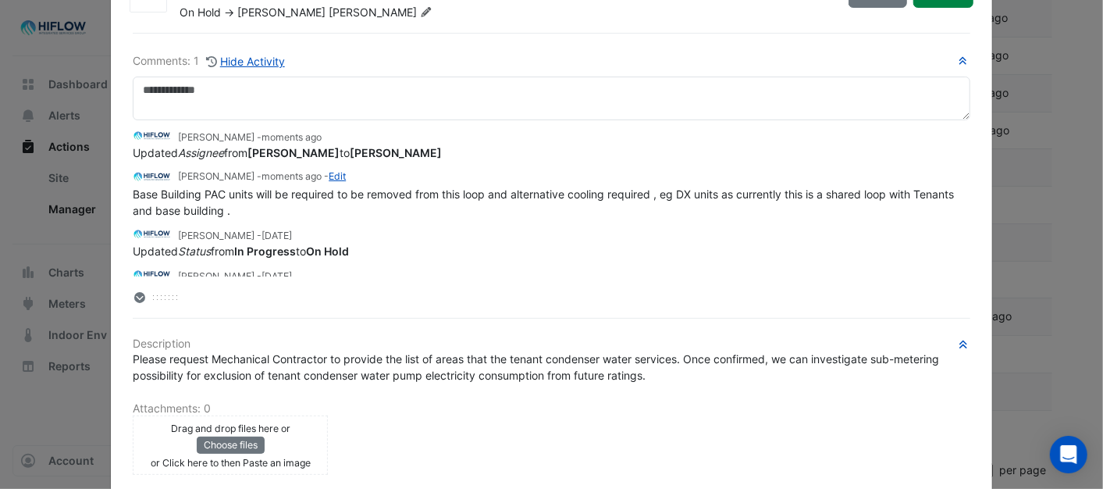
scroll to position [0, 0]
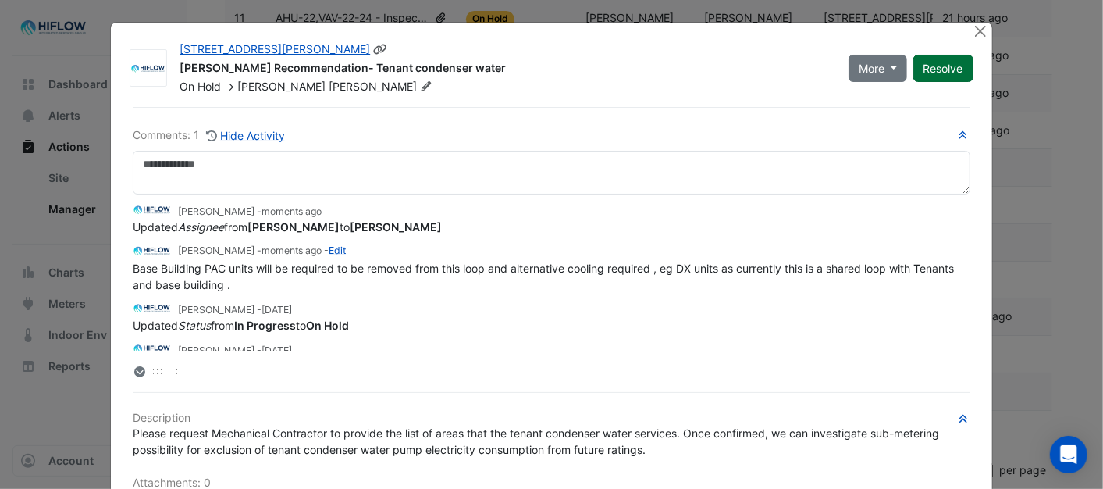
click at [937, 66] on button "Resolve" at bounding box center [943, 68] width 60 height 27
click at [973, 33] on button "Close" at bounding box center [981, 31] width 16 height 16
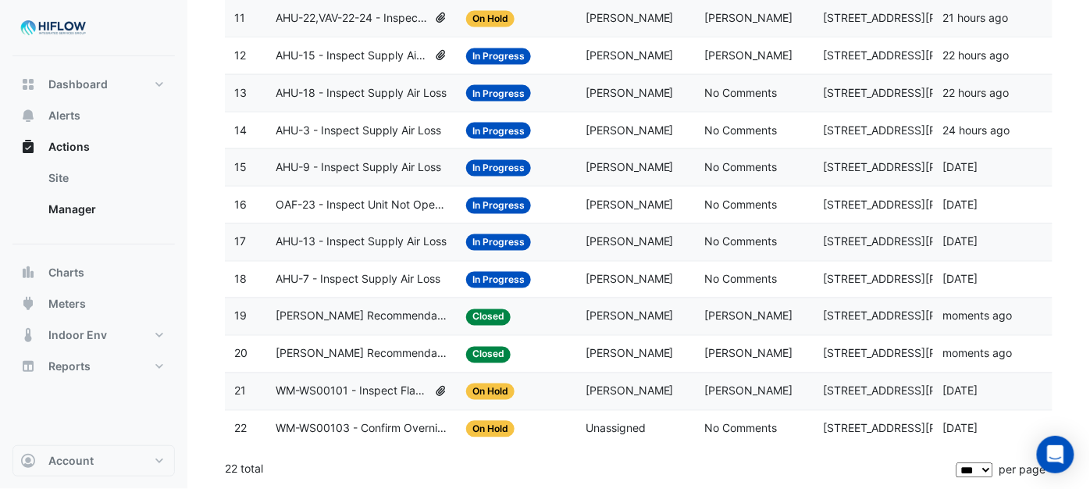
click at [490, 428] on span "On Hold" at bounding box center [490, 429] width 48 height 16
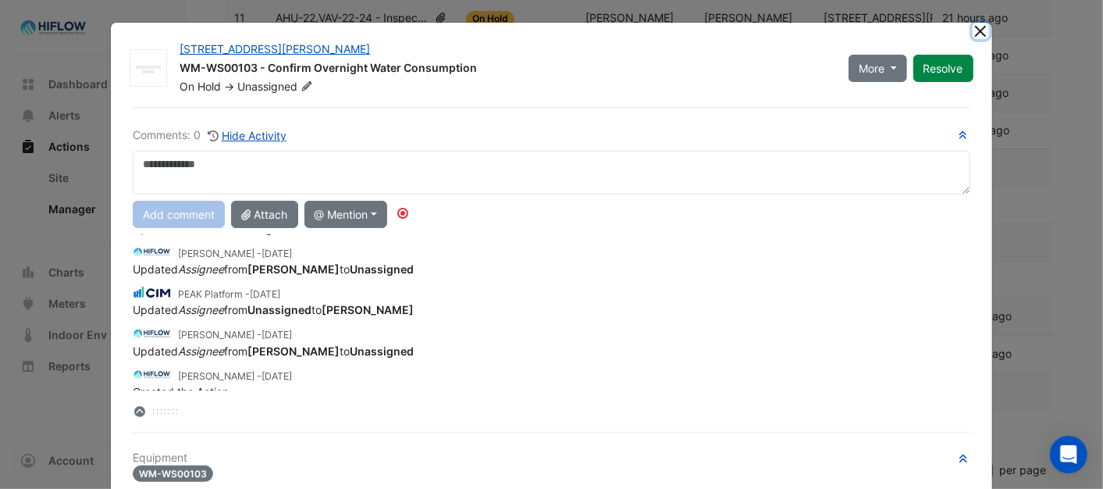
click at [973, 30] on button "Close" at bounding box center [981, 31] width 16 height 16
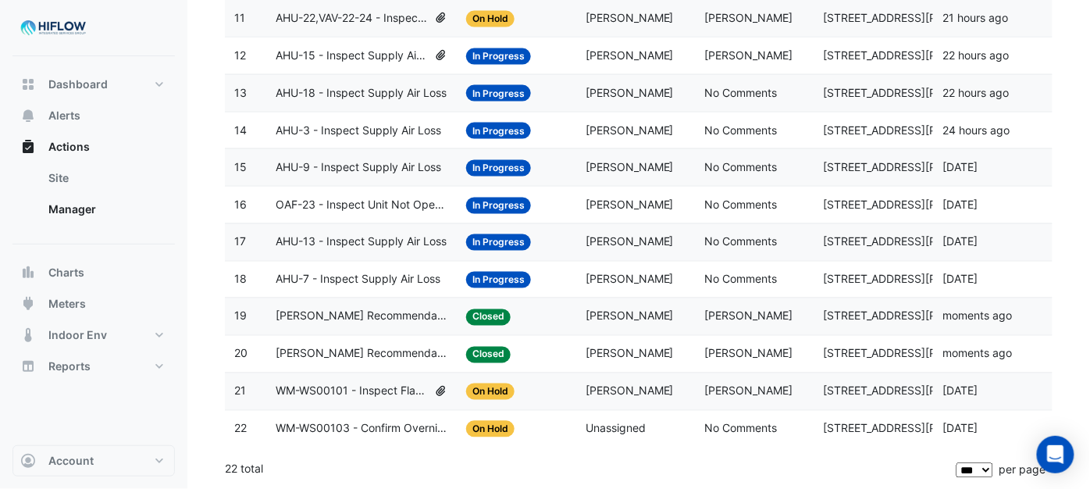
click at [372, 386] on span "WM-WS00101 - Inspect Flatlined Water Sub-Meter" at bounding box center [352, 391] width 152 height 18
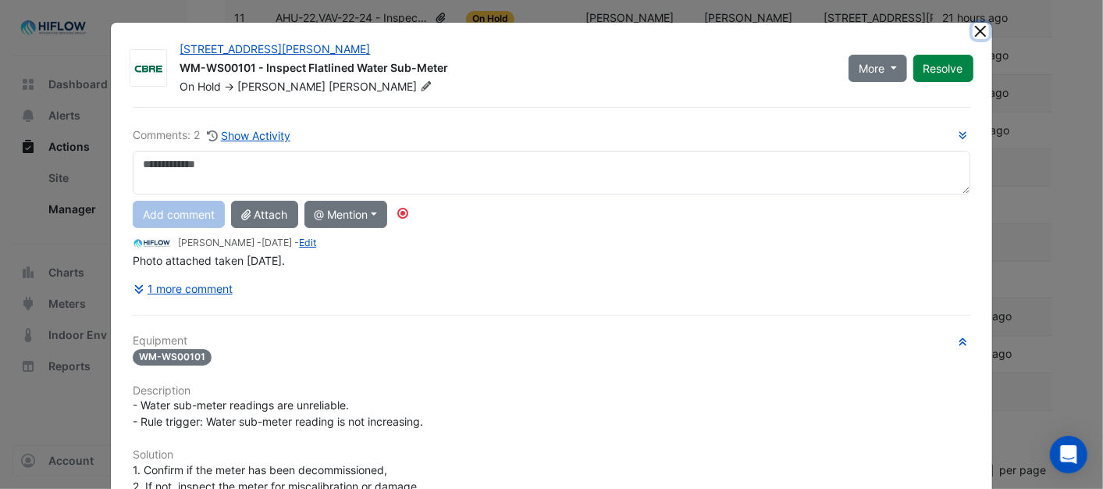
click at [976, 32] on button "Close" at bounding box center [981, 31] width 16 height 16
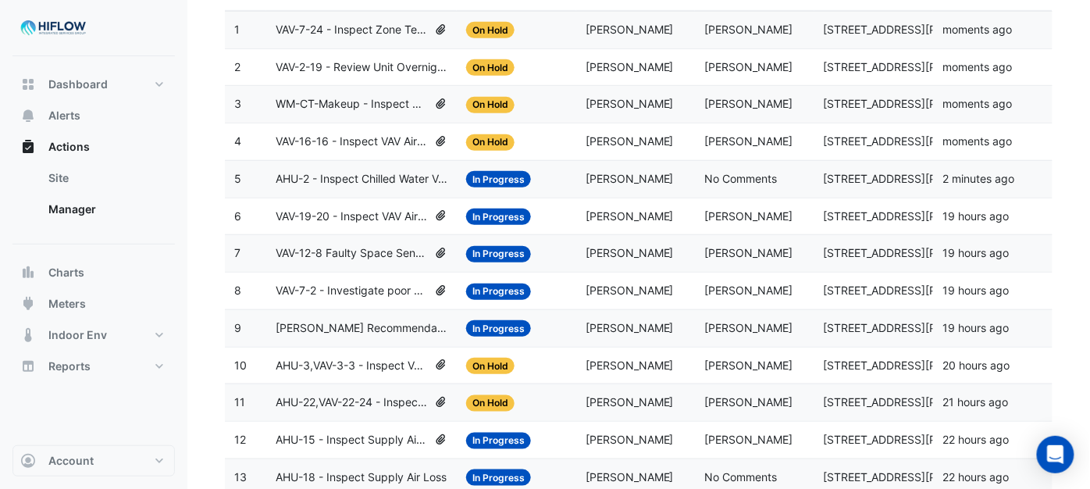
scroll to position [180, 0]
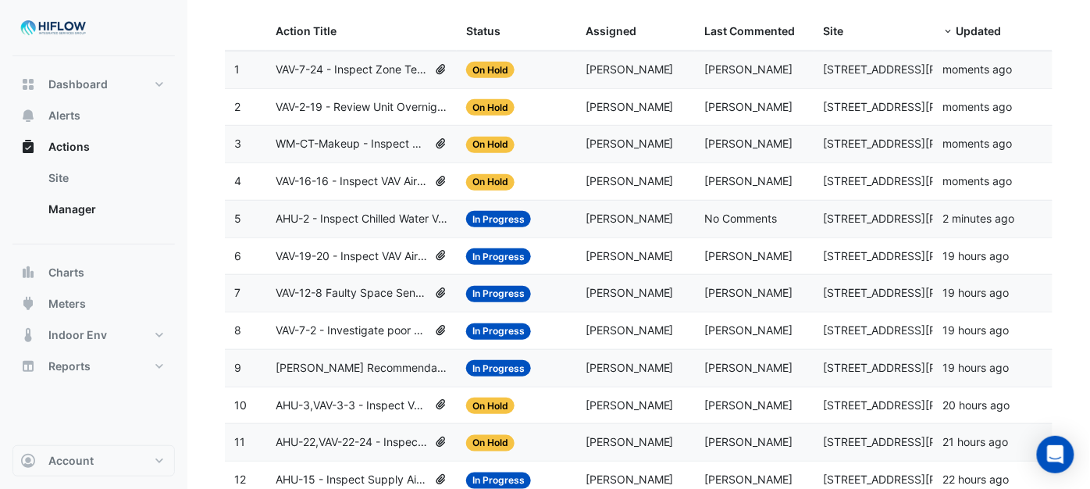
click at [342, 143] on span "WM-CT-Makeup - Inspect Flatlined Water Sub-Meter" at bounding box center [352, 144] width 152 height 18
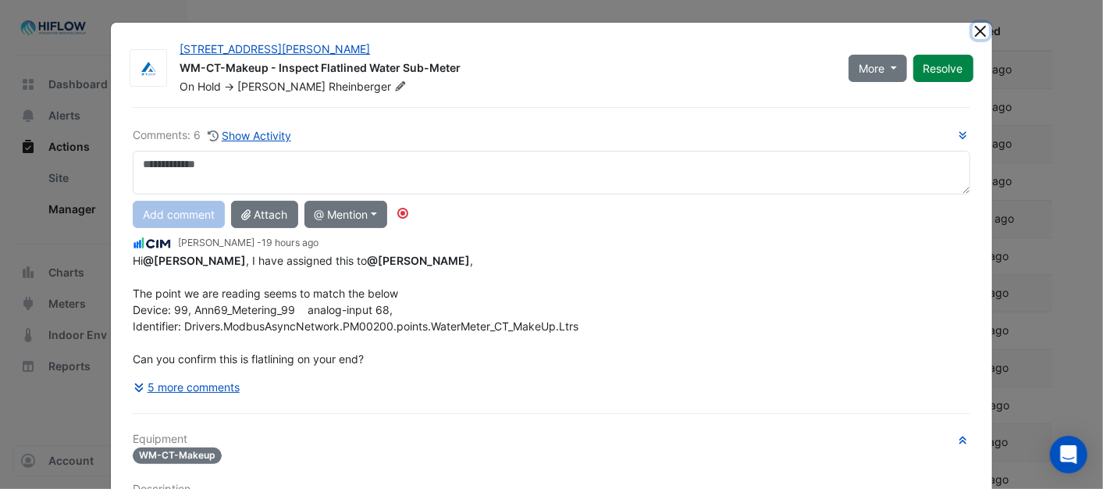
click at [973, 29] on button "Close" at bounding box center [981, 31] width 16 height 16
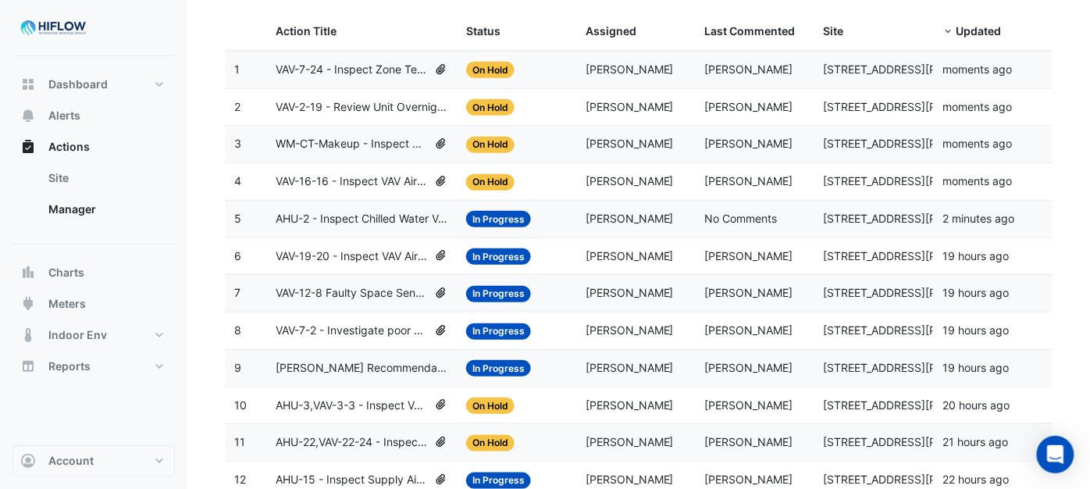
click at [372, 372] on span "[PERSON_NAME] Recommendation- AHAC formatting" at bounding box center [362, 368] width 172 height 18
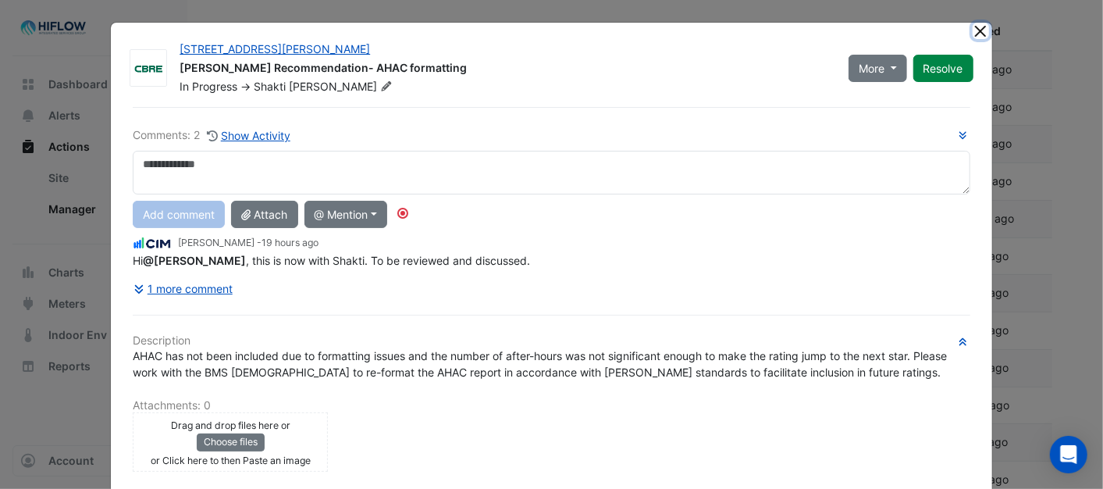
drag, startPoint x: 973, startPoint y: 27, endPoint x: 969, endPoint y: 35, distance: 8.7
click at [973, 28] on button "Close" at bounding box center [981, 31] width 16 height 16
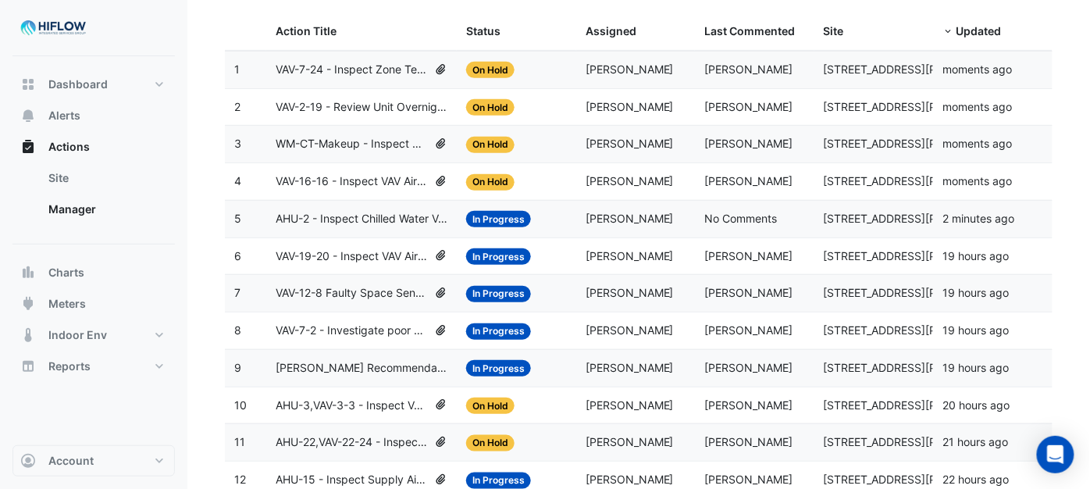
click at [361, 149] on span "WM-CT-Makeup - Inspect Flatlined Water Sub-Meter" at bounding box center [352, 144] width 152 height 18
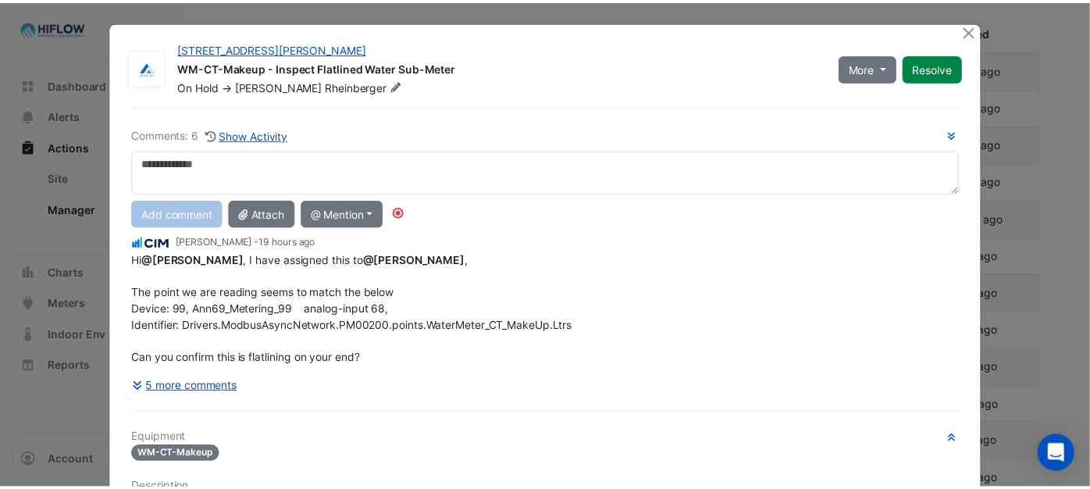
scroll to position [0, 0]
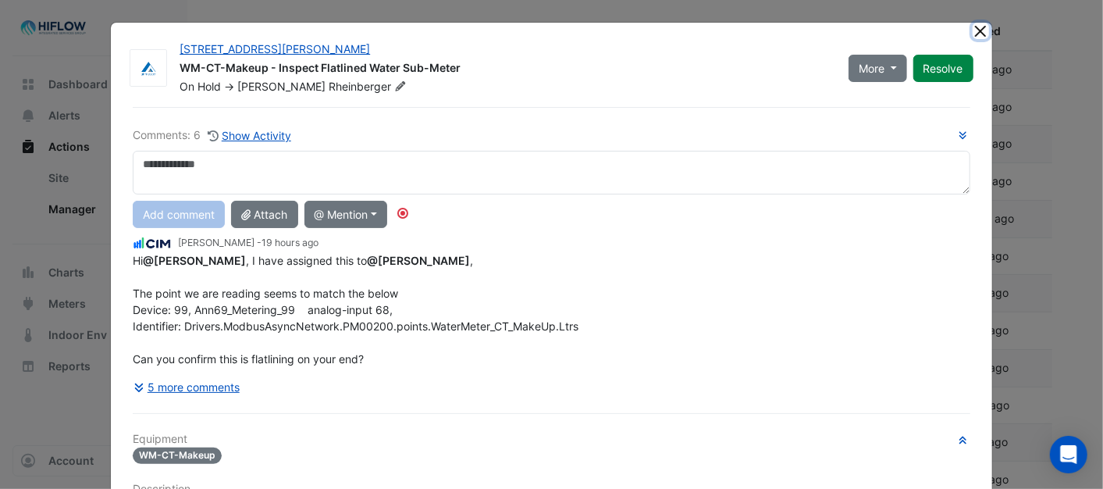
click at [976, 25] on button "Close" at bounding box center [981, 31] width 16 height 16
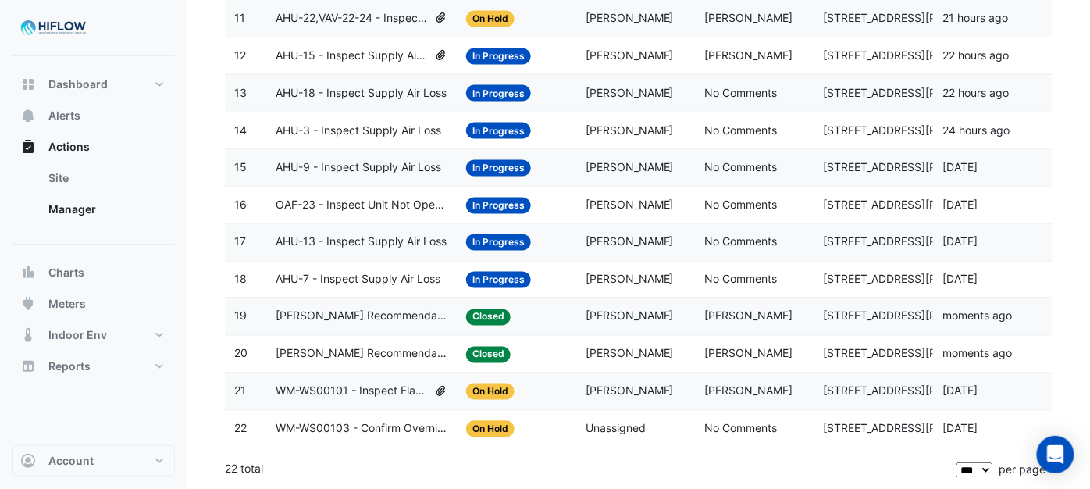
scroll to position [614, 0]
click at [328, 386] on span "WM-WS00101 - Inspect Flatlined Water Sub-Meter" at bounding box center [352, 391] width 152 height 18
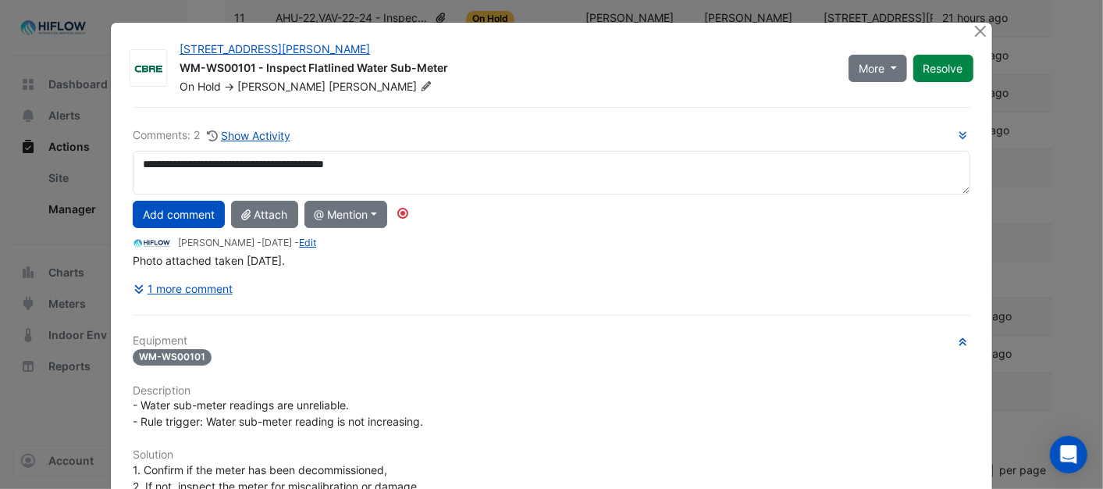
click at [207, 164] on textarea "**********" at bounding box center [551, 173] width 837 height 44
click at [393, 165] on textarea "**********" at bounding box center [551, 173] width 837 height 44
click at [311, 158] on textarea "**********" at bounding box center [551, 173] width 837 height 44
click at [456, 166] on textarea "**********" at bounding box center [551, 173] width 837 height 44
type textarea "**********"
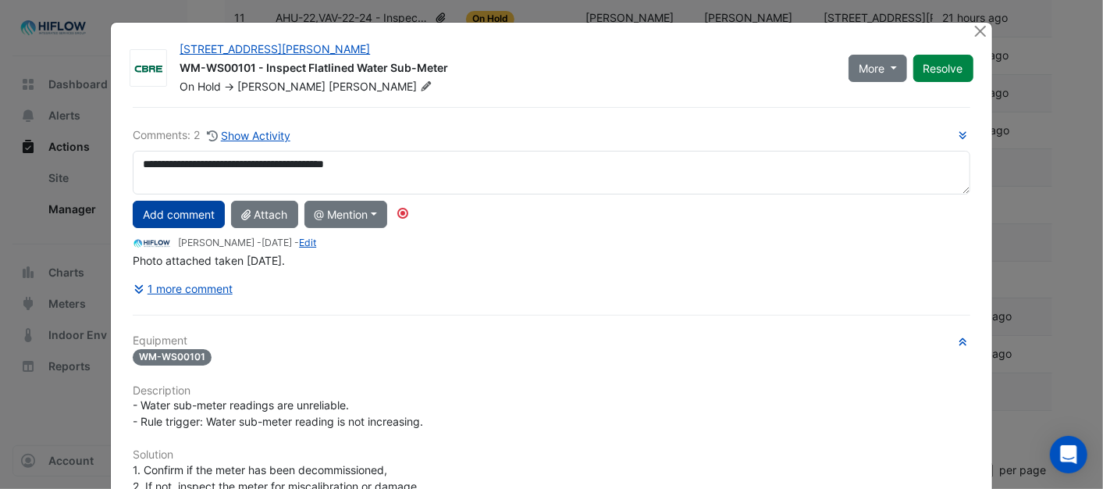
click at [155, 214] on button "Add comment" at bounding box center [179, 214] width 92 height 27
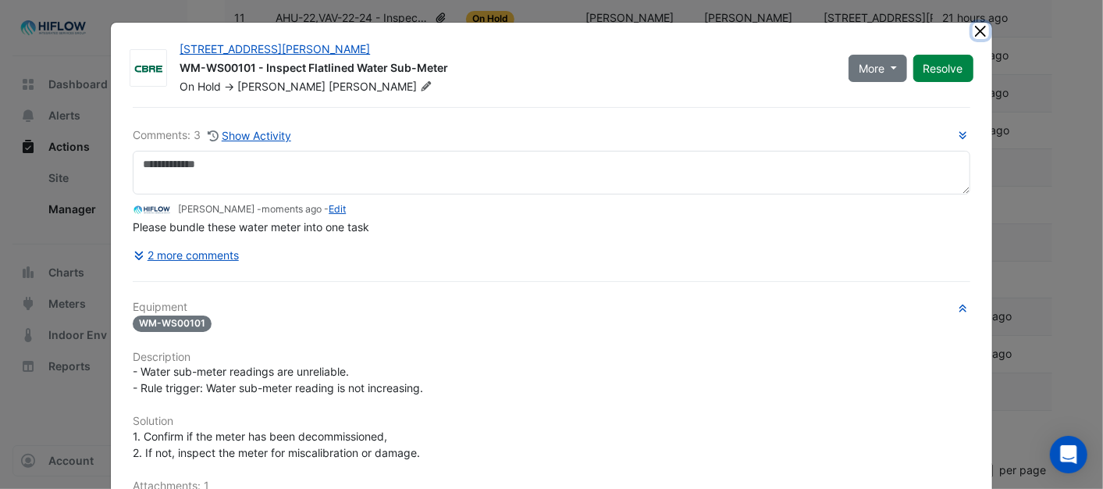
click at [978, 32] on button "Close" at bounding box center [981, 31] width 16 height 16
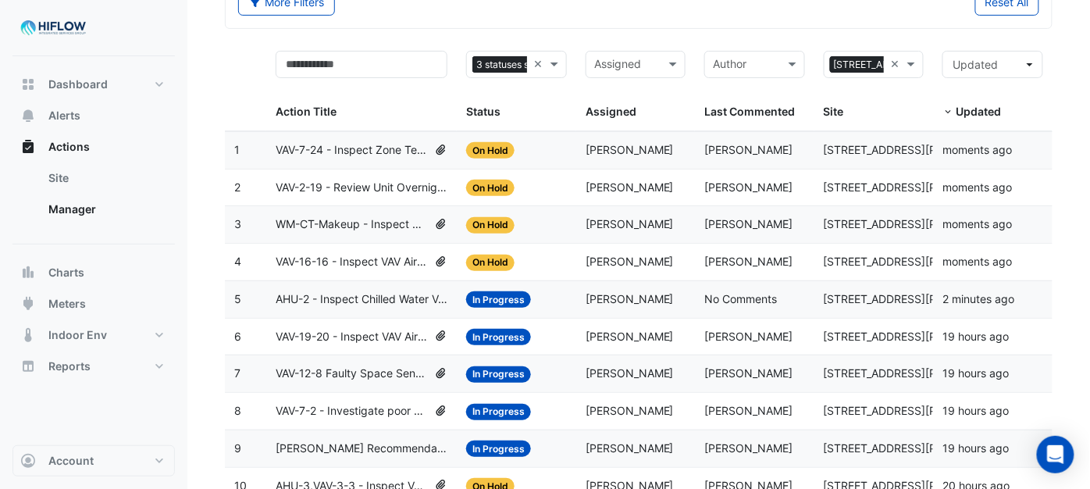
scroll to position [94, 0]
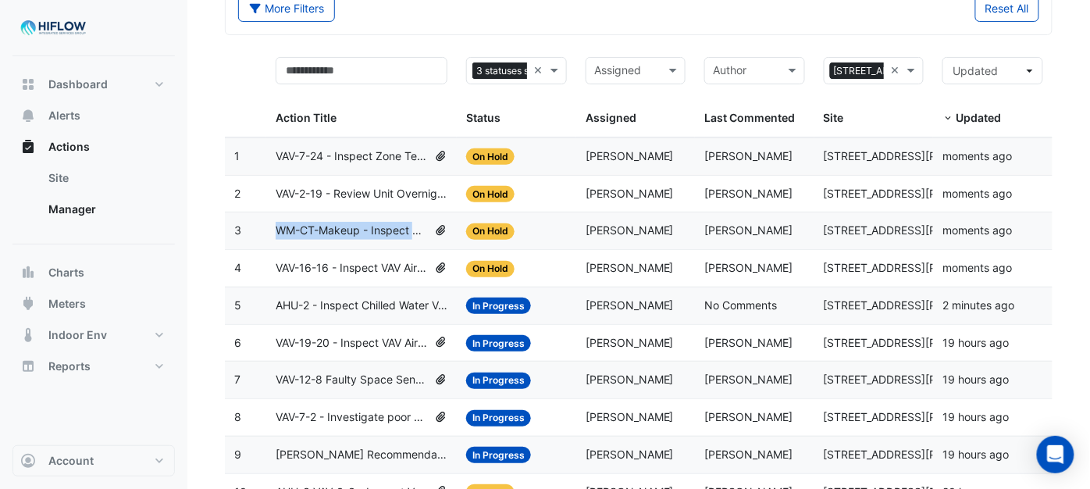
drag, startPoint x: 278, startPoint y: 226, endPoint x: 414, endPoint y: 232, distance: 135.9
click at [414, 232] on span "WM-CT-Makeup - Inspect Flatlined Water Sub-Meter" at bounding box center [352, 231] width 152 height 18
drag, startPoint x: 414, startPoint y: 232, endPoint x: 333, endPoint y: 232, distance: 80.4
copy span "WM-CT-Makeup - Inspect"
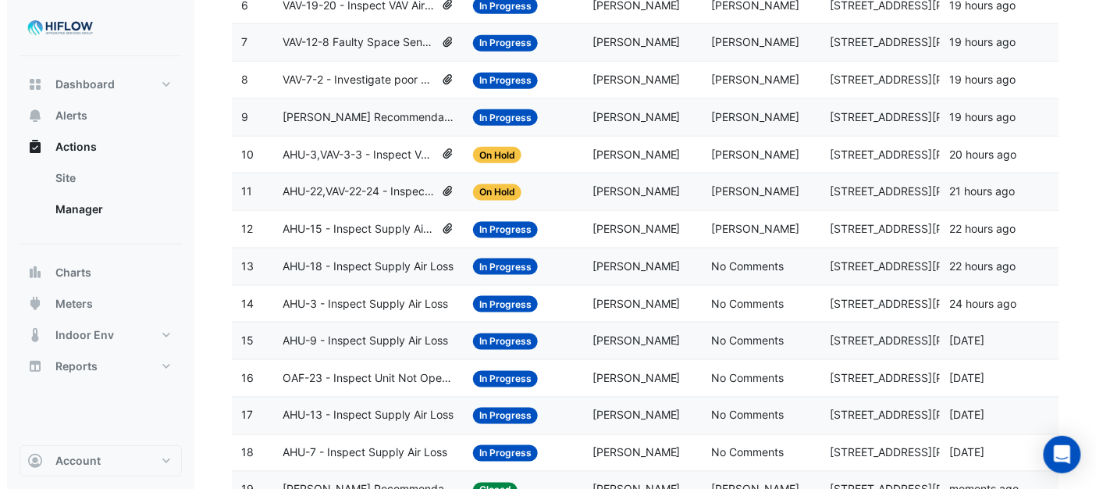
scroll to position [614, 0]
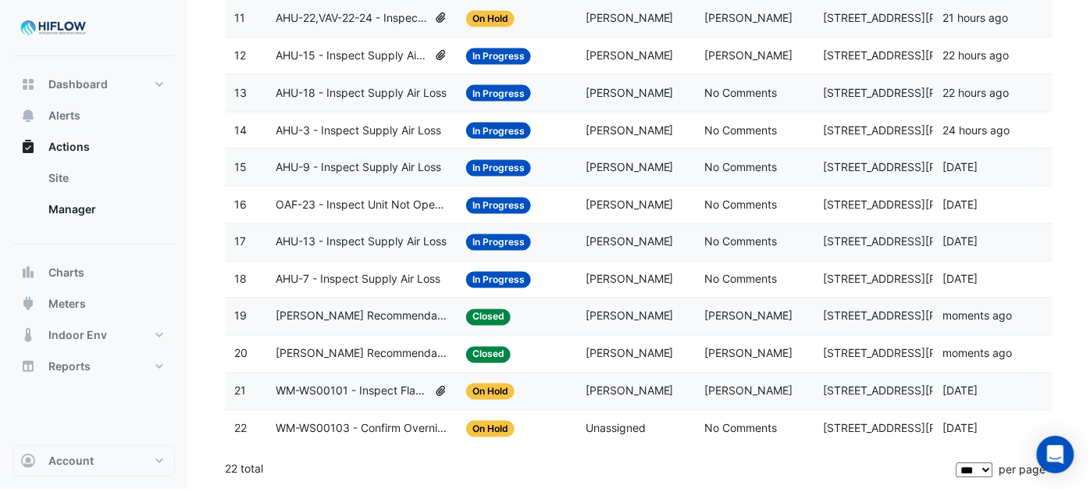
click at [402, 393] on span "WM-WS00101 - Inspect Flatlined Water Sub-Meter" at bounding box center [352, 391] width 152 height 18
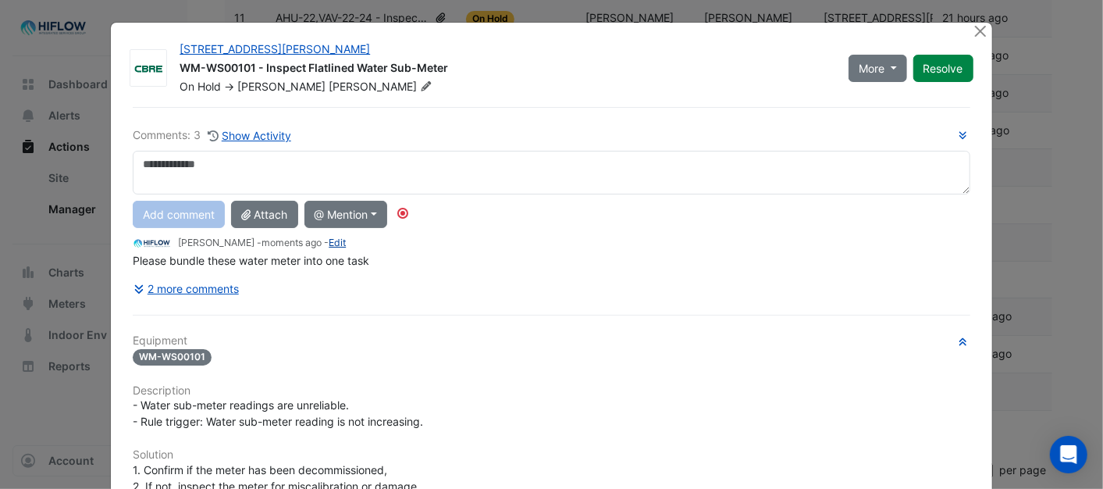
click at [329, 240] on link "Edit" at bounding box center [337, 243] width 17 height 12
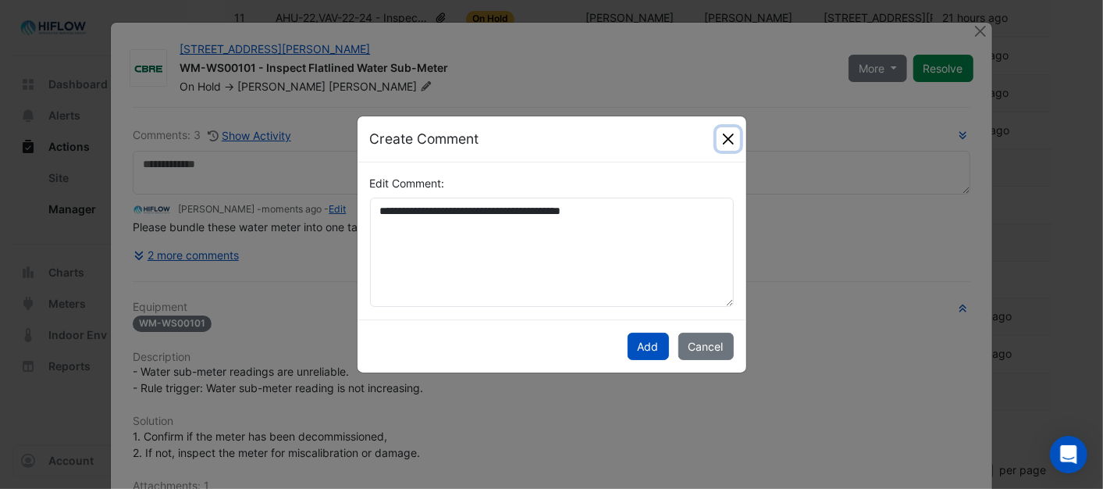
click at [736, 139] on button "Close" at bounding box center [728, 138] width 23 height 23
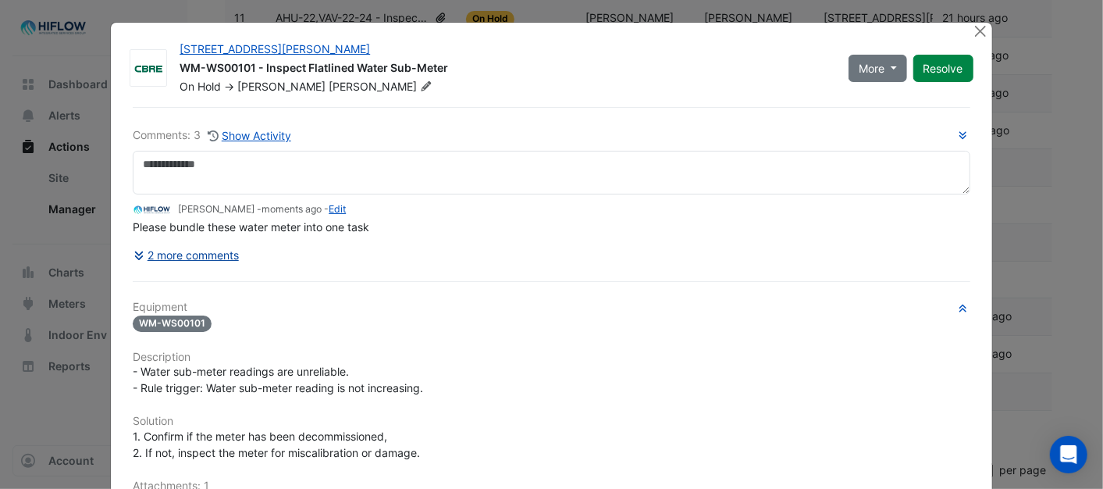
click at [169, 254] on button "2 more comments" at bounding box center [186, 254] width 107 height 27
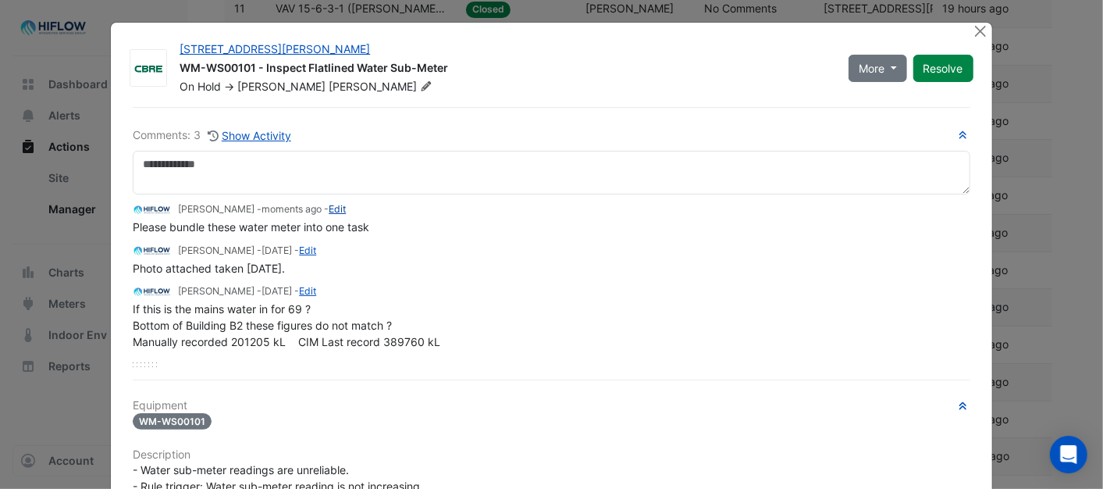
click at [329, 209] on link "Edit" at bounding box center [337, 209] width 17 height 12
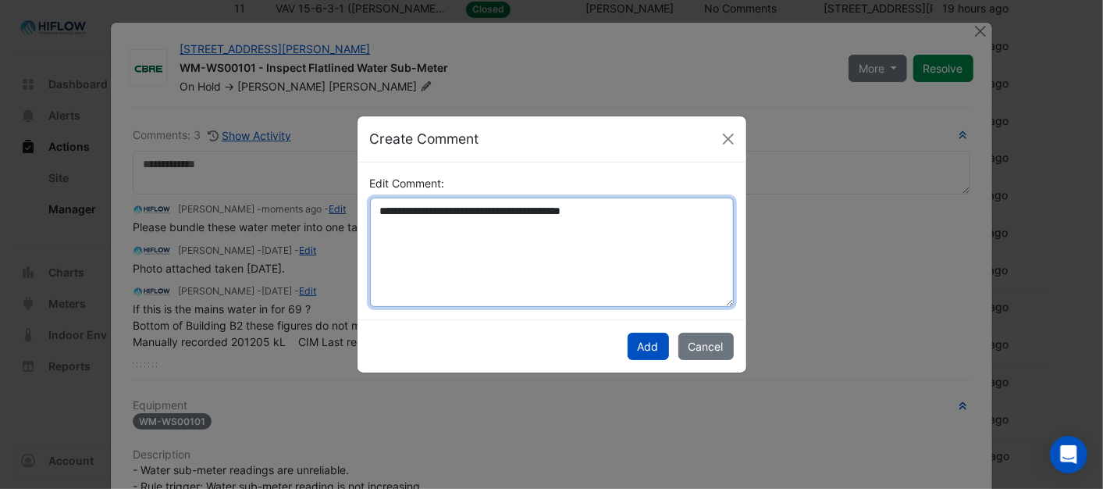
click at [635, 212] on textarea "**********" at bounding box center [552, 251] width 364 height 109
paste textarea "**********"
click at [664, 211] on textarea "**********" at bounding box center [552, 251] width 364 height 109
click at [664, 208] on textarea "**********" at bounding box center [552, 251] width 364 height 109
click at [539, 229] on textarea "**********" at bounding box center [552, 251] width 364 height 109
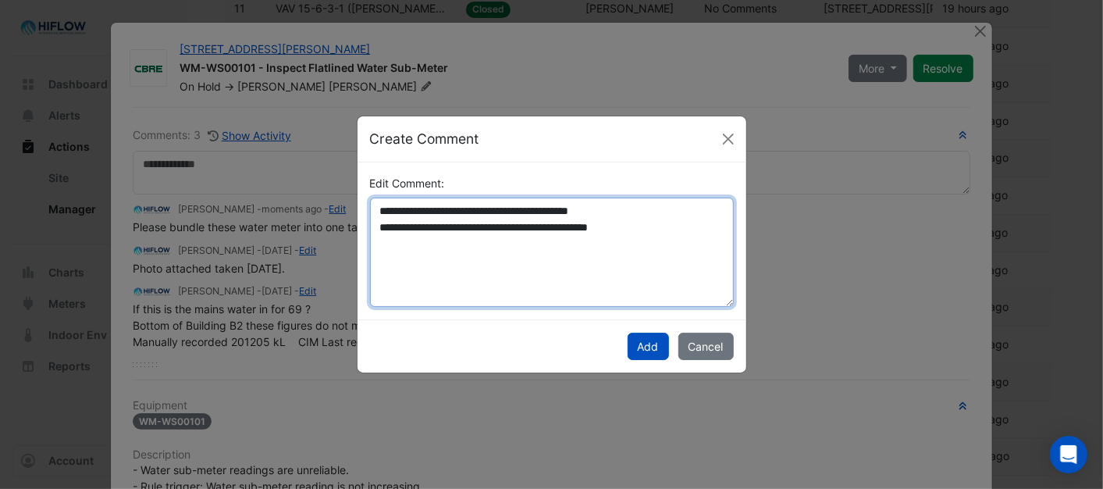
click at [385, 226] on textarea "**********" at bounding box center [552, 251] width 364 height 109
click at [688, 227] on textarea "**********" at bounding box center [552, 251] width 364 height 109
click at [379, 224] on textarea "**********" at bounding box center [552, 251] width 364 height 109
click at [450, 248] on textarea "**********" at bounding box center [552, 251] width 364 height 109
drag, startPoint x: 381, startPoint y: 244, endPoint x: 396, endPoint y: 245, distance: 14.9
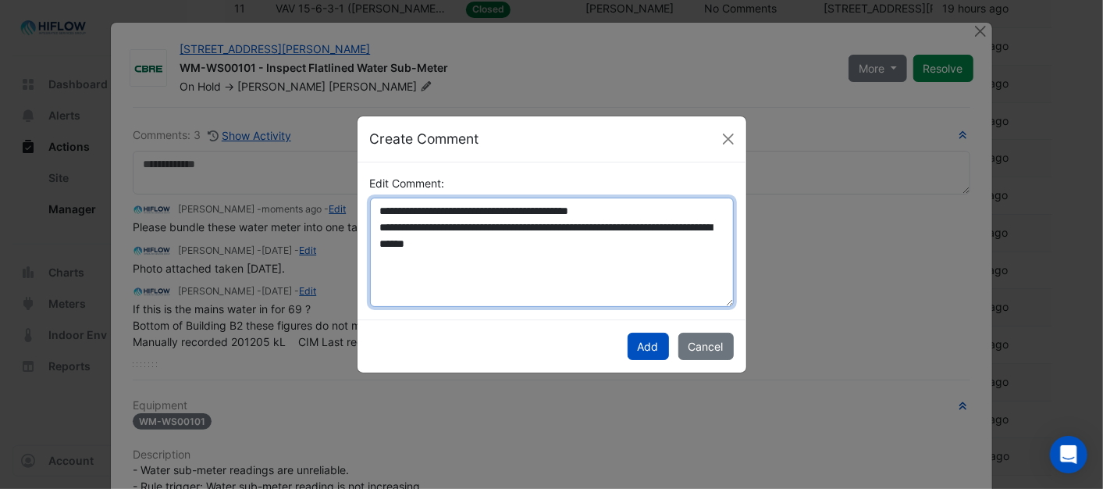
click at [382, 244] on textarea "**********" at bounding box center [552, 251] width 364 height 109
click at [595, 247] on textarea "**********" at bounding box center [552, 251] width 364 height 109
drag, startPoint x: 375, startPoint y: 206, endPoint x: 643, endPoint y: 292, distance: 281.2
click at [643, 292] on textarea "**********" at bounding box center [552, 251] width 364 height 109
drag, startPoint x: 432, startPoint y: 222, endPoint x: 585, endPoint y: 273, distance: 162.2
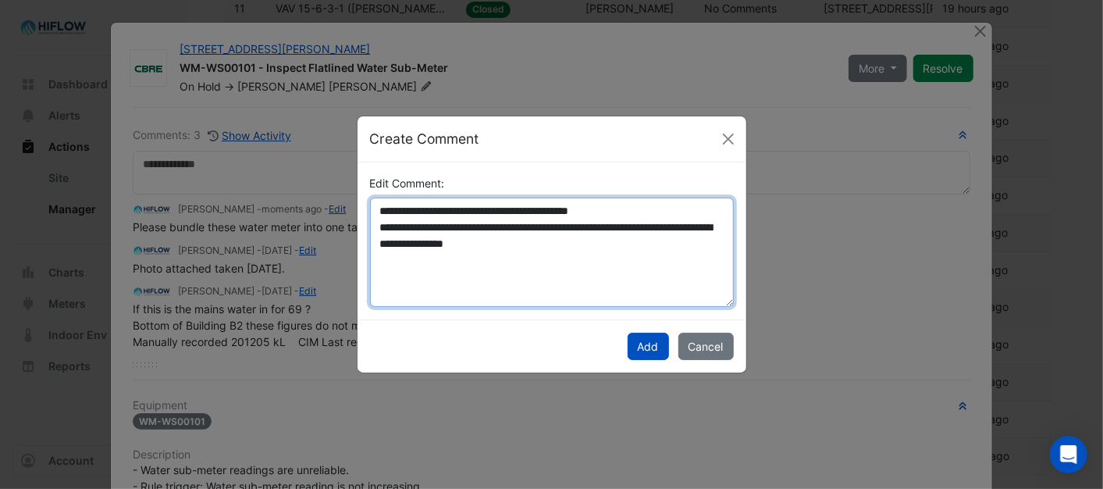
click at [610, 279] on textarea "**********" at bounding box center [552, 251] width 364 height 109
drag, startPoint x: 379, startPoint y: 207, endPoint x: 590, endPoint y: 258, distance: 217.5
click at [607, 255] on textarea "**********" at bounding box center [552, 251] width 364 height 109
type textarea "**********"
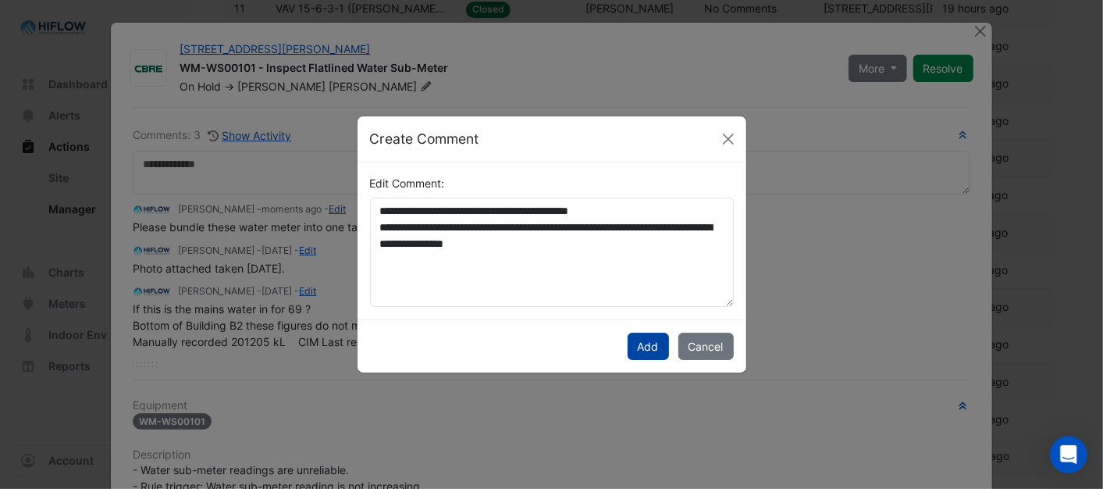
drag, startPoint x: 656, startPoint y: 354, endPoint x: 645, endPoint y: 351, distance: 11.4
click at [651, 354] on button "Add" at bounding box center [648, 346] width 41 height 27
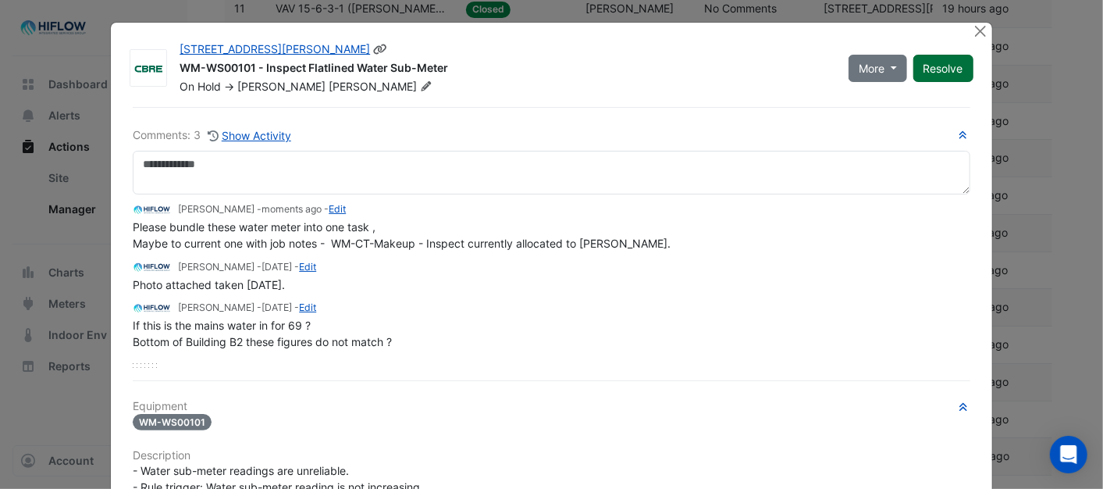
click at [942, 71] on button "Resolve" at bounding box center [943, 68] width 60 height 27
click at [414, 84] on icon at bounding box center [420, 85] width 12 height 9
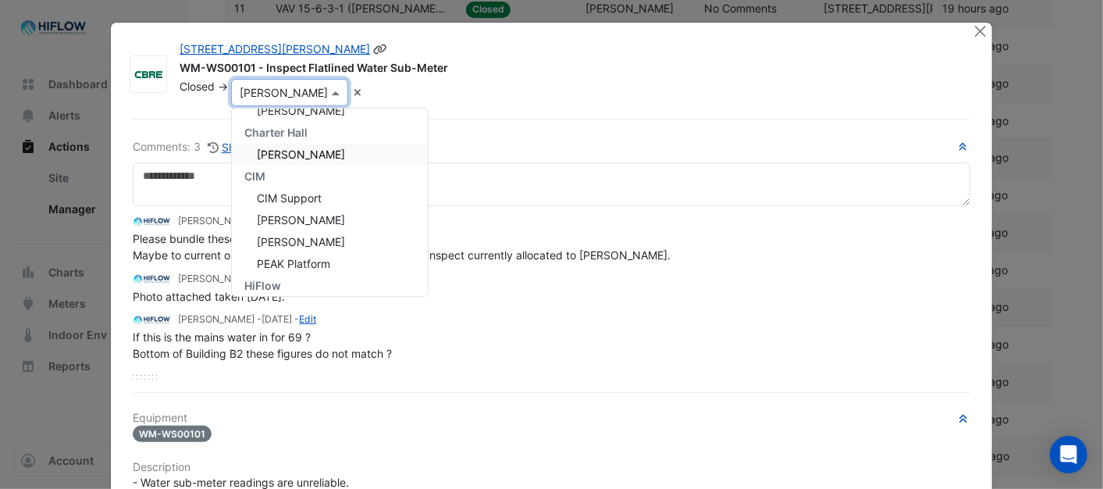
scroll to position [306, 0]
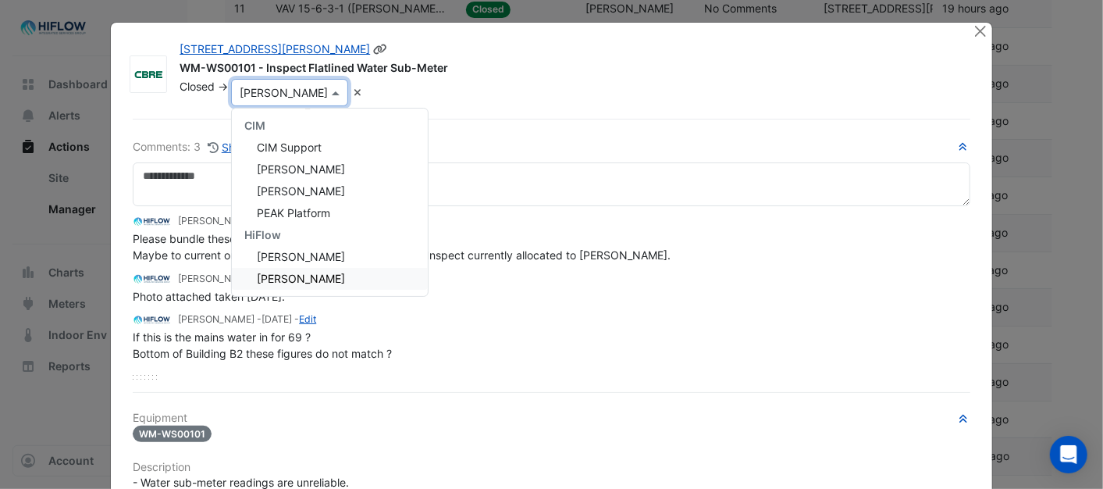
click at [312, 276] on span "[PERSON_NAME]" at bounding box center [301, 278] width 88 height 13
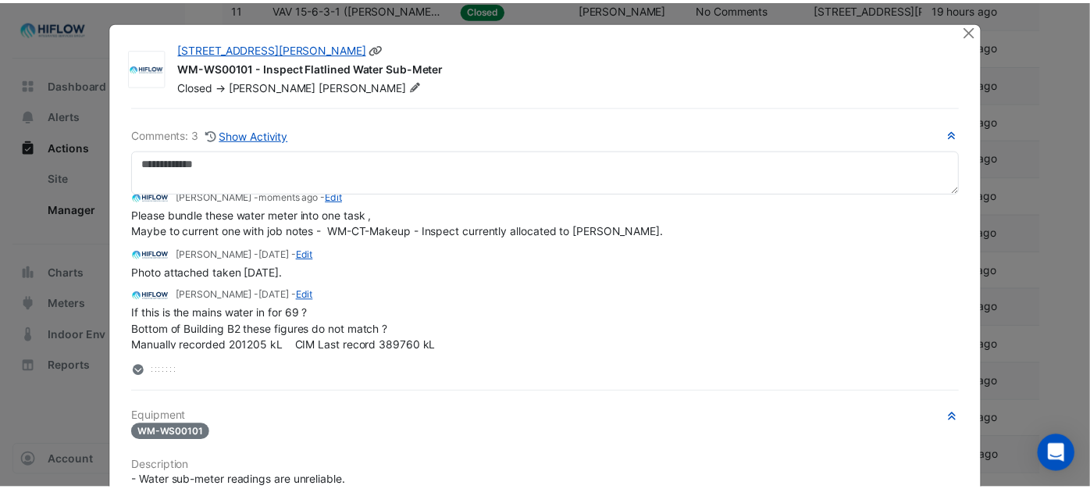
scroll to position [0, 0]
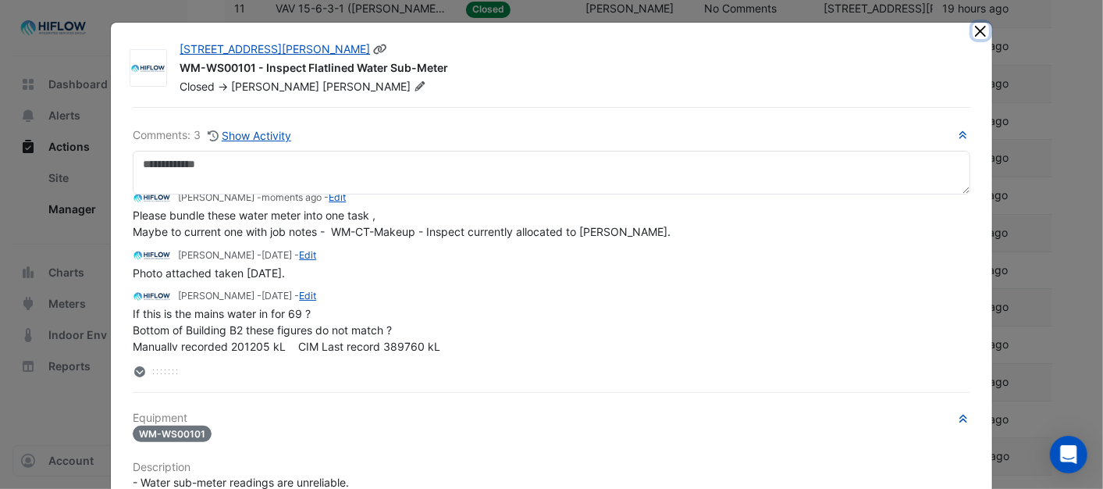
click at [973, 32] on button "Close" at bounding box center [981, 31] width 16 height 16
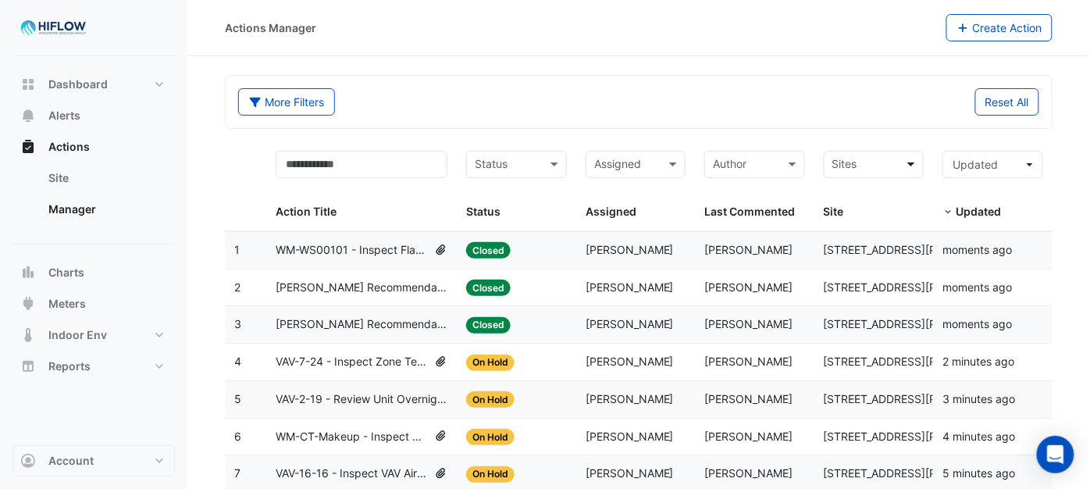
click at [910, 167] on span at bounding box center [913, 164] width 20 height 18
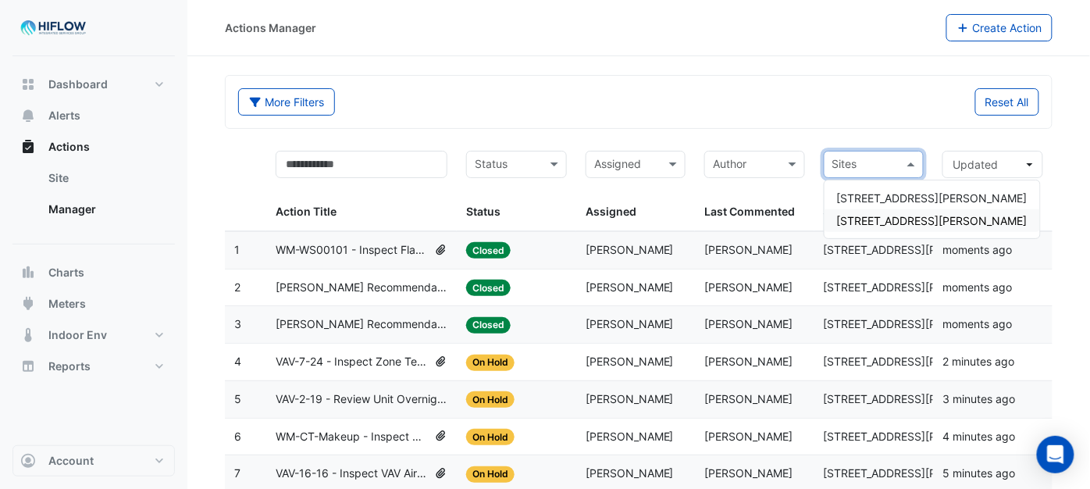
click at [888, 215] on span "[STREET_ADDRESS][PERSON_NAME]" at bounding box center [932, 220] width 190 height 13
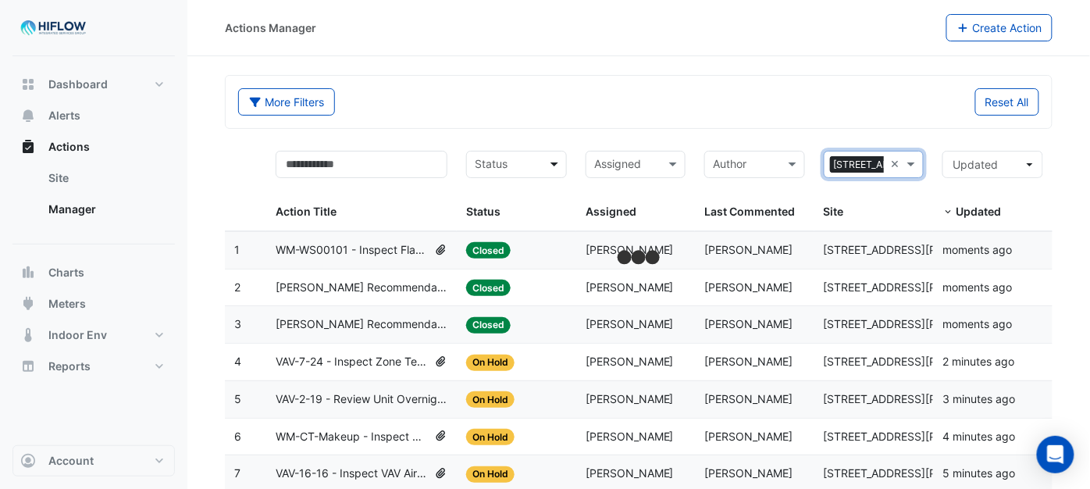
click at [554, 159] on span at bounding box center [556, 164] width 20 height 18
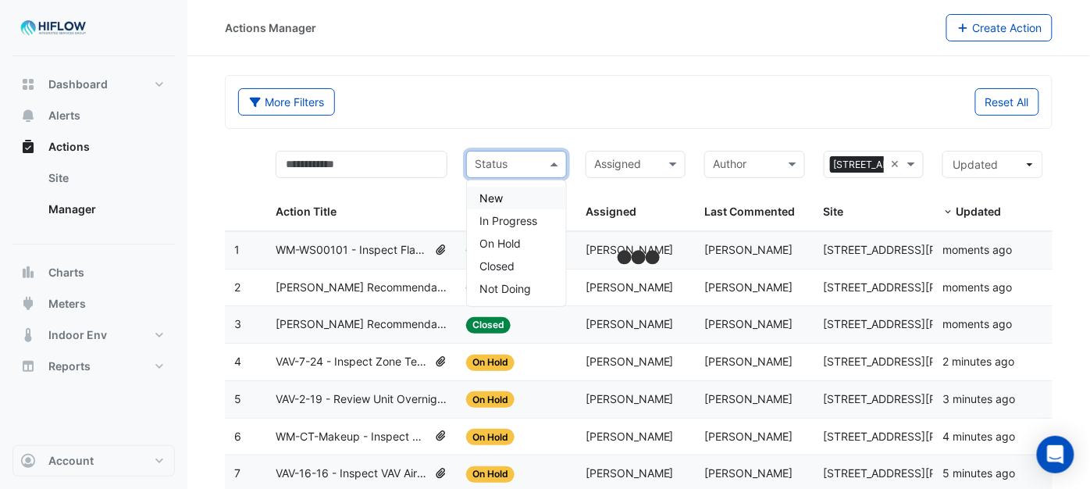
click at [509, 196] on div "New" at bounding box center [516, 198] width 99 height 23
drag, startPoint x: 560, startPoint y: 164, endPoint x: 559, endPoint y: 178, distance: 14.1
click at [560, 165] on span at bounding box center [556, 164] width 20 height 18
drag, startPoint x: 529, startPoint y: 219, endPoint x: 536, endPoint y: 208, distance: 12.3
click at [528, 217] on span "In Progress" at bounding box center [508, 220] width 58 height 13
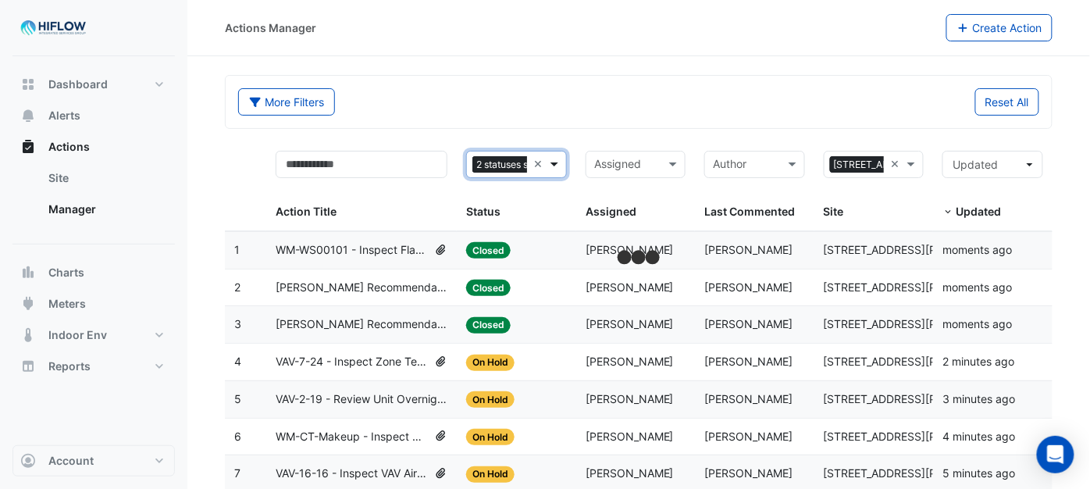
click at [556, 169] on span at bounding box center [556, 164] width 20 height 18
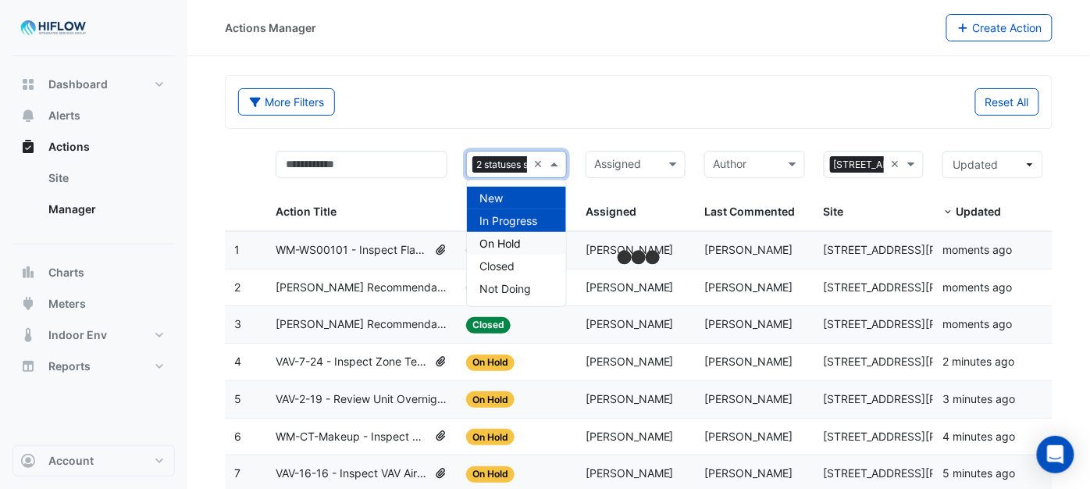
click at [523, 243] on div "On Hold" at bounding box center [516, 243] width 99 height 23
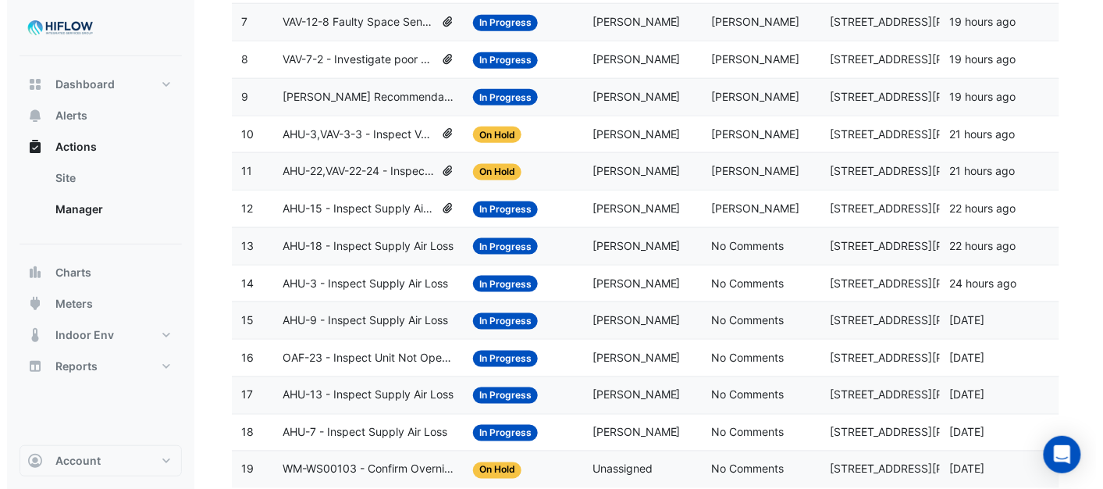
scroll to position [501, 0]
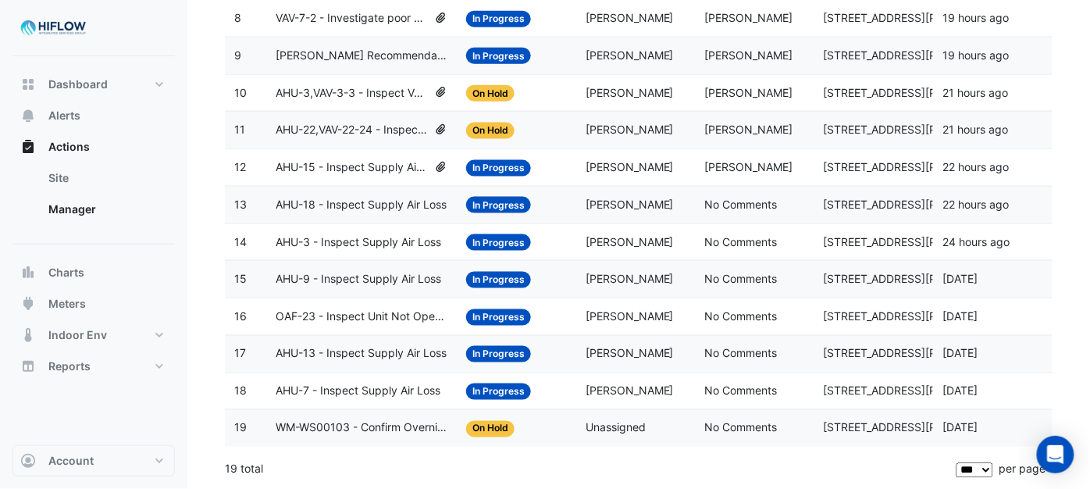
click at [363, 425] on span "WM-WS00103 - Confirm Overnight Water Consumption" at bounding box center [362, 428] width 172 height 18
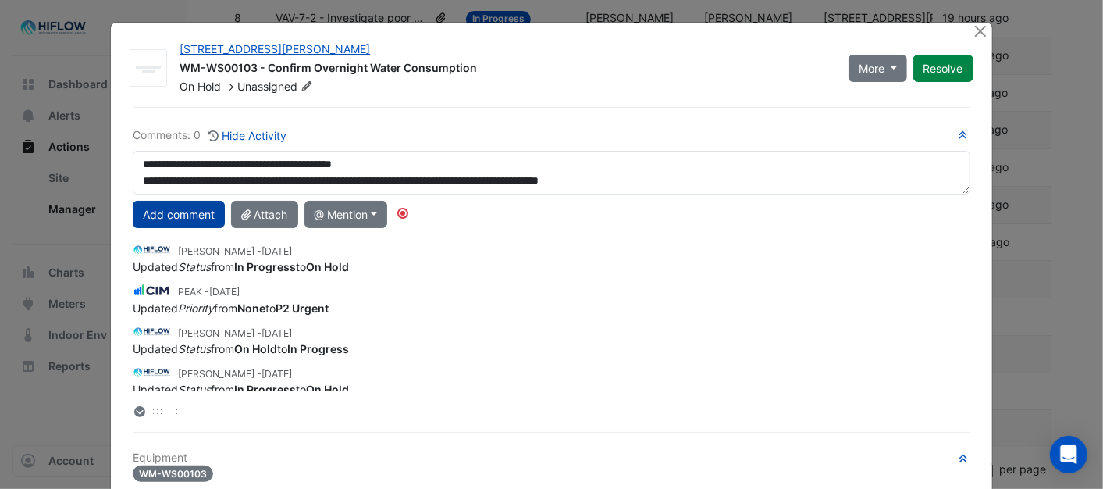
type textarea "**********"
click at [167, 214] on button "Add comment" at bounding box center [179, 214] width 92 height 27
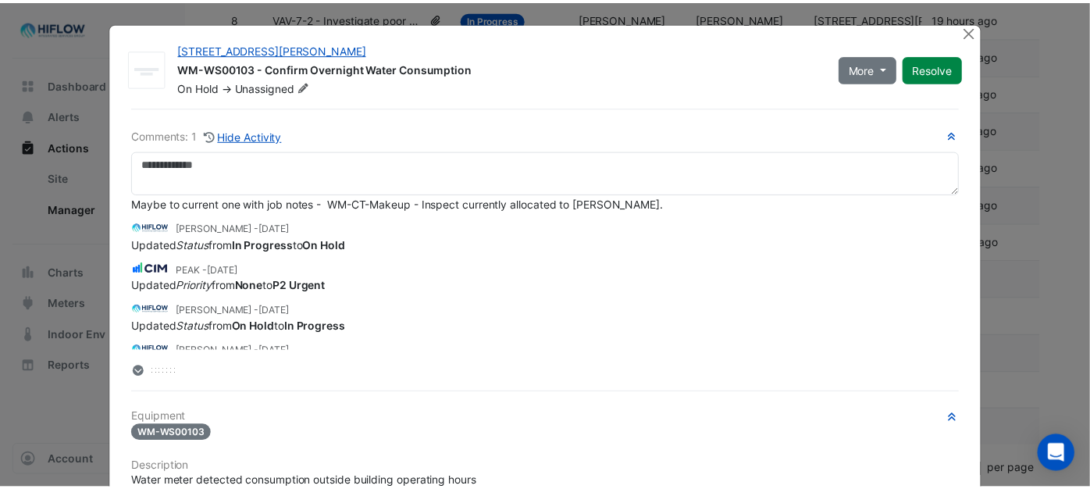
scroll to position [0, 0]
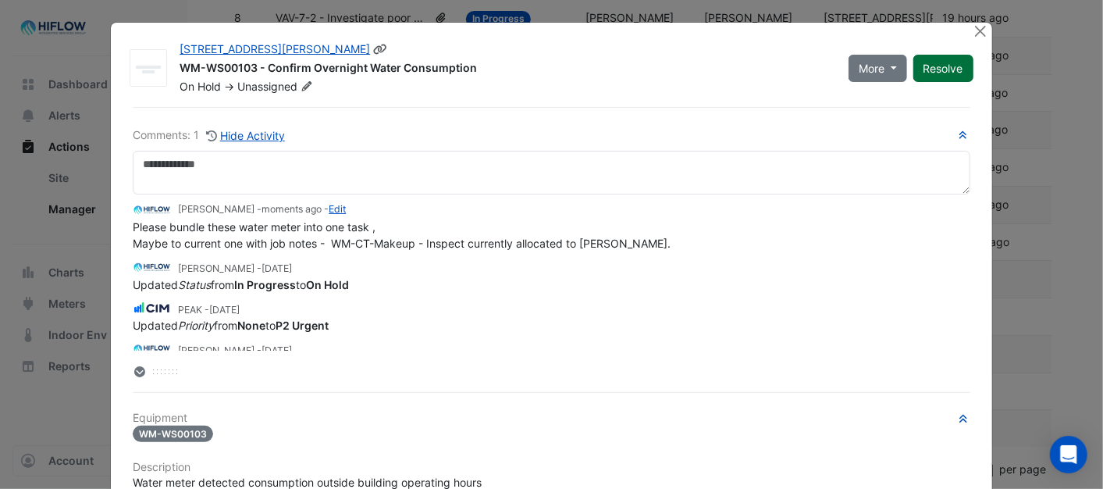
click at [923, 68] on button "Resolve" at bounding box center [943, 68] width 60 height 27
click at [973, 30] on button "Close" at bounding box center [981, 31] width 16 height 16
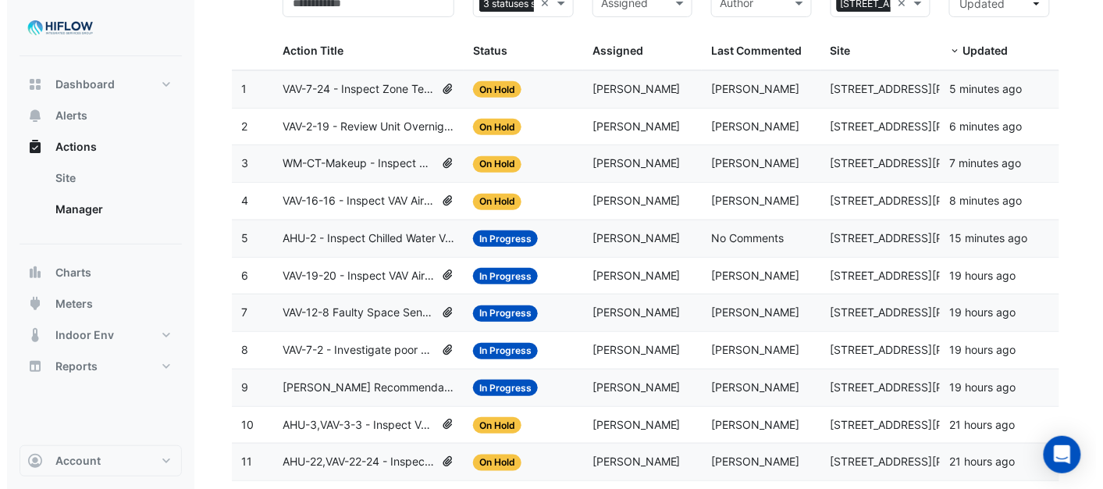
scroll to position [154, 0]
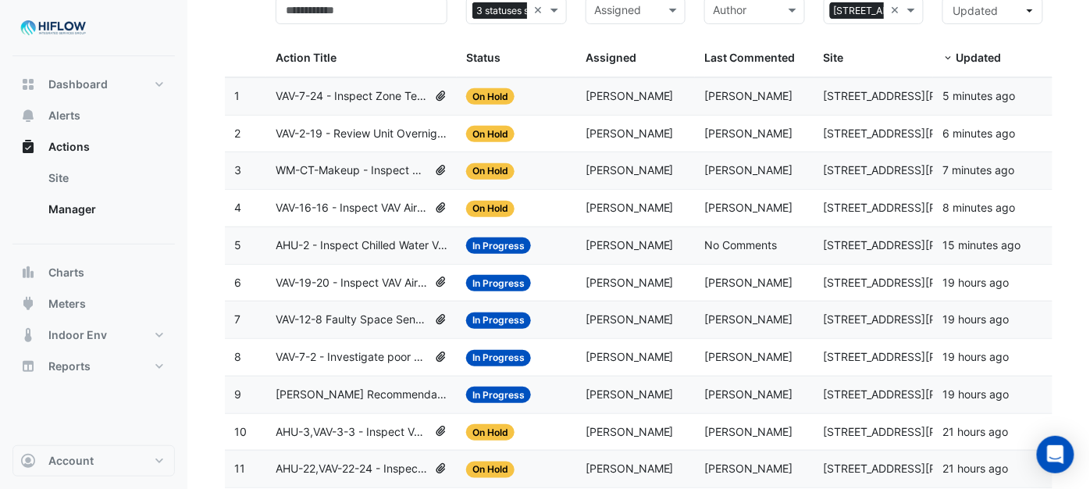
click at [387, 361] on span "VAV-7-2 - Investigate poor zone temp" at bounding box center [352, 357] width 152 height 18
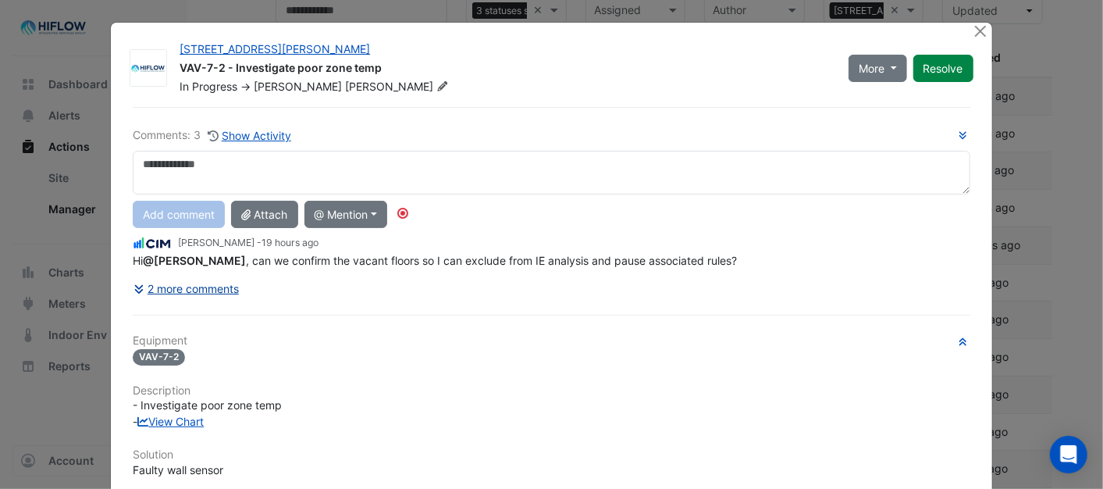
click at [190, 292] on button "2 more comments" at bounding box center [186, 288] width 107 height 27
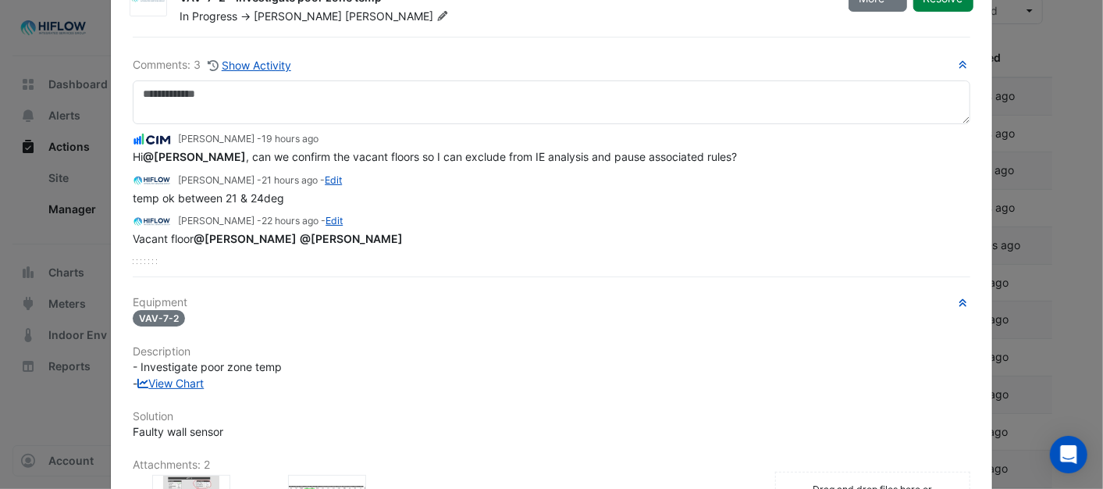
scroll to position [0, 0]
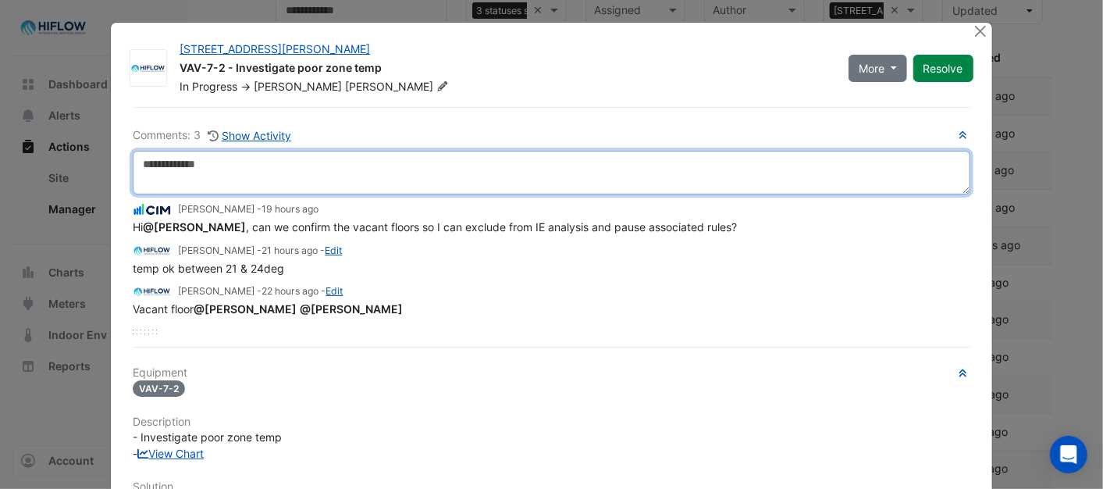
click at [150, 172] on textarea at bounding box center [551, 173] width 837 height 44
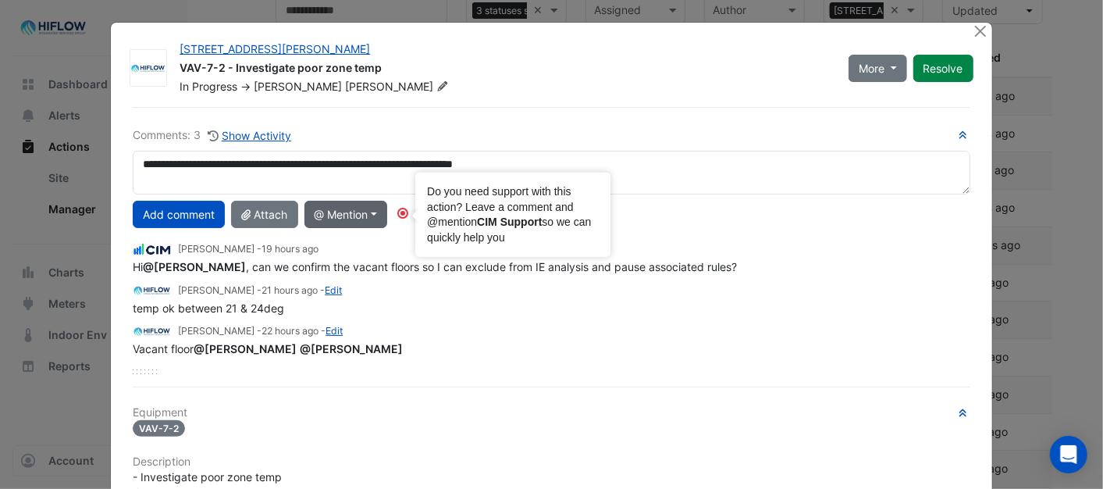
click at [403, 214] on circle "Tooltip anchor" at bounding box center [402, 212] width 9 height 9
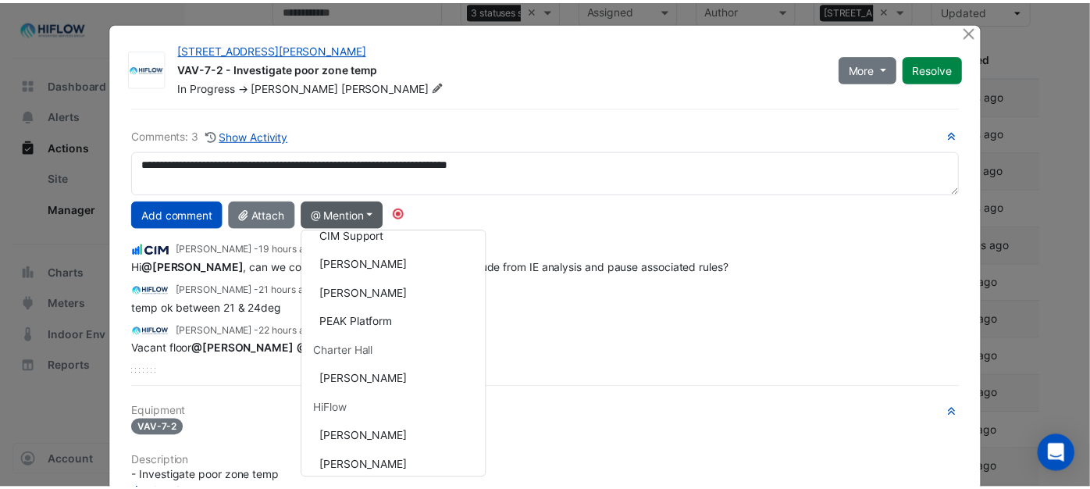
scroll to position [340, 0]
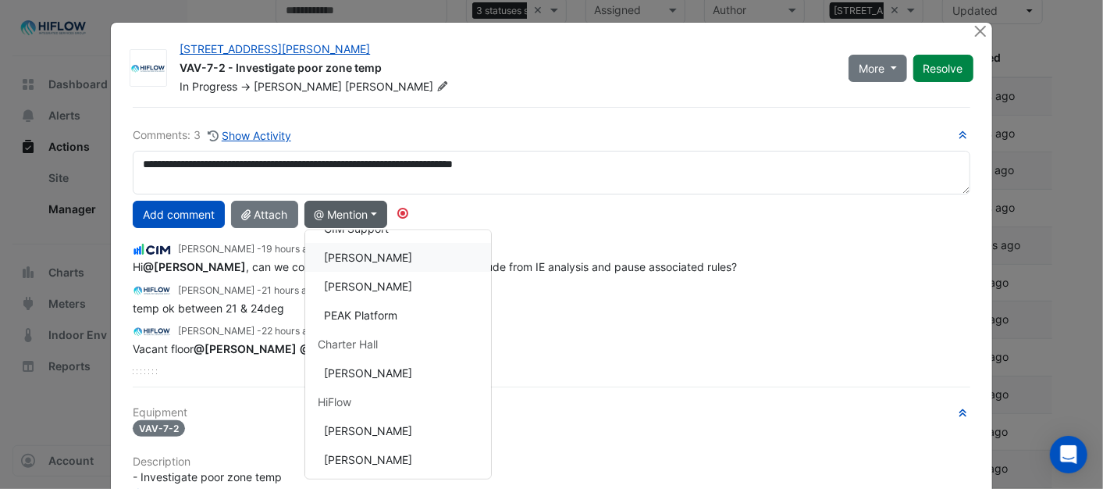
click at [376, 247] on button "[PERSON_NAME]" at bounding box center [398, 257] width 186 height 29
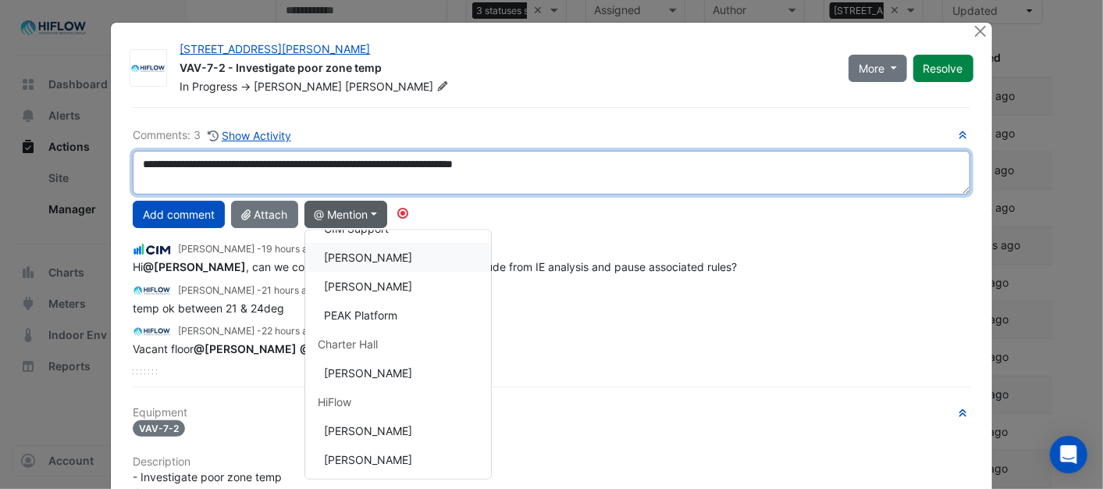
type textarea "**********"
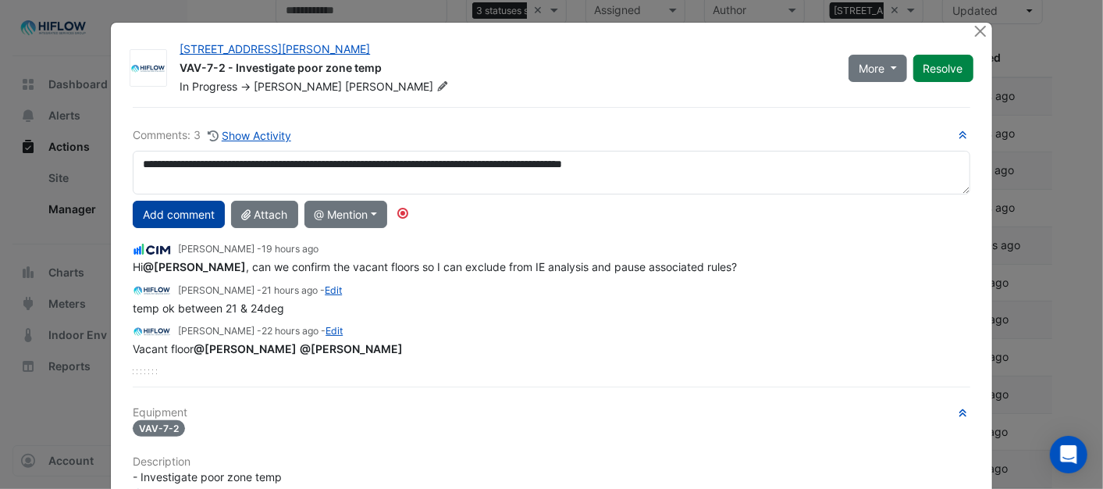
click at [175, 212] on button "Add comment" at bounding box center [179, 214] width 92 height 27
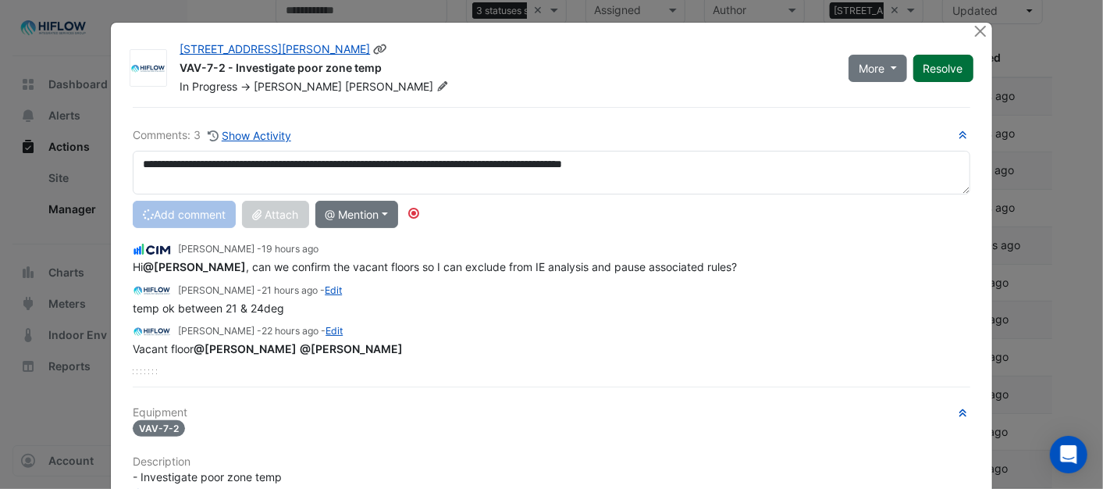
click at [922, 70] on button "Resolve" at bounding box center [943, 68] width 60 height 27
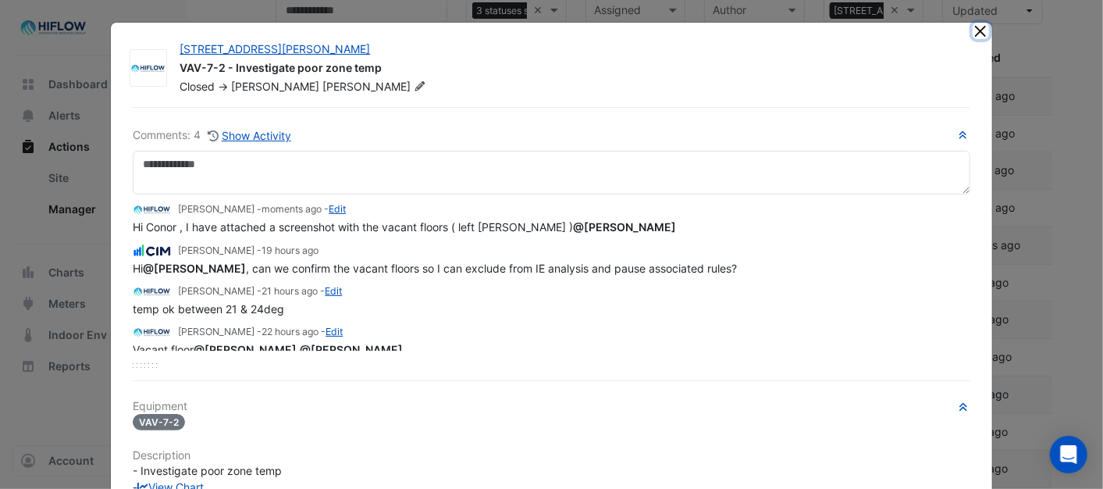
click at [977, 31] on button "Close" at bounding box center [981, 31] width 16 height 16
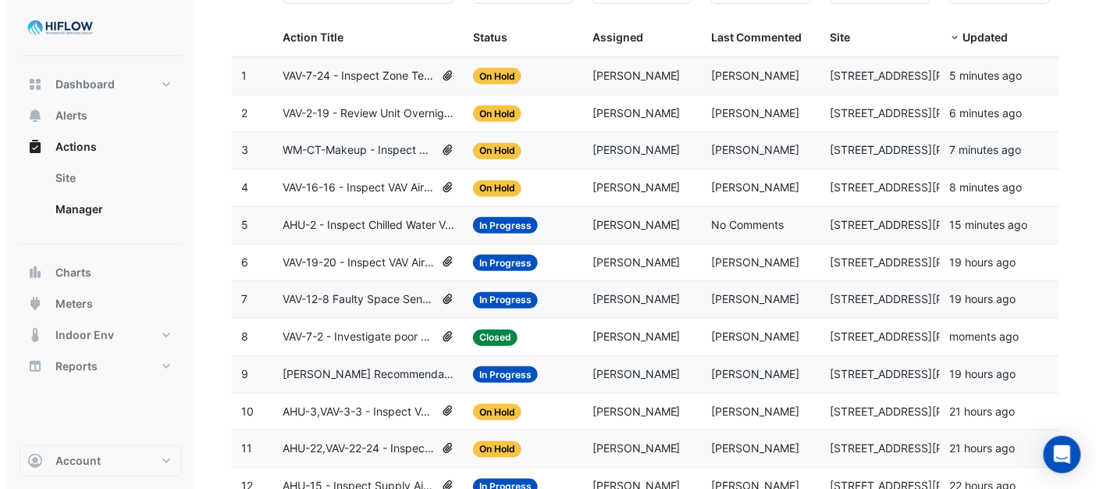
scroll to position [240, 0]
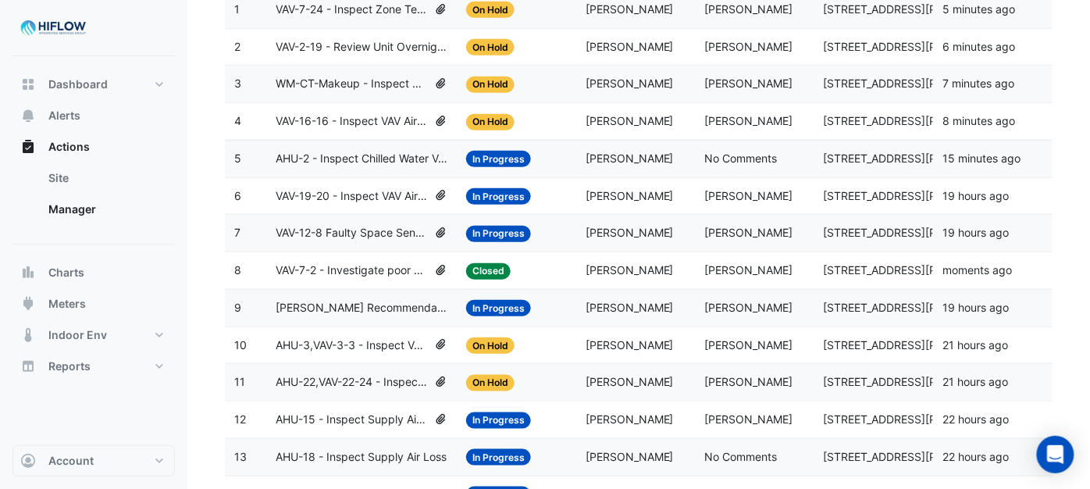
click at [354, 158] on span "AHU-2 - Inspect Chilled Water Valve Leak" at bounding box center [362, 159] width 172 height 18
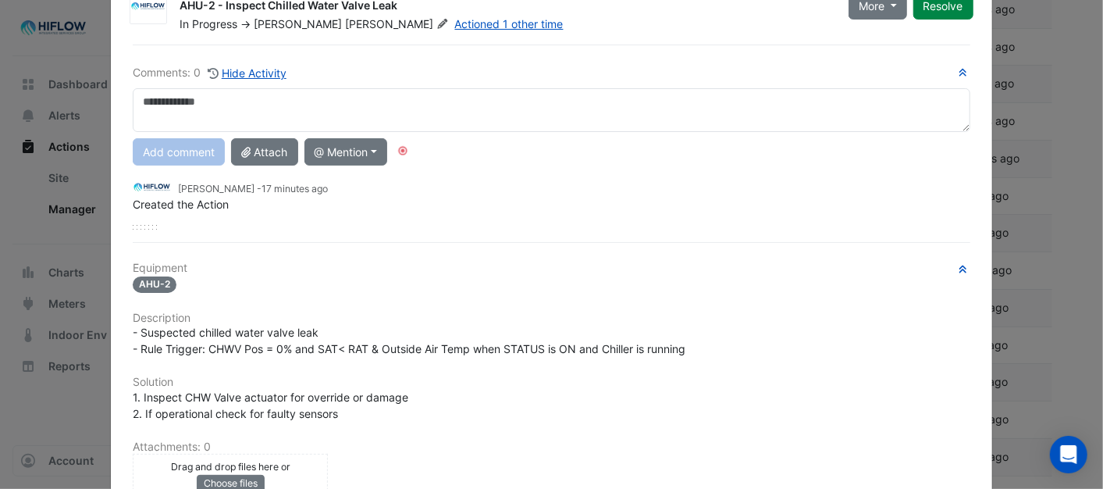
scroll to position [0, 0]
